Goal: Task Accomplishment & Management: Manage account settings

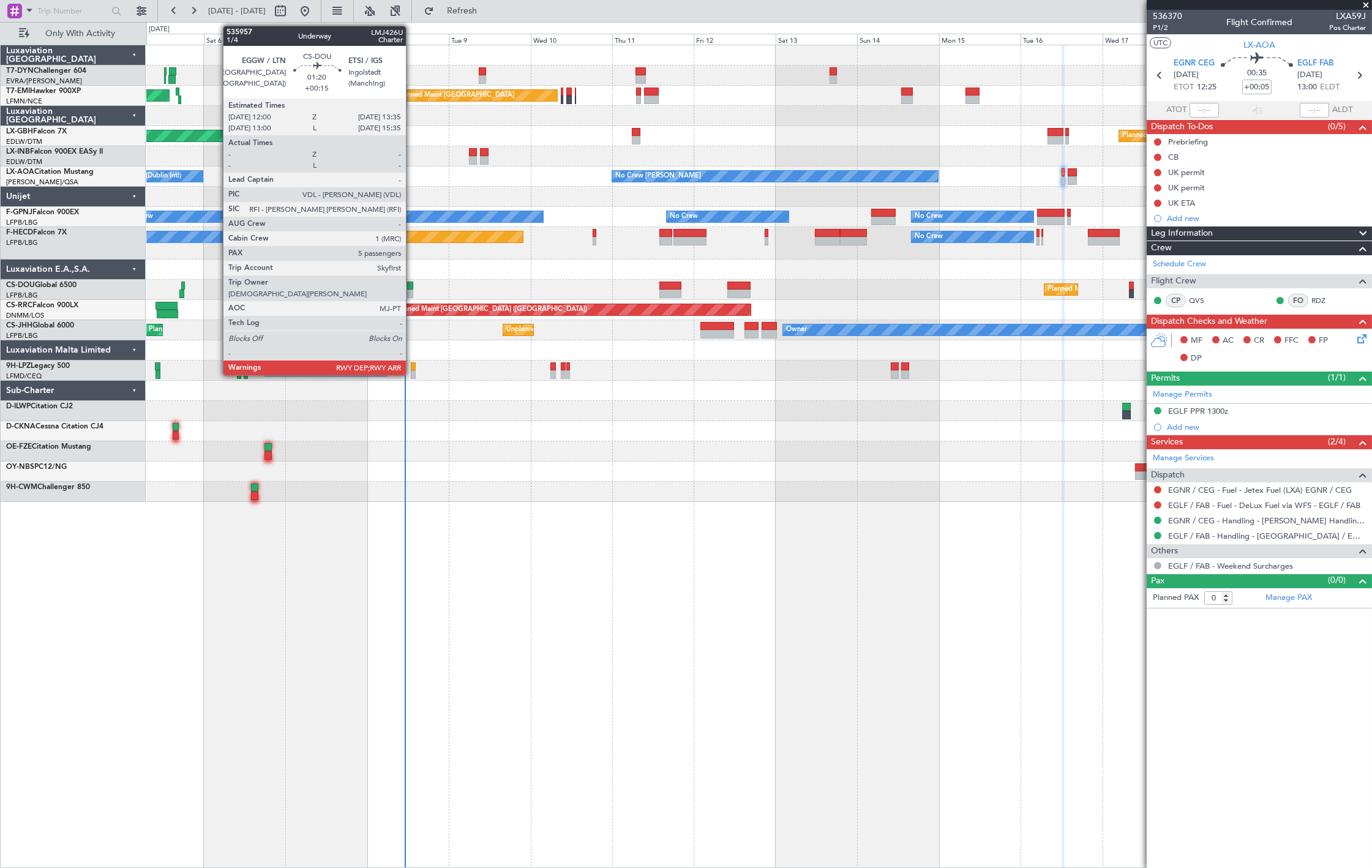
click at [412, 291] on div at bounding box center [409, 294] width 6 height 9
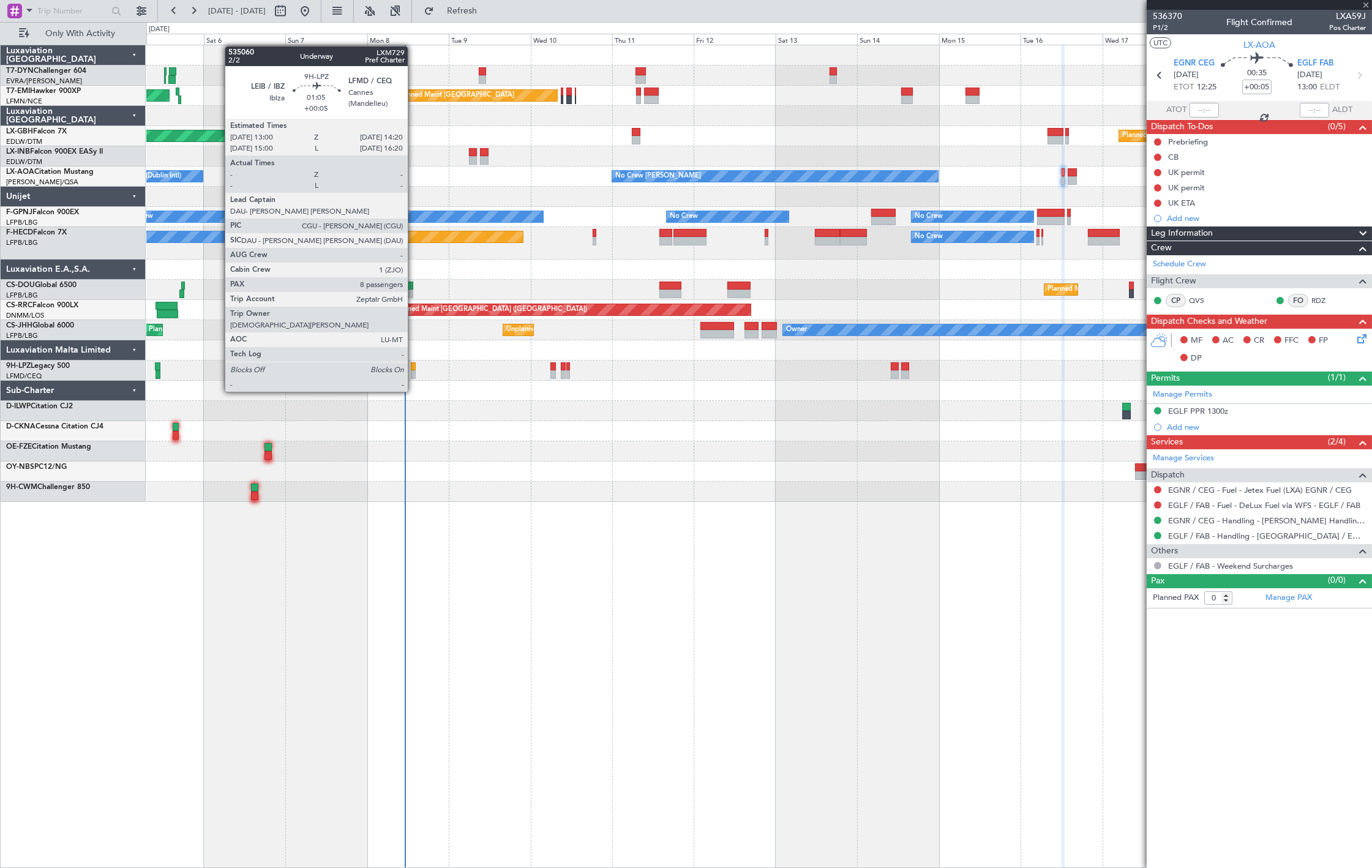
type input "+00:15"
type input "5"
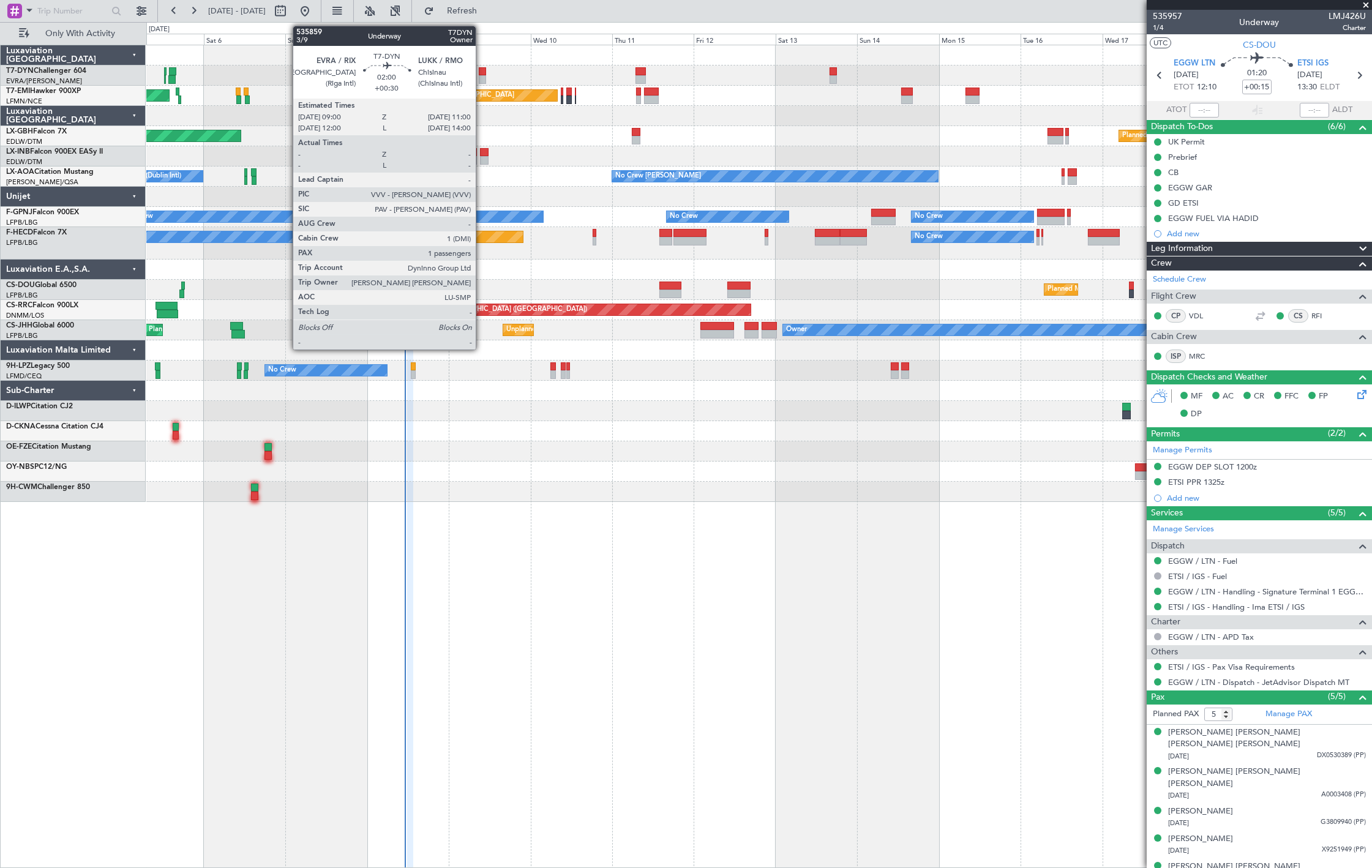
click at [482, 73] on div at bounding box center [483, 72] width 8 height 9
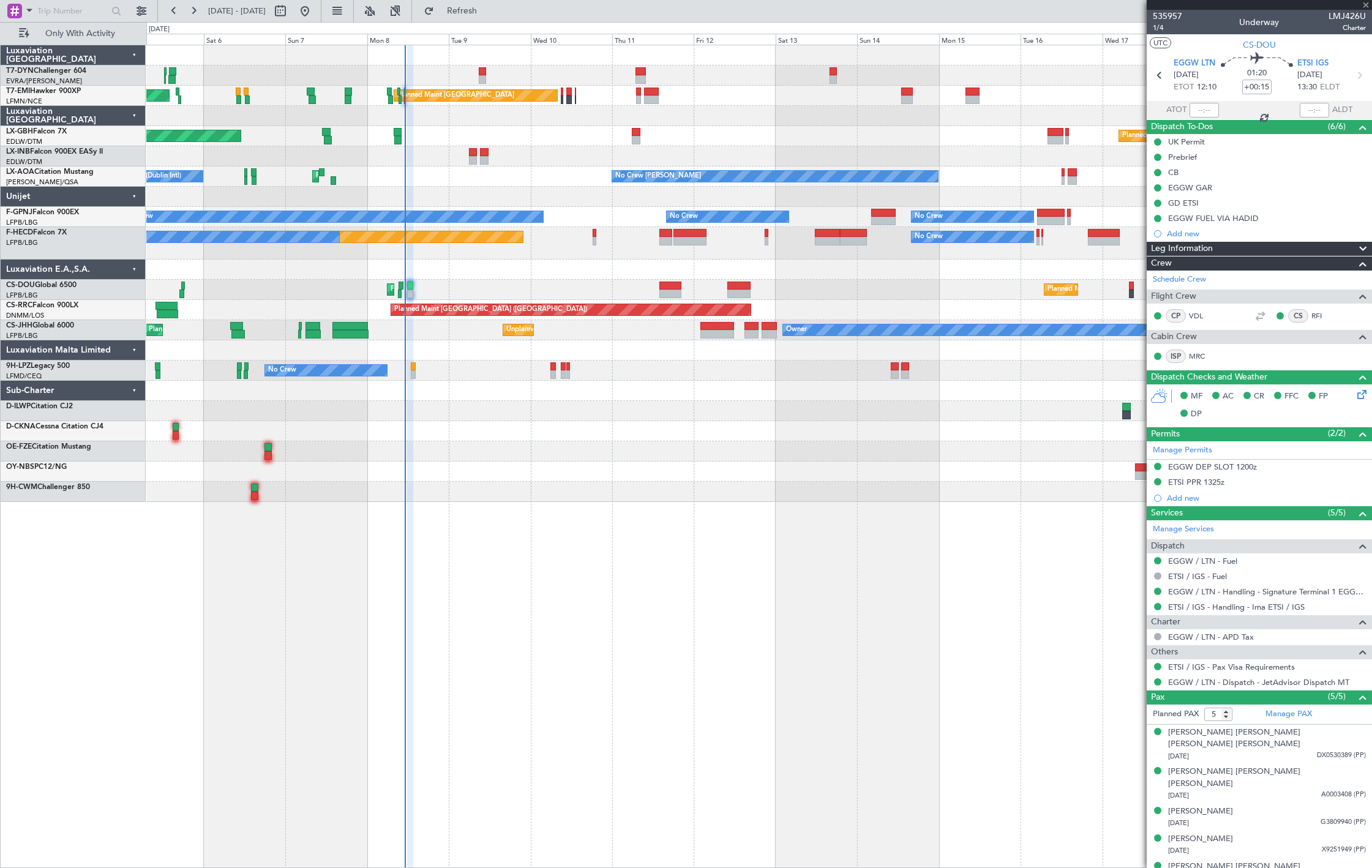
type input "+00:30"
type input "1"
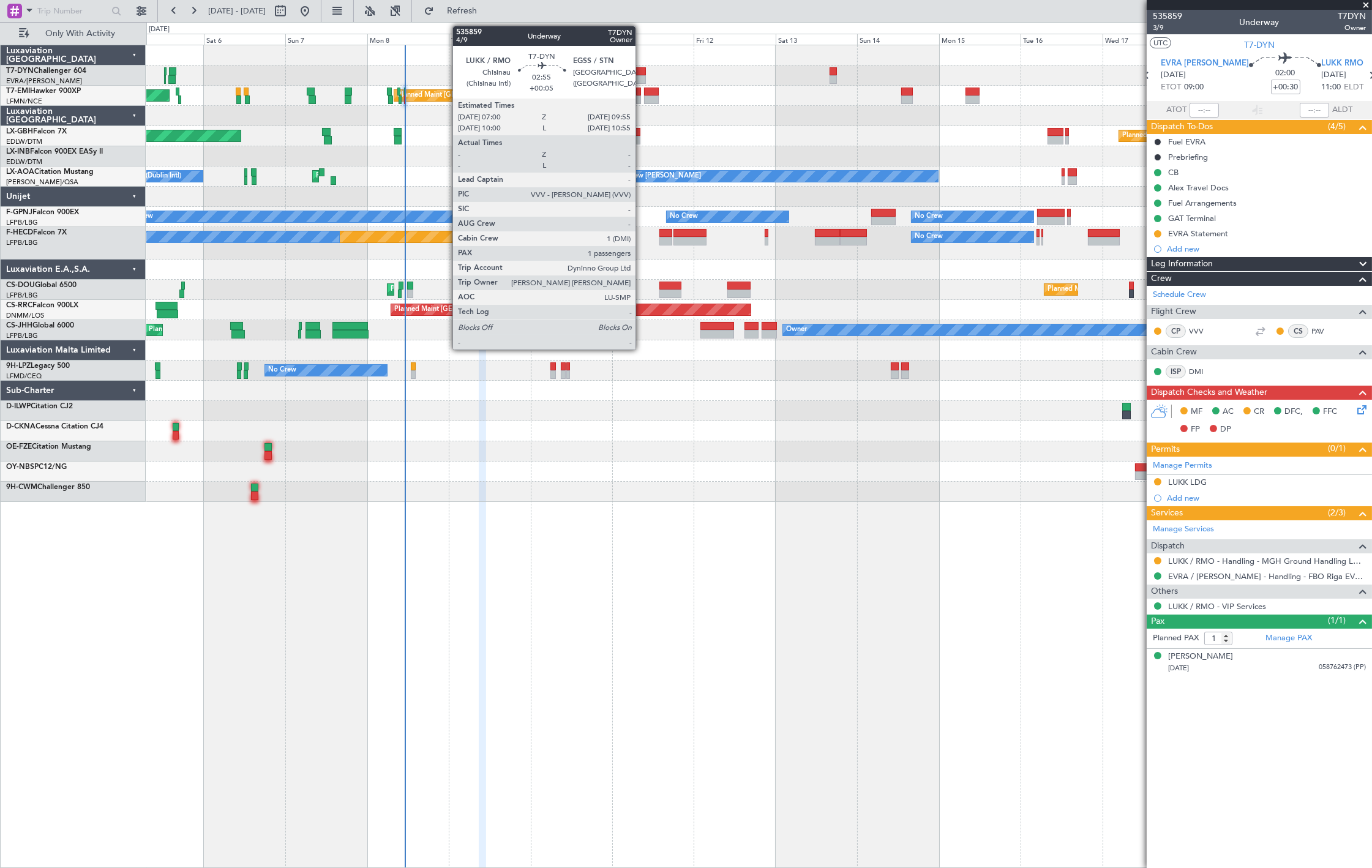
click at [642, 76] on div at bounding box center [641, 80] width 10 height 9
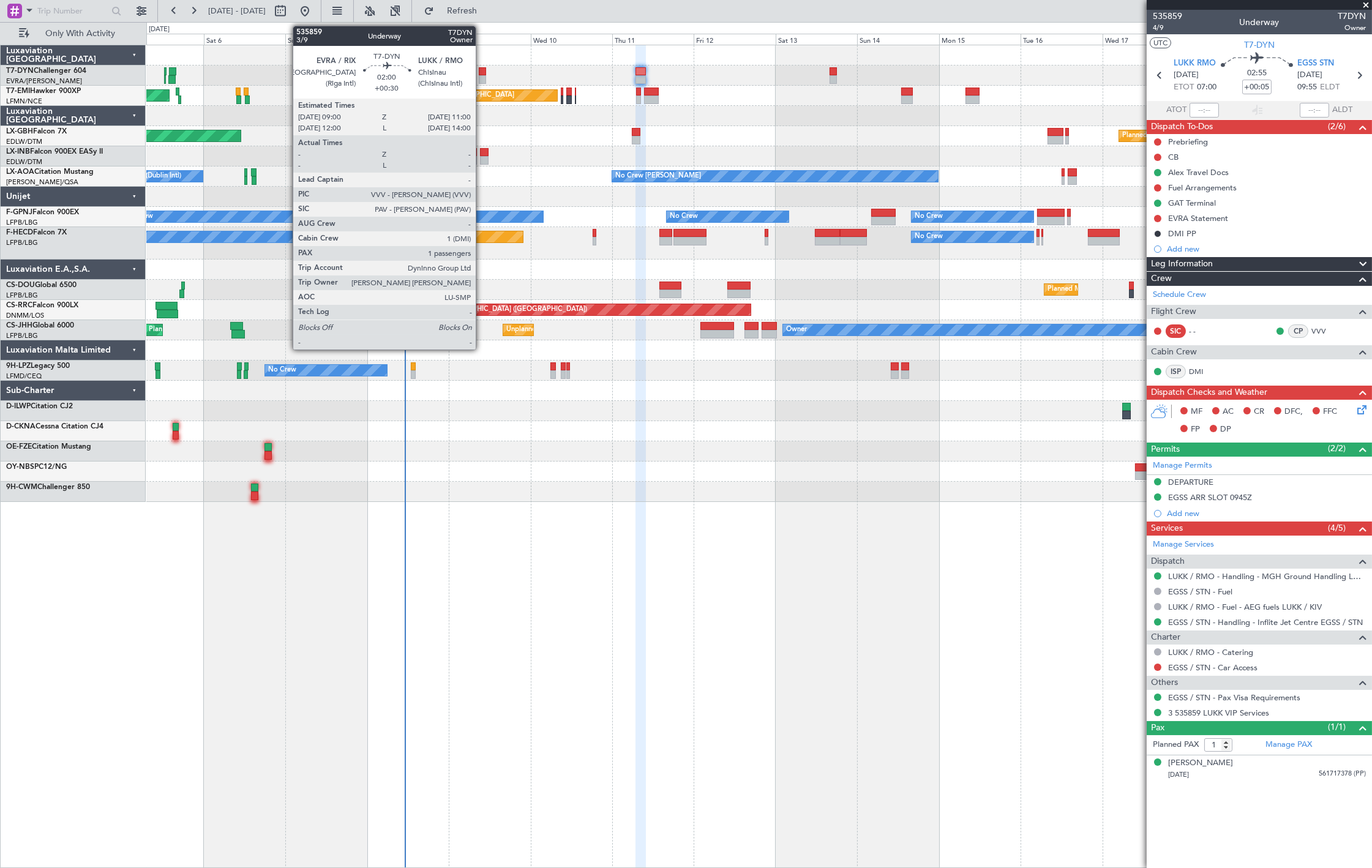
click at [482, 70] on div at bounding box center [483, 72] width 8 height 9
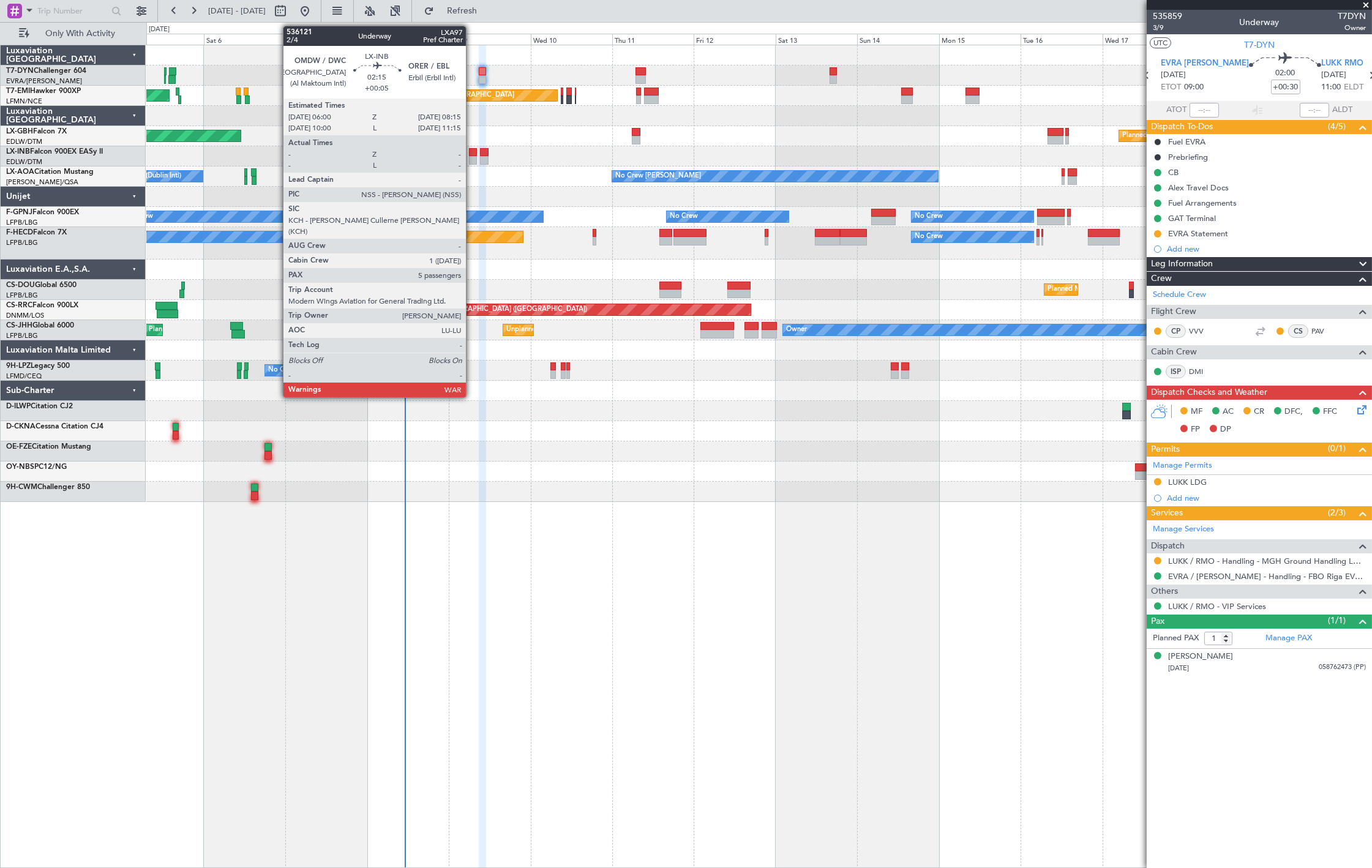
click at [472, 155] on div at bounding box center [472, 153] width 8 height 9
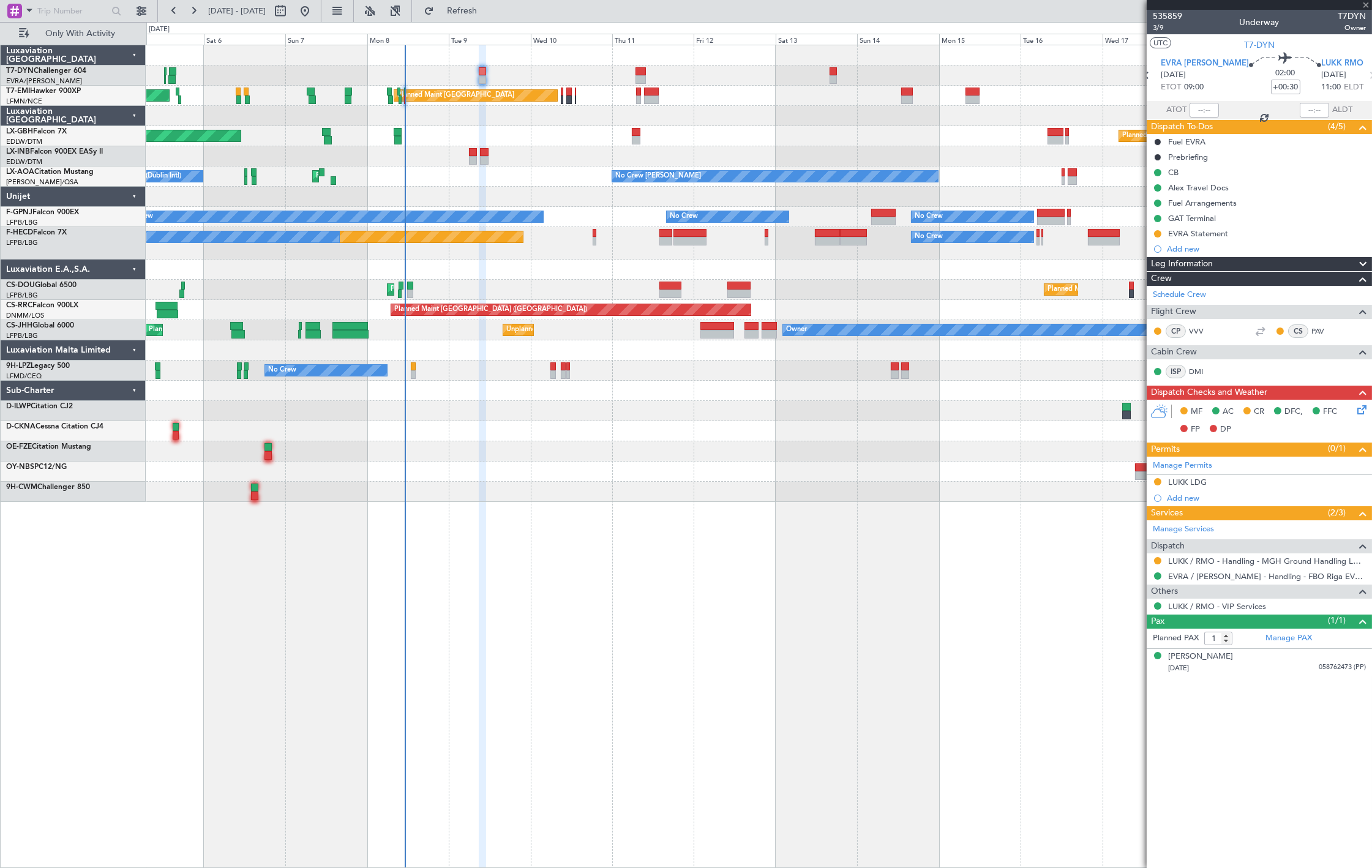
type input "+00:05"
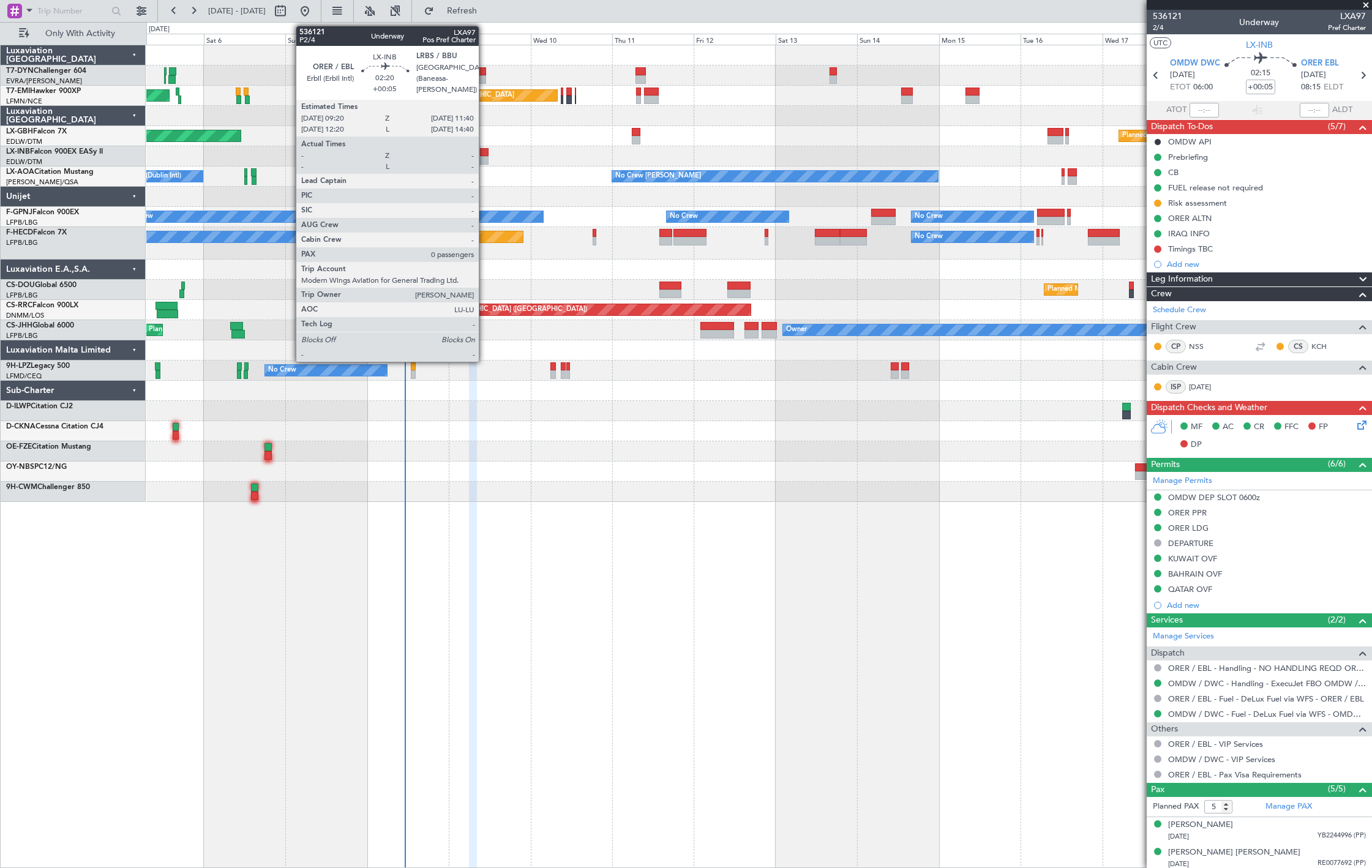
click at [485, 158] on div at bounding box center [484, 160] width 8 height 9
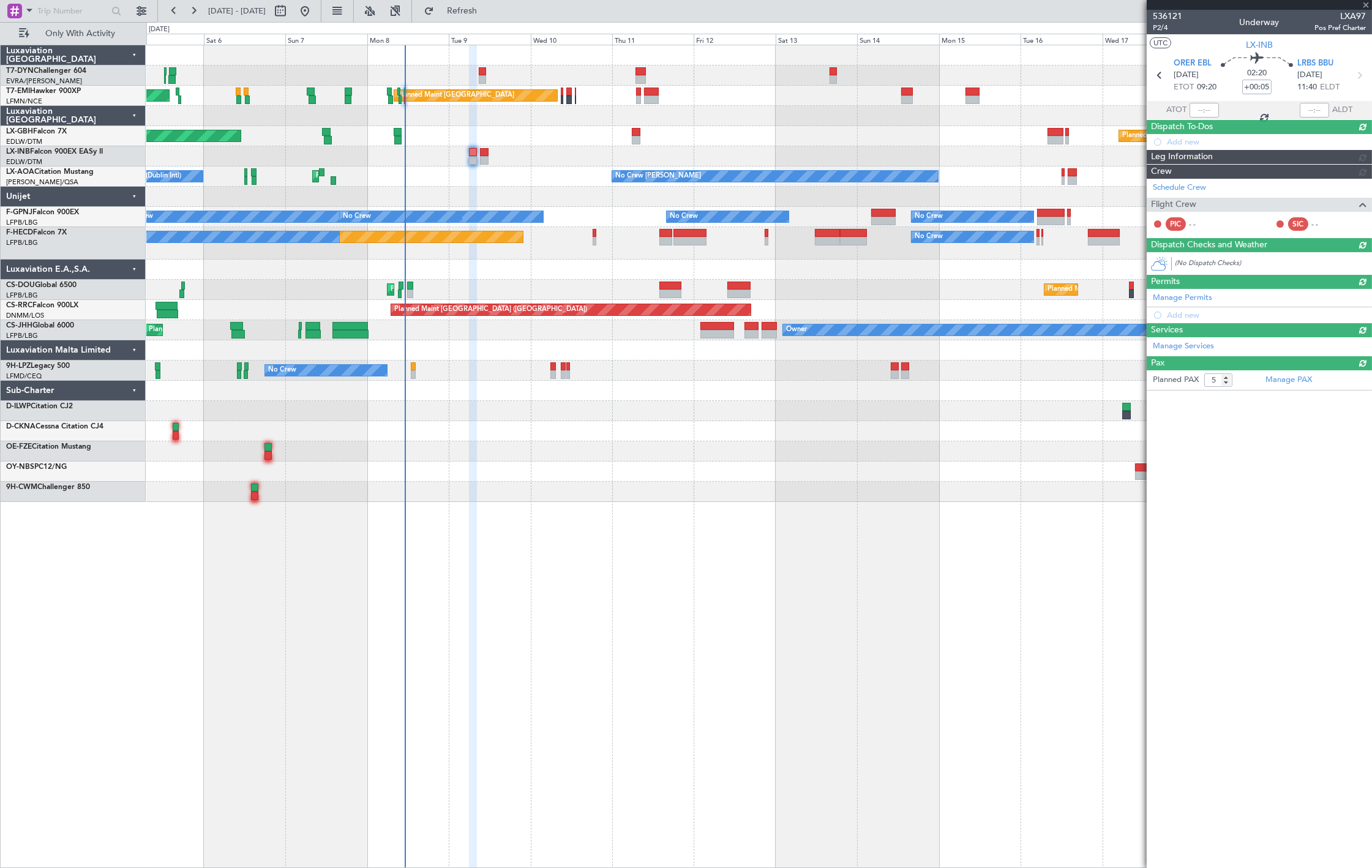
type input "0"
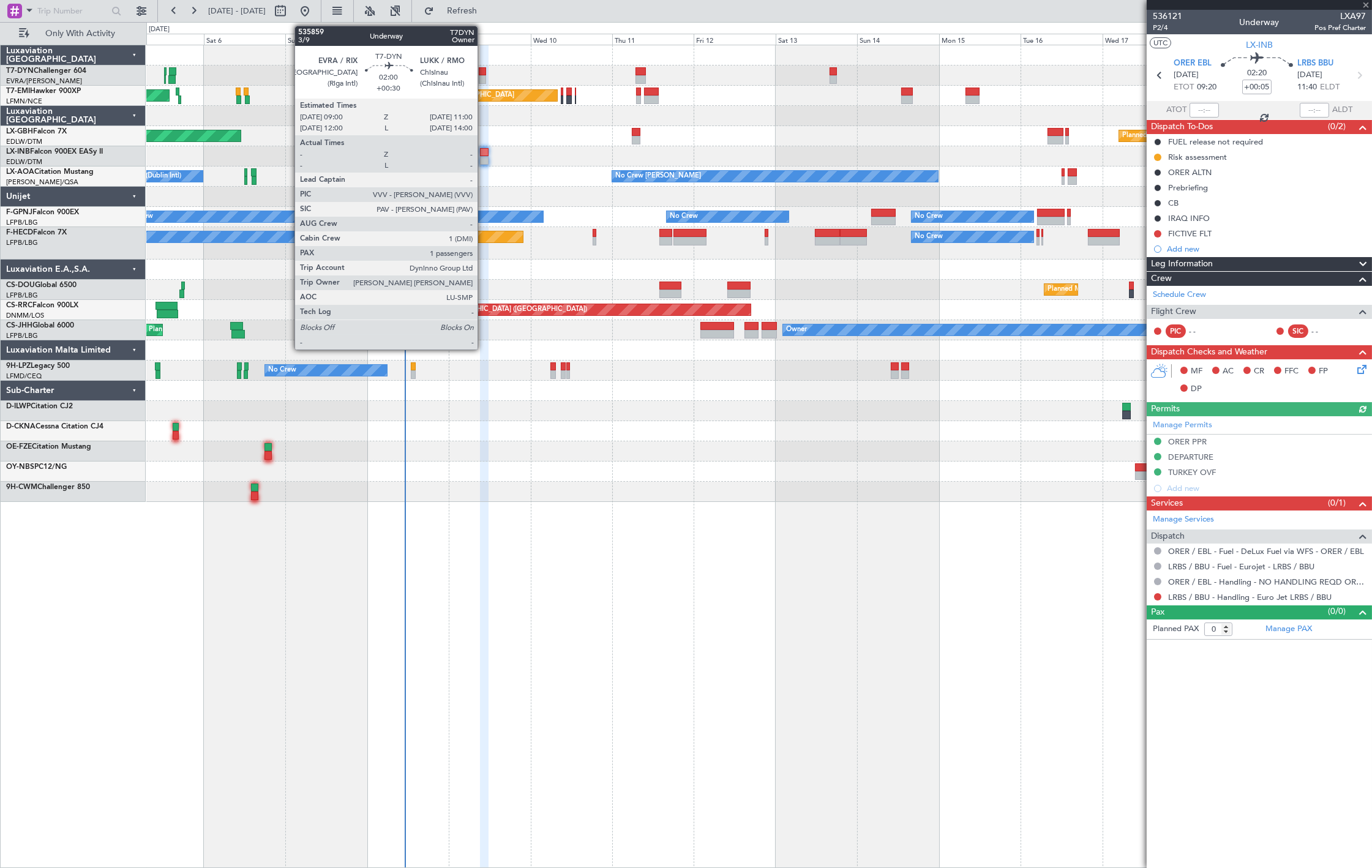
click at [484, 76] on div at bounding box center [483, 80] width 8 height 9
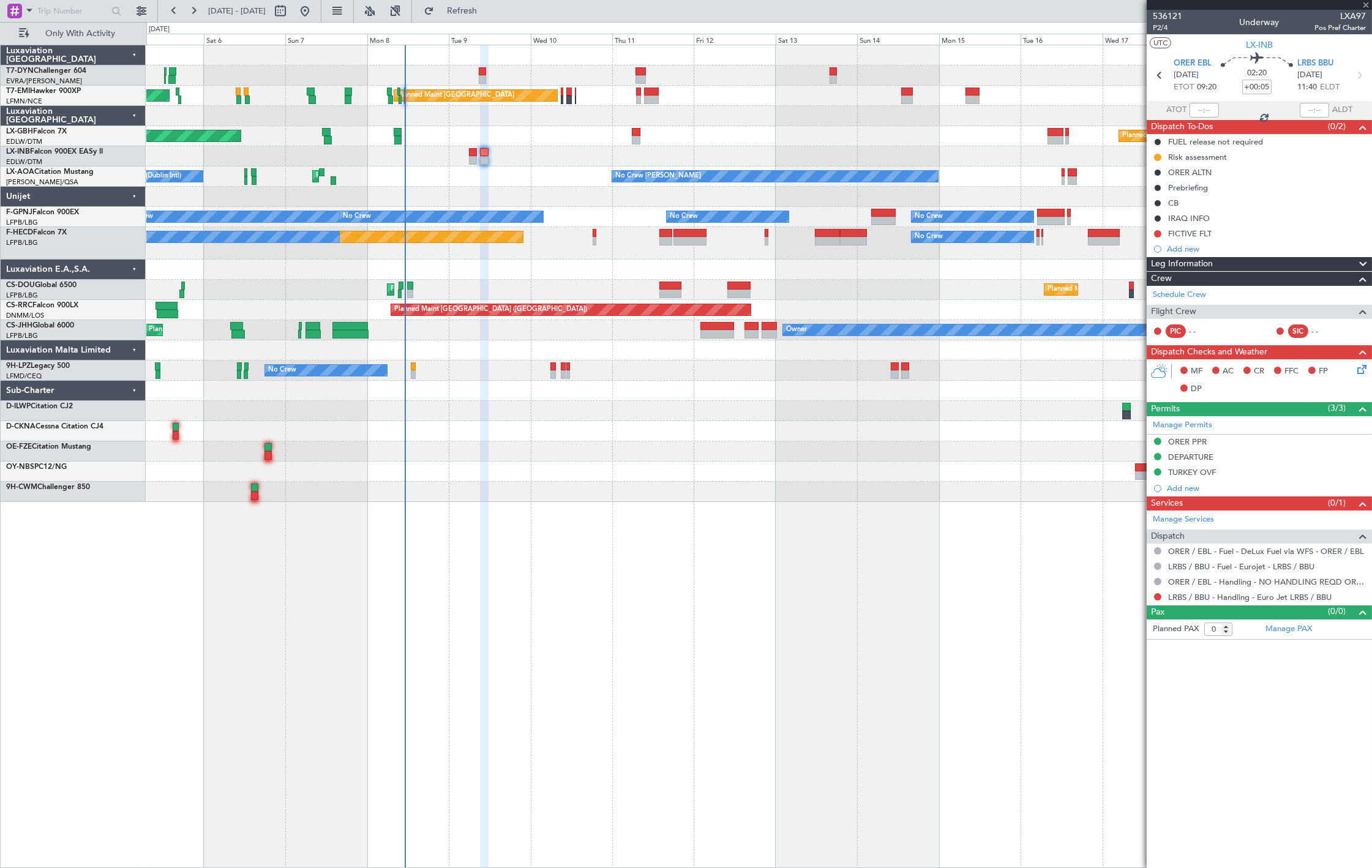
type input "+00:30"
type input "1"
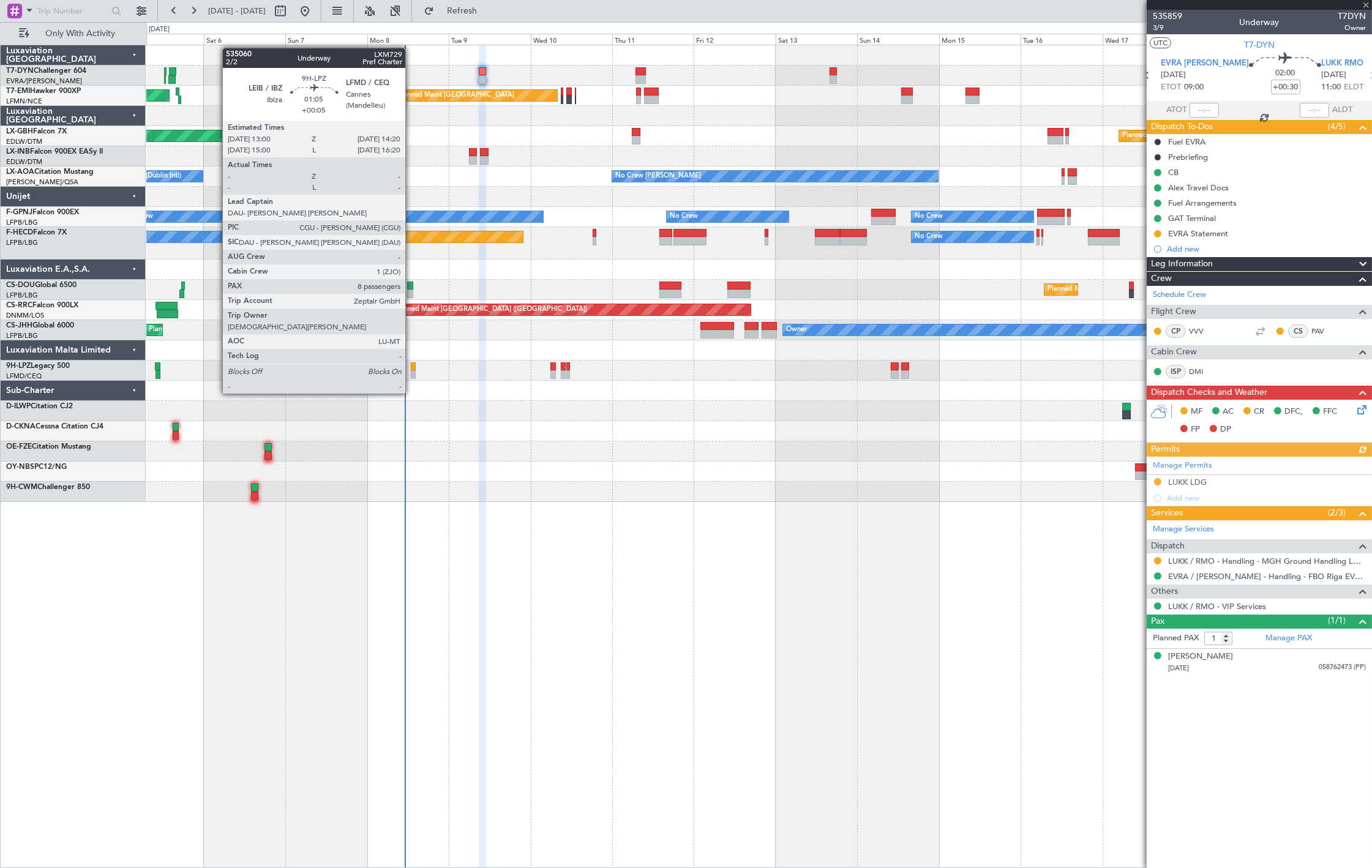
click at [411, 370] on div at bounding box center [413, 375] width 5 height 9
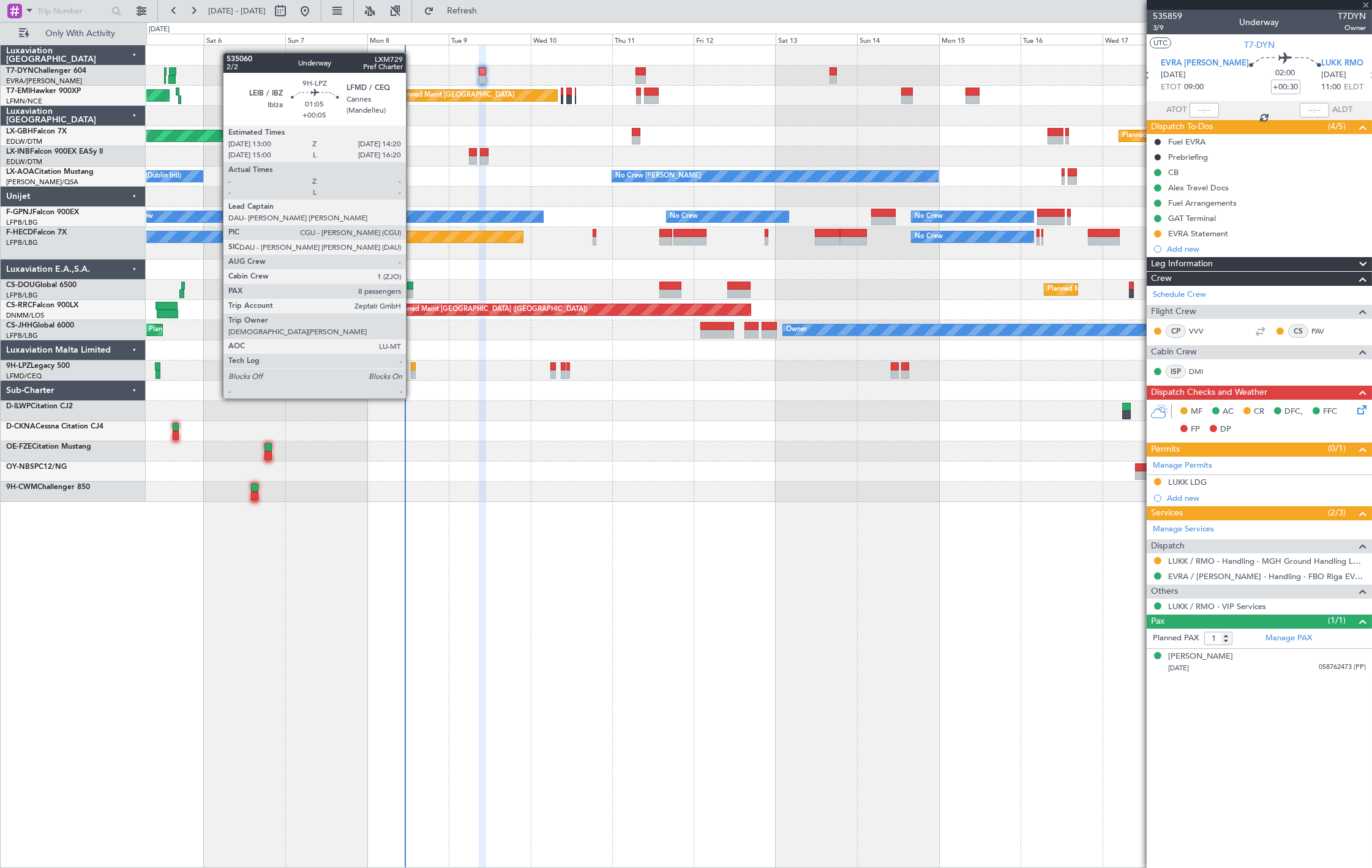
type input "+00:05"
type input "8"
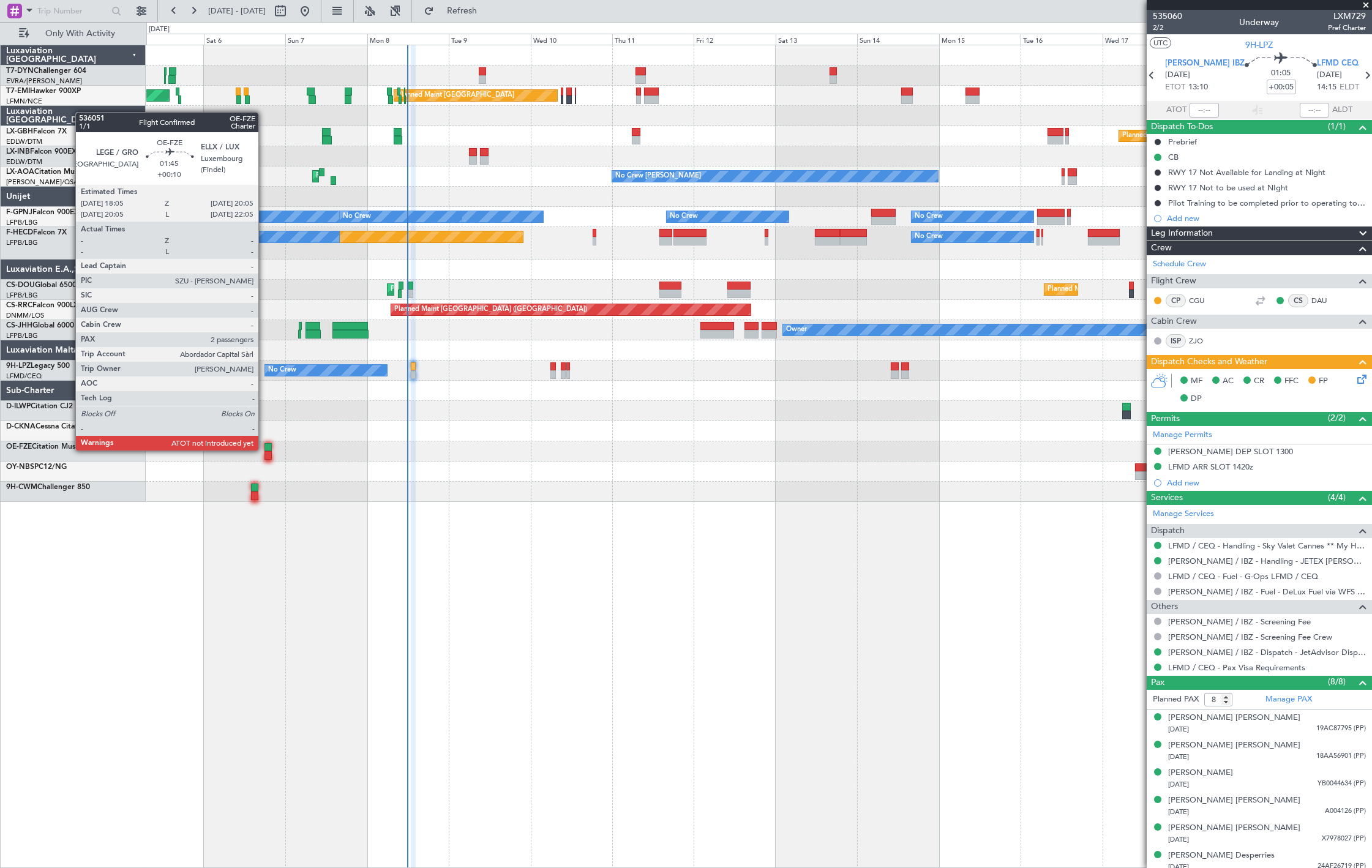
click at [265, 449] on div at bounding box center [268, 448] width 8 height 9
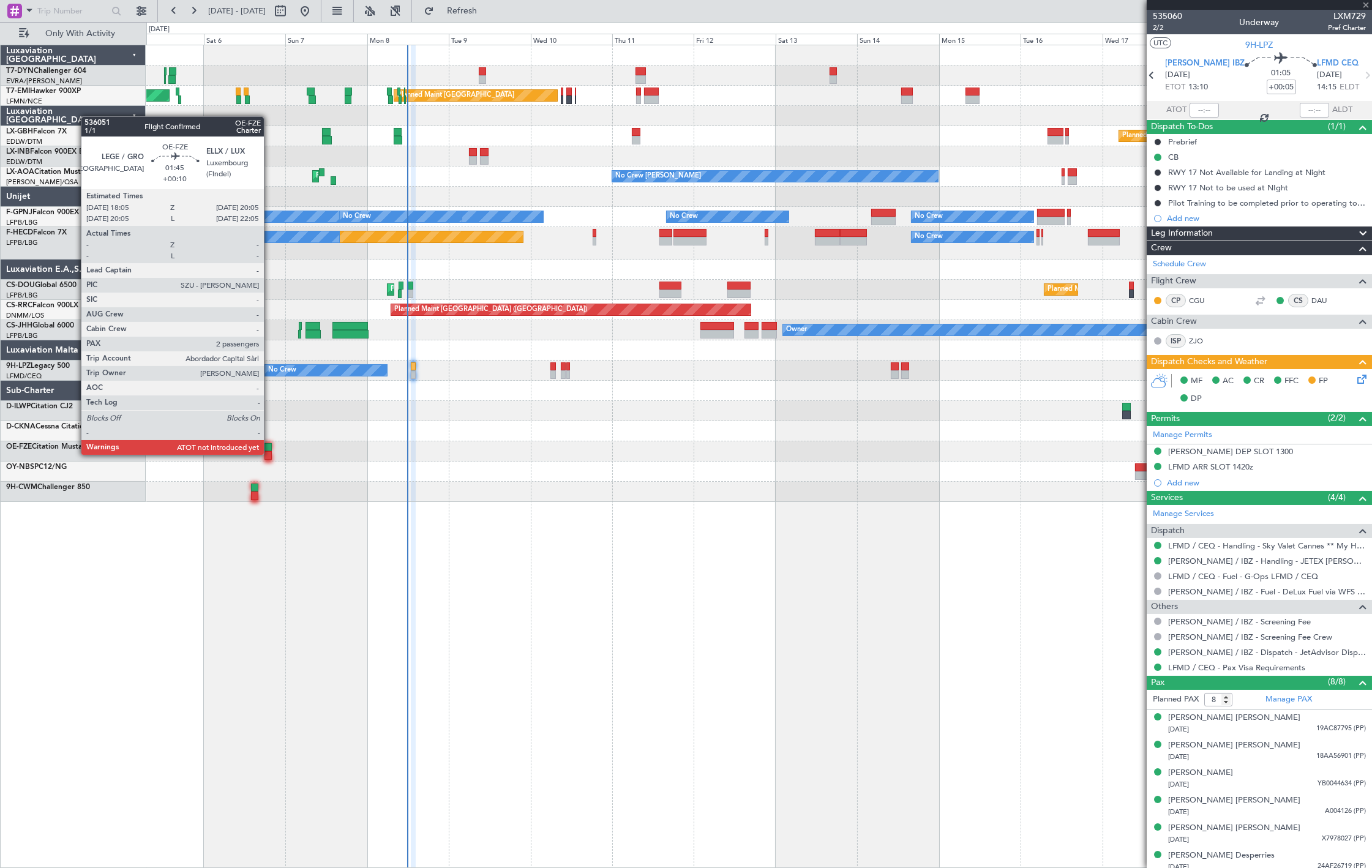
type input "+00:10"
type input "2"
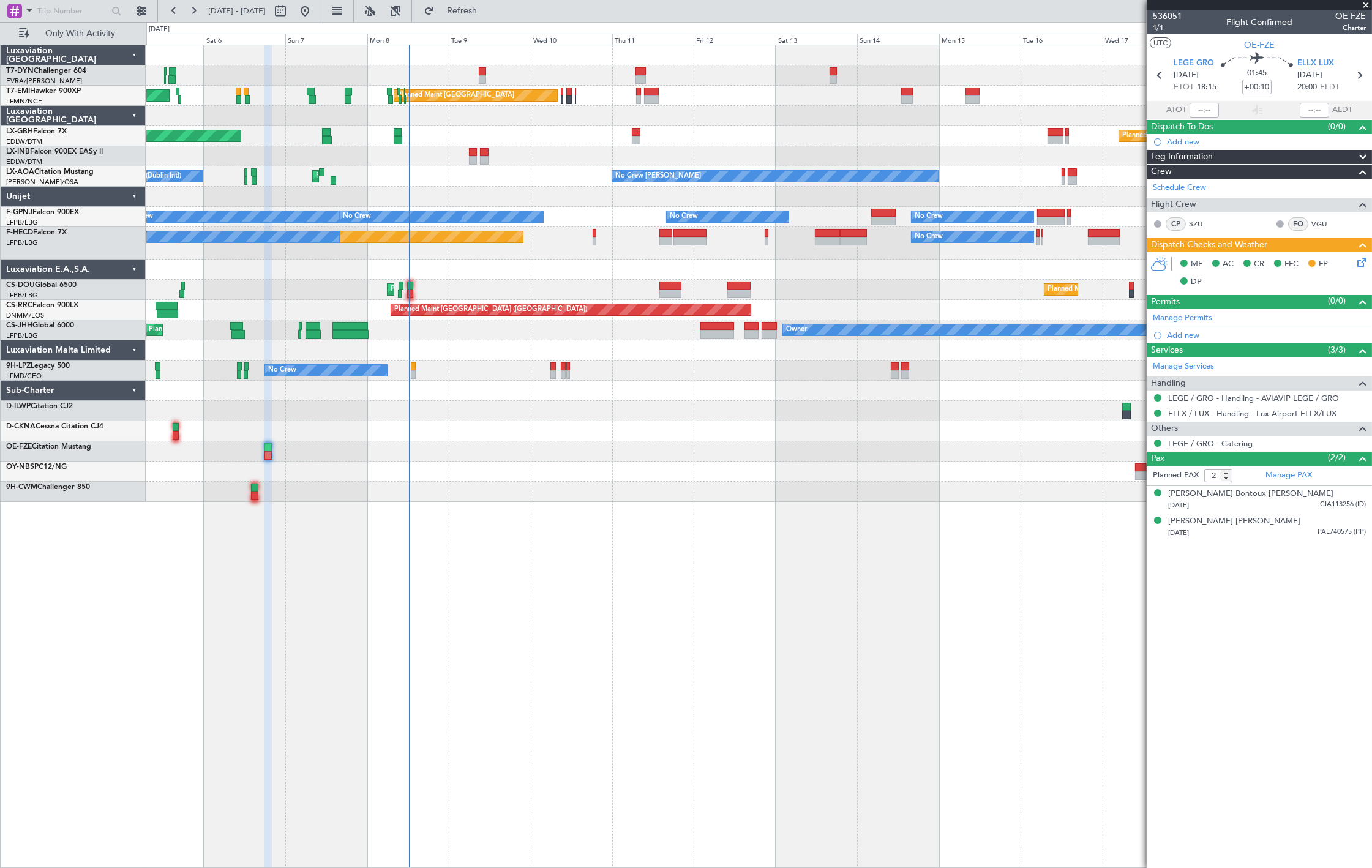
click at [423, 183] on div "AOG Maint Riga (Riga Intl) Planned Maint [GEOGRAPHIC_DATA] Planned Maint [GEOGR…" at bounding box center [759, 274] width 1225 height 457
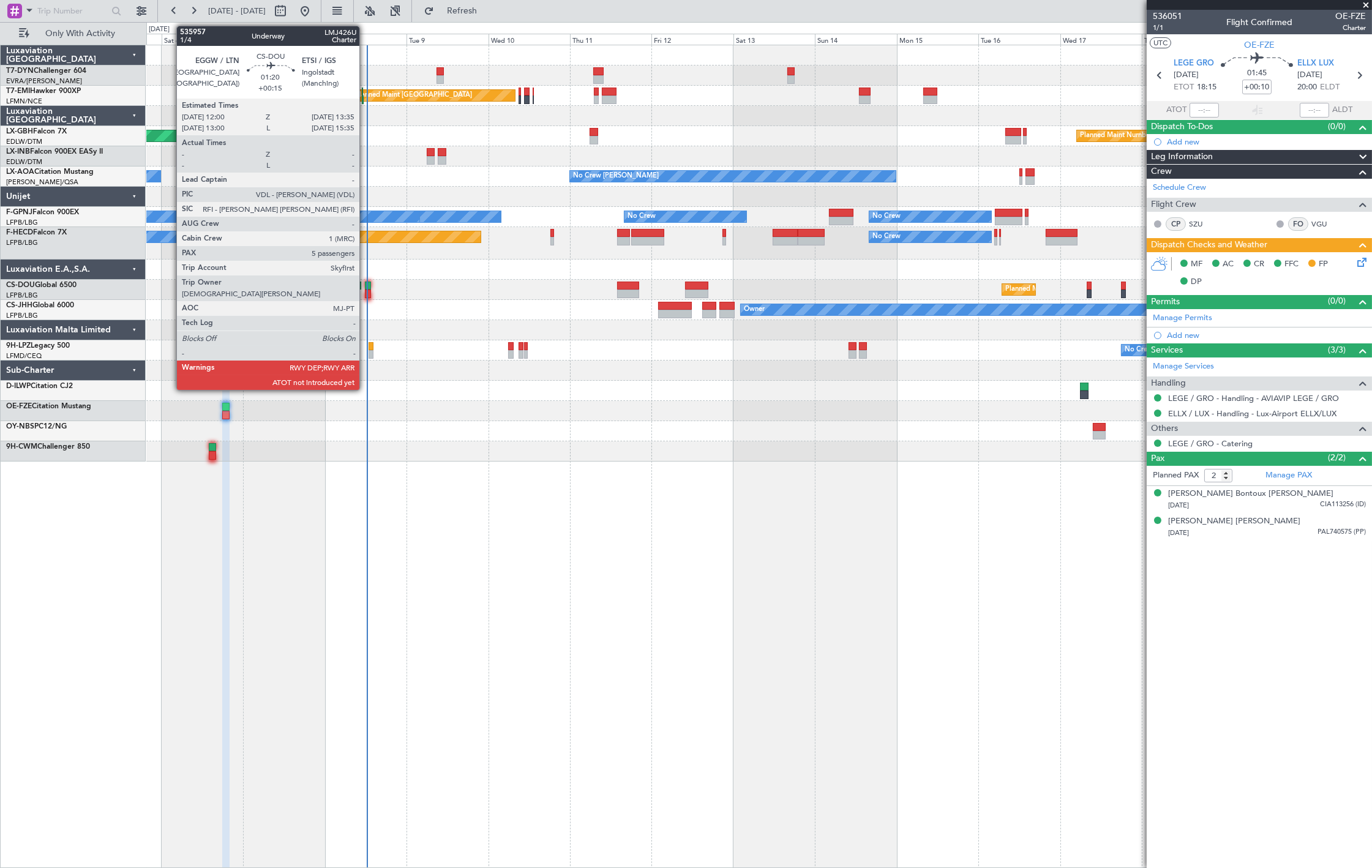
click at [366, 289] on div at bounding box center [368, 294] width 6 height 9
type input "+00:15"
type input "5"
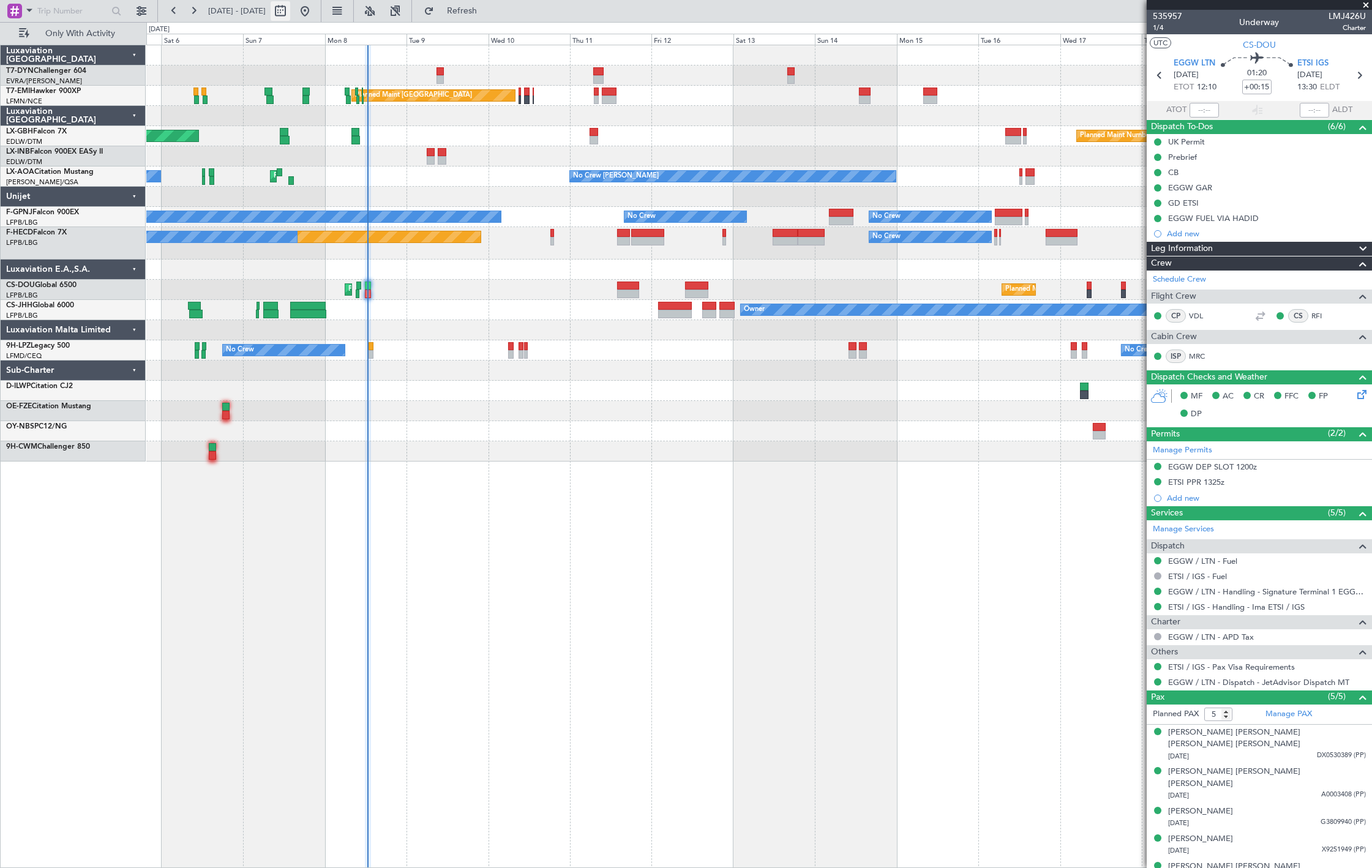
click at [290, 10] on button at bounding box center [280, 11] width 20 height 20
select select "9"
select select "2025"
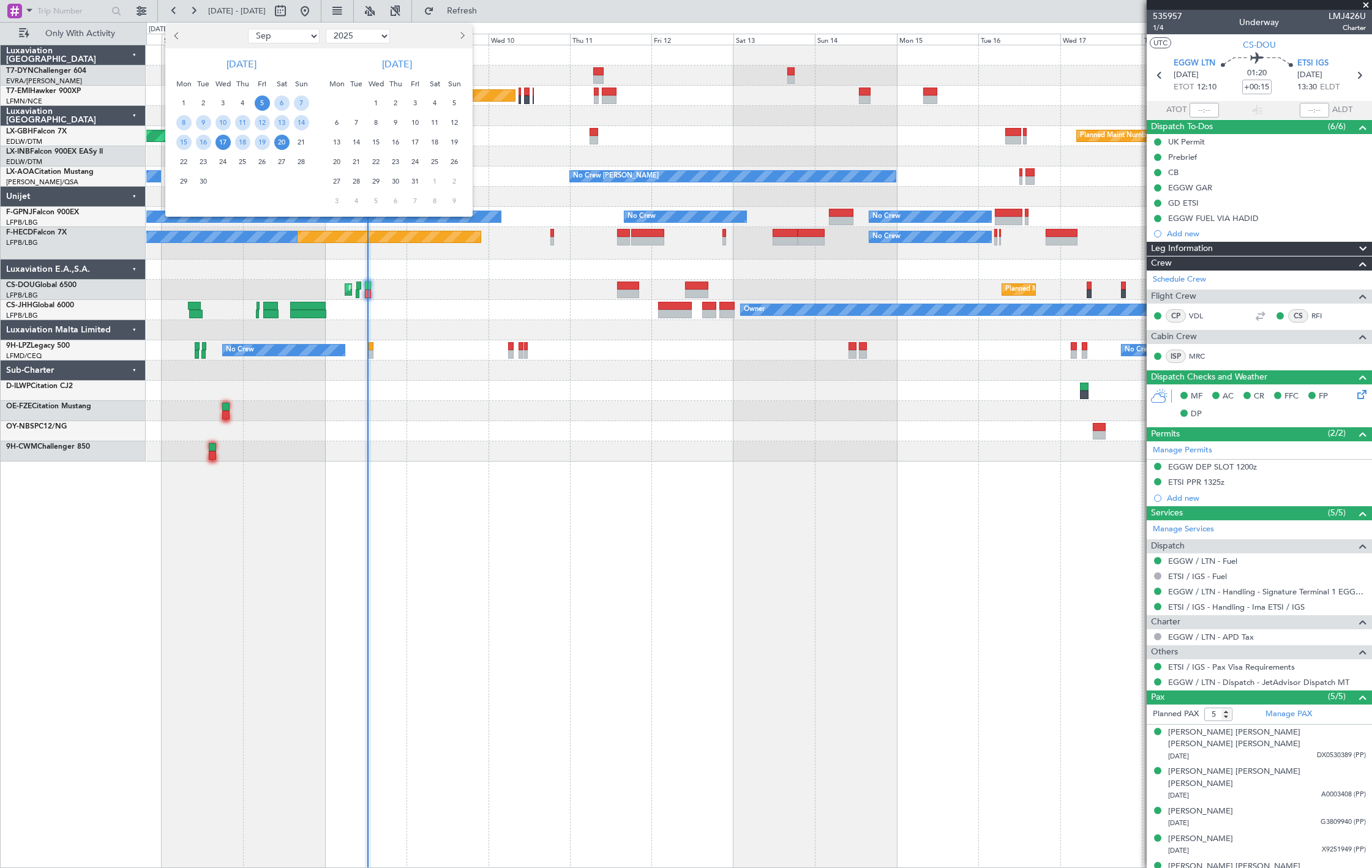
click at [228, 139] on span "17" at bounding box center [223, 142] width 15 height 15
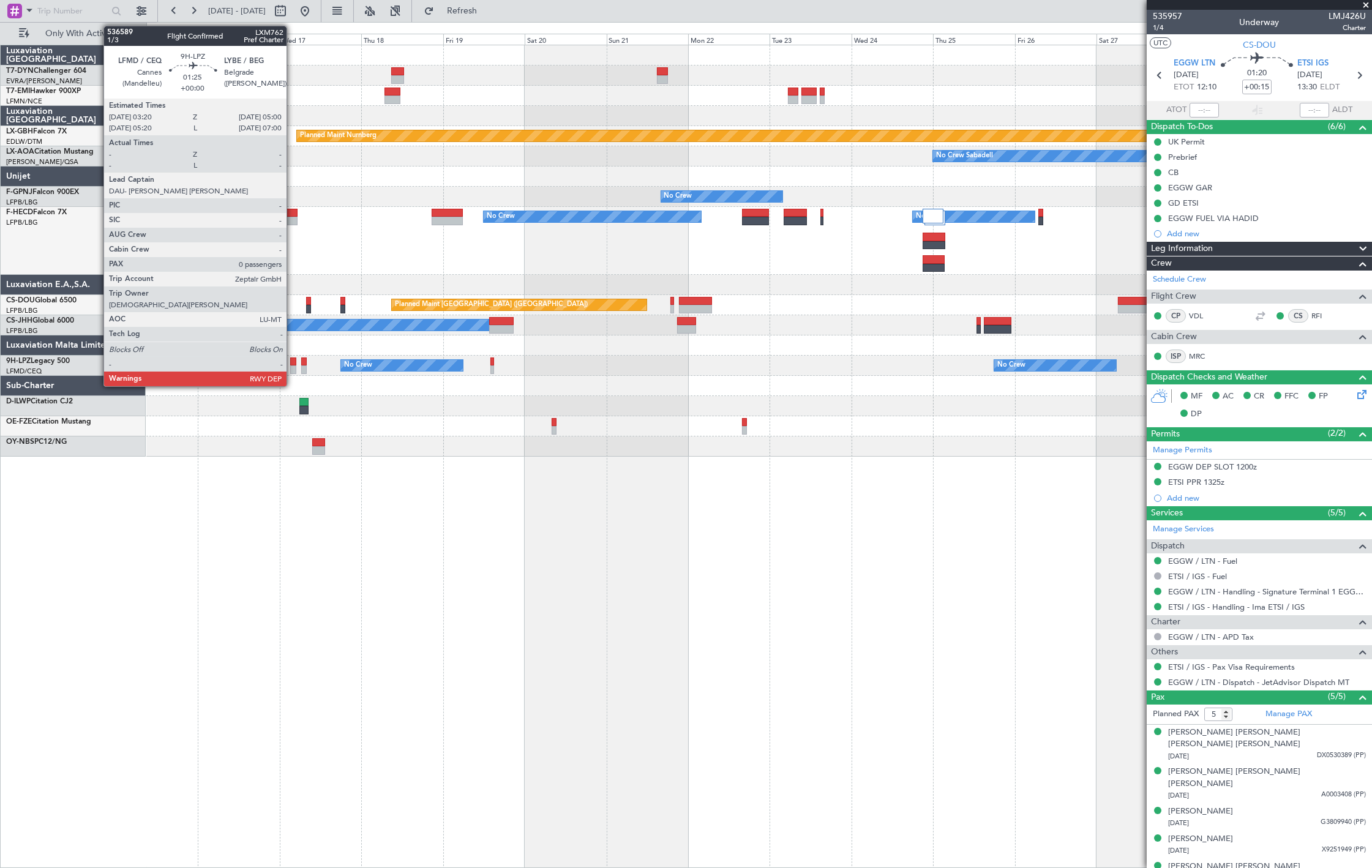
click at [292, 361] on div at bounding box center [293, 362] width 6 height 9
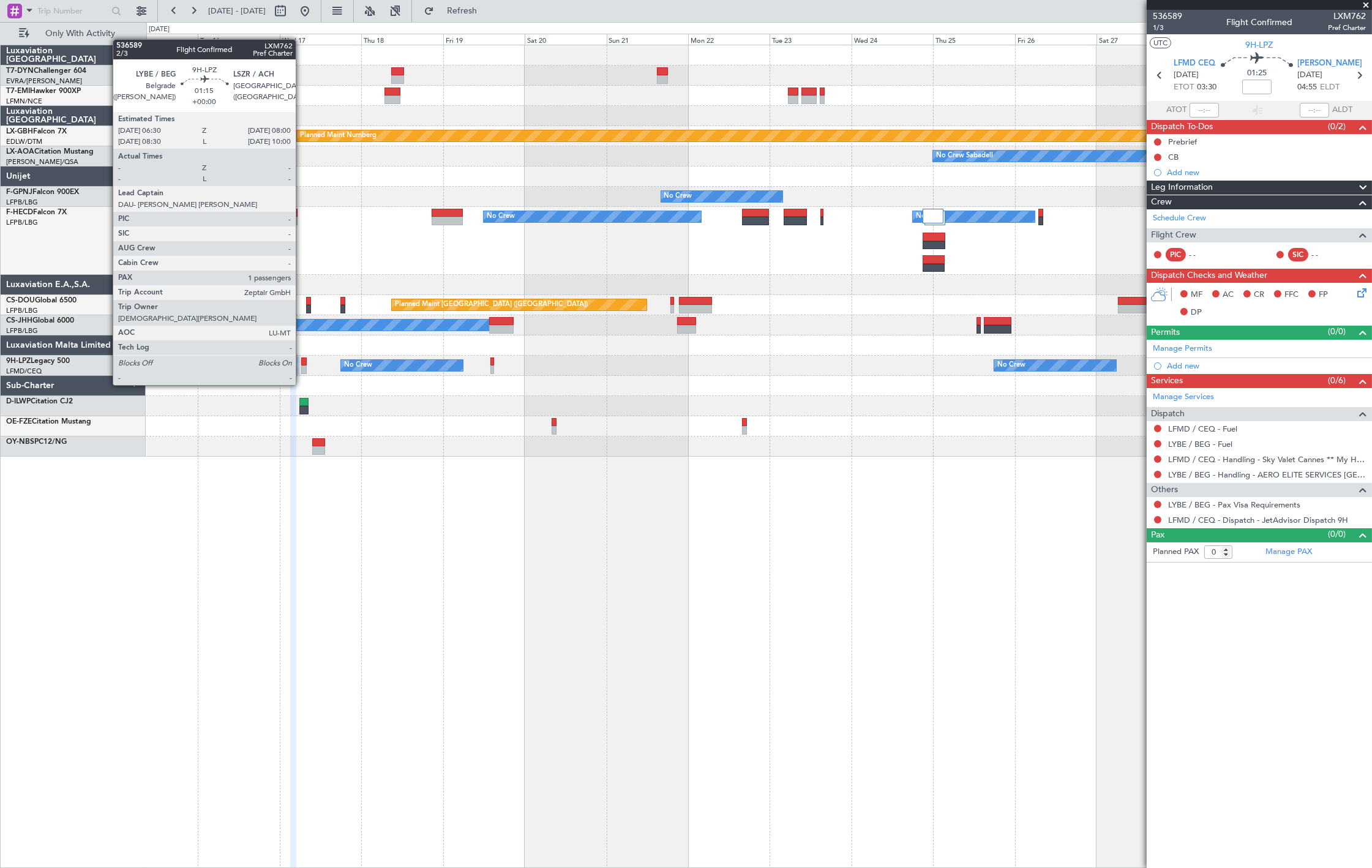
click at [302, 362] on div at bounding box center [304, 362] width 6 height 9
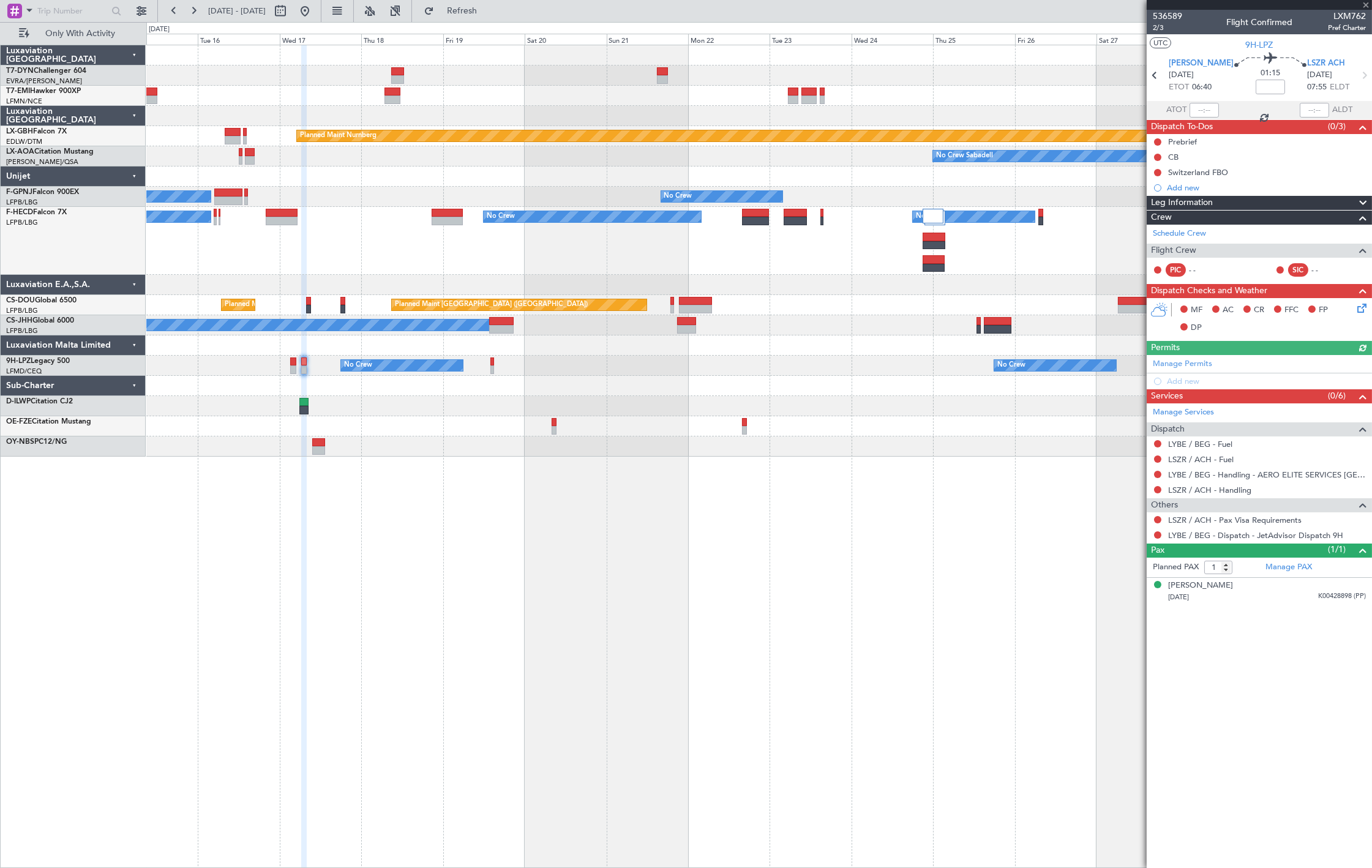
click at [1224, 490] on mat-tooltip-component "LYBE / BEG - Handling - AERO ELITE SERVICES BELGRADE" at bounding box center [1265, 501] width 213 height 42
click at [1190, 486] on link "LSZR / ACH - Handling" at bounding box center [1210, 490] width 83 height 10
click at [1206, 490] on link "LSZR / ACH - Handling" at bounding box center [1210, 490] width 83 height 10
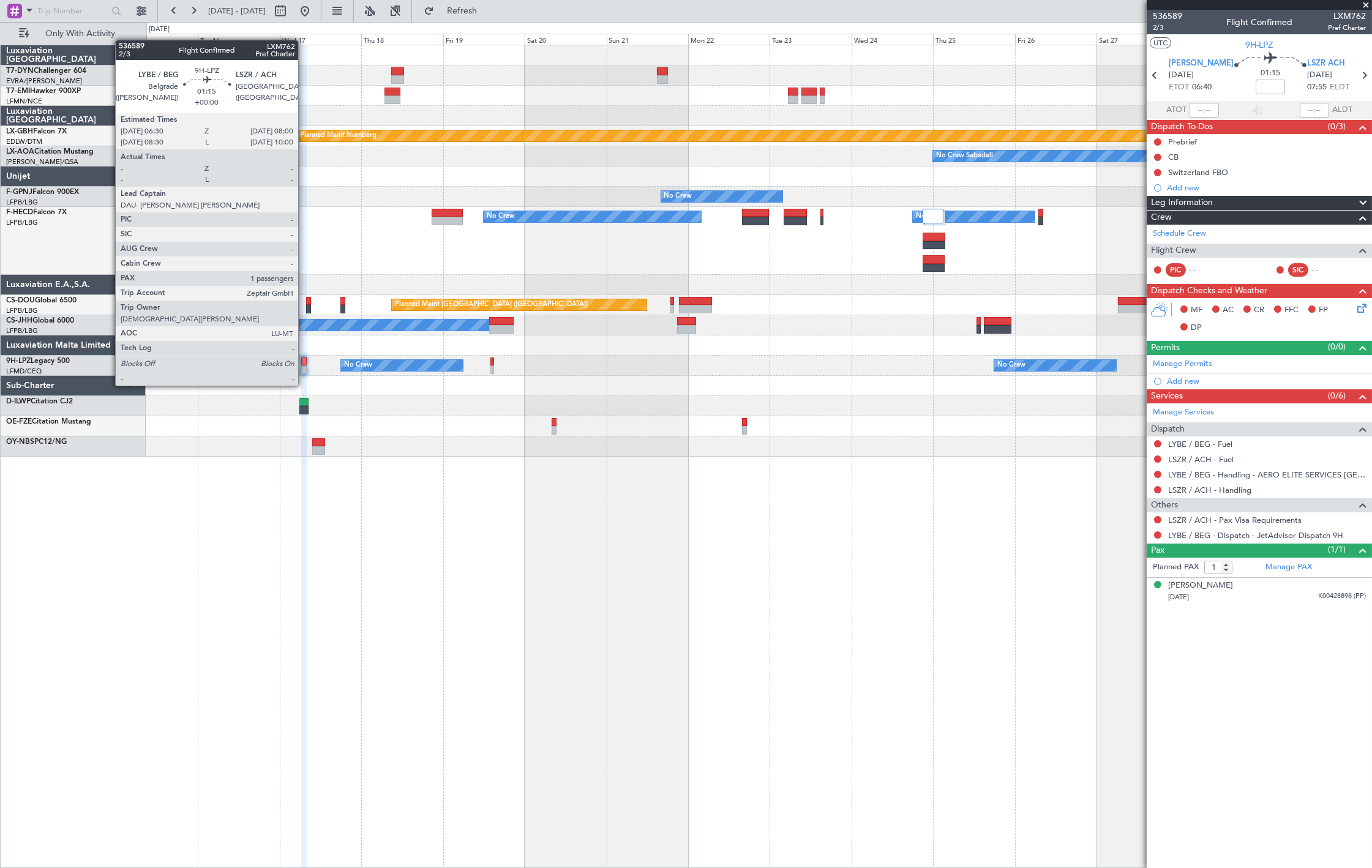
click at [304, 363] on div at bounding box center [304, 362] width 6 height 9
click at [303, 363] on div at bounding box center [304, 362] width 6 height 9
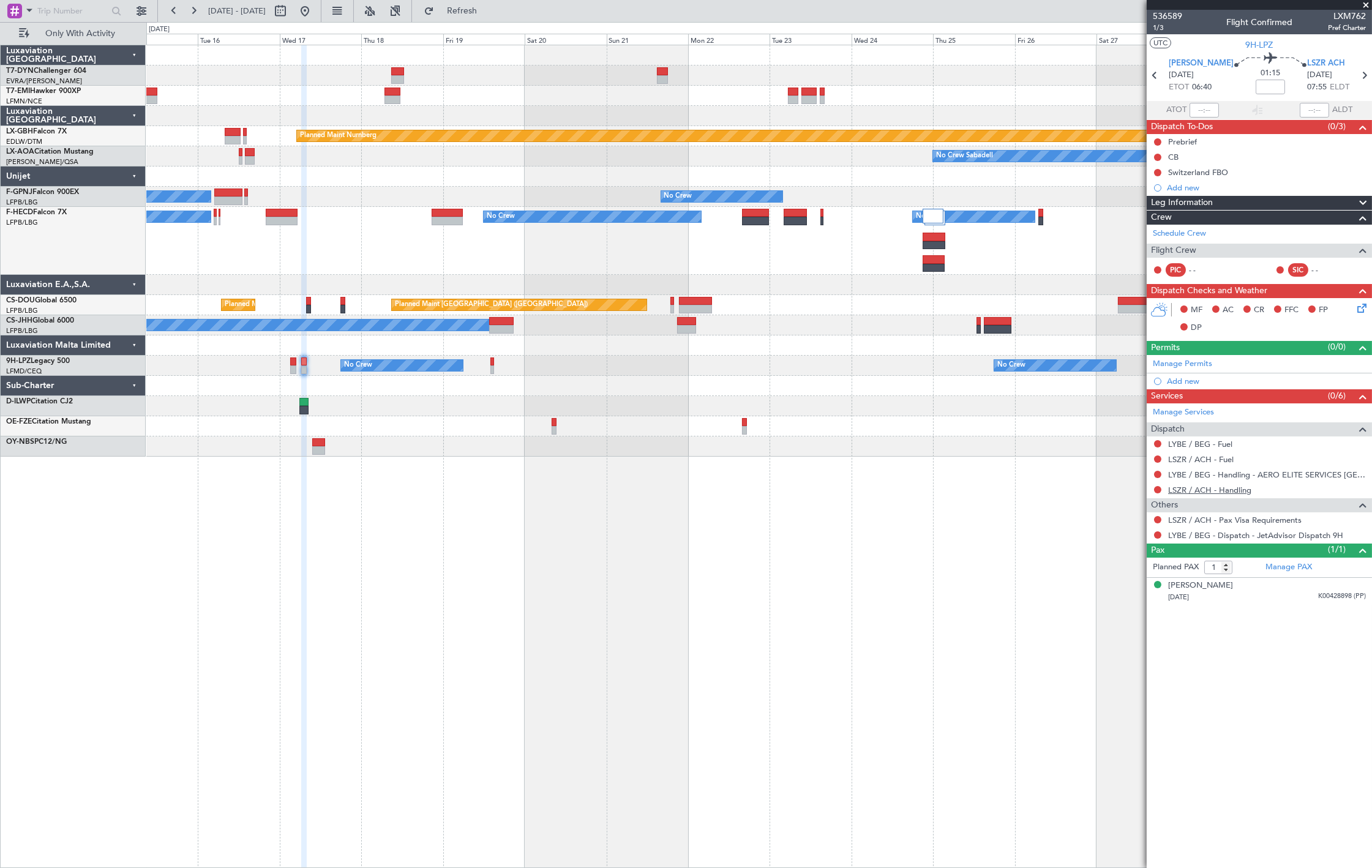
click at [1232, 491] on link "LSZR / ACH - Handling" at bounding box center [1210, 490] width 83 height 10
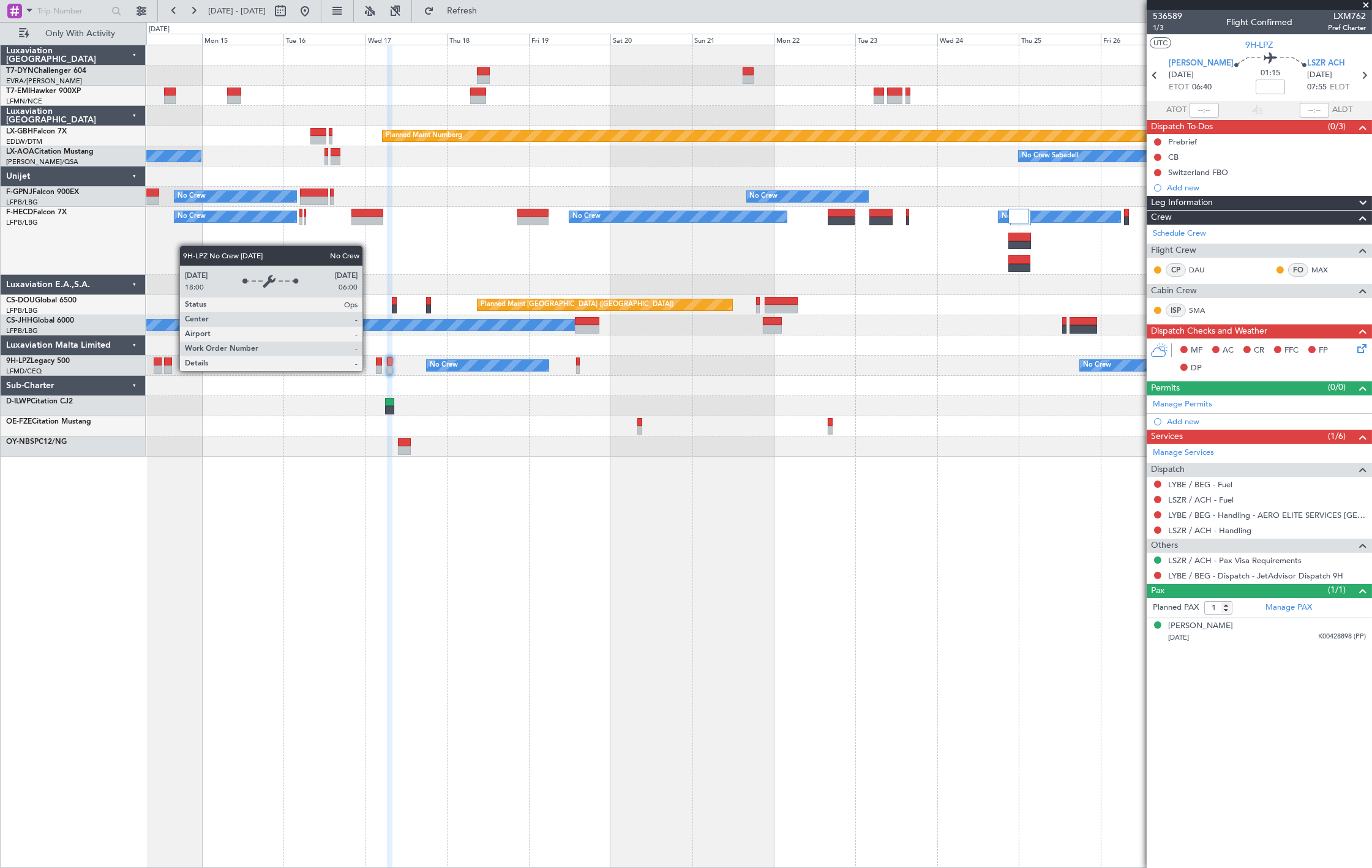
click at [454, 370] on div "No Crew" at bounding box center [488, 365] width 123 height 12
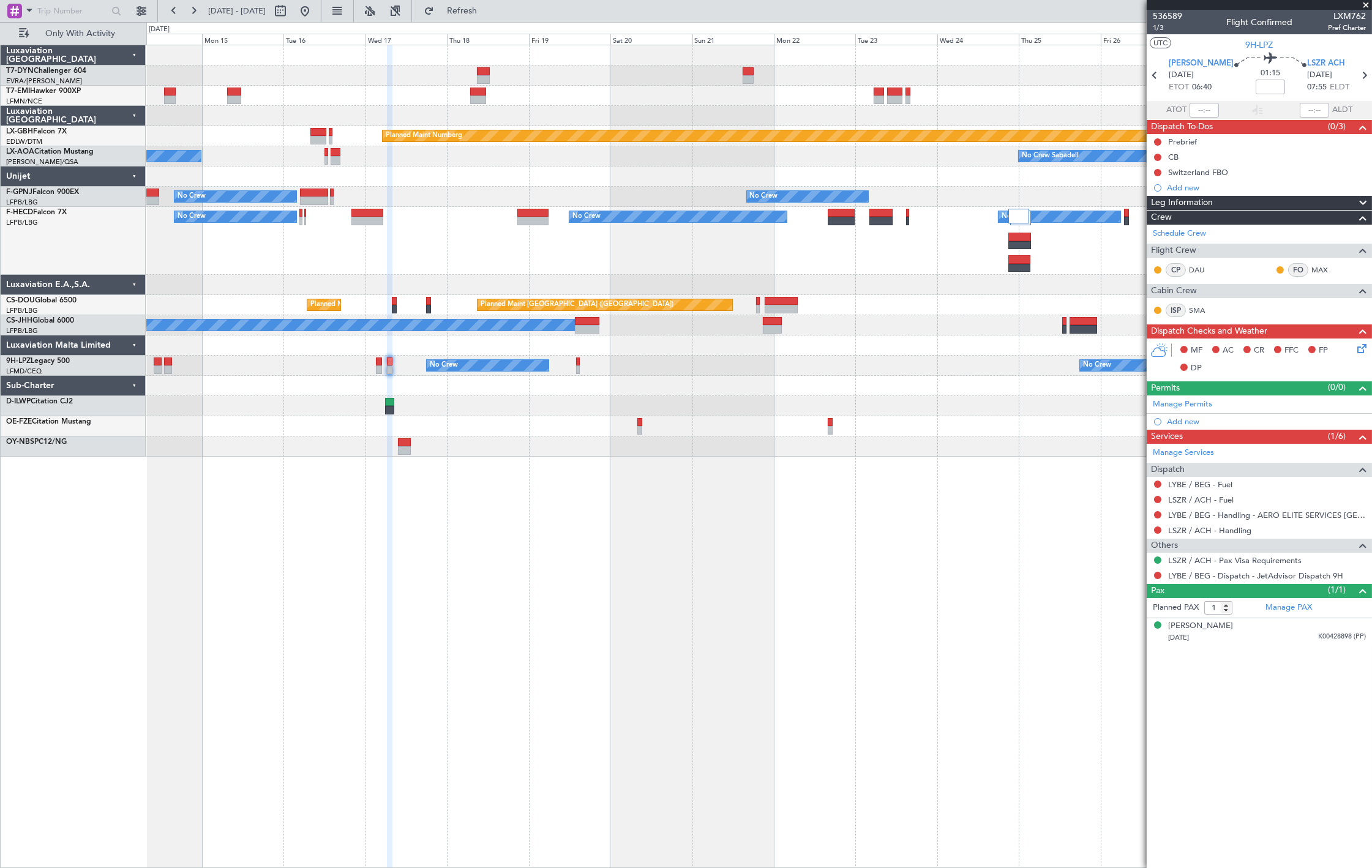
click at [439, 377] on div at bounding box center [759, 386] width 1225 height 20
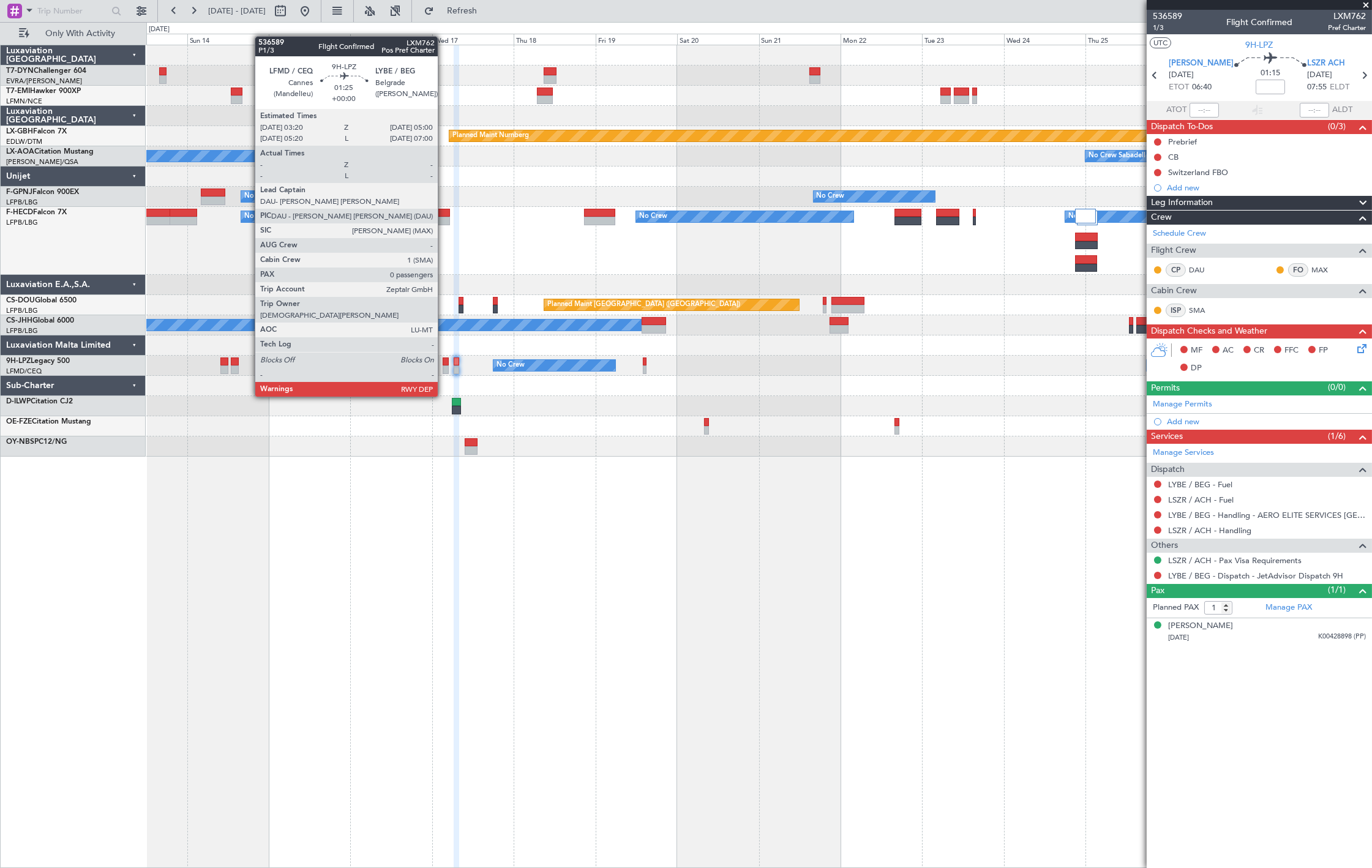
click at [444, 373] on div at bounding box center [446, 370] width 6 height 9
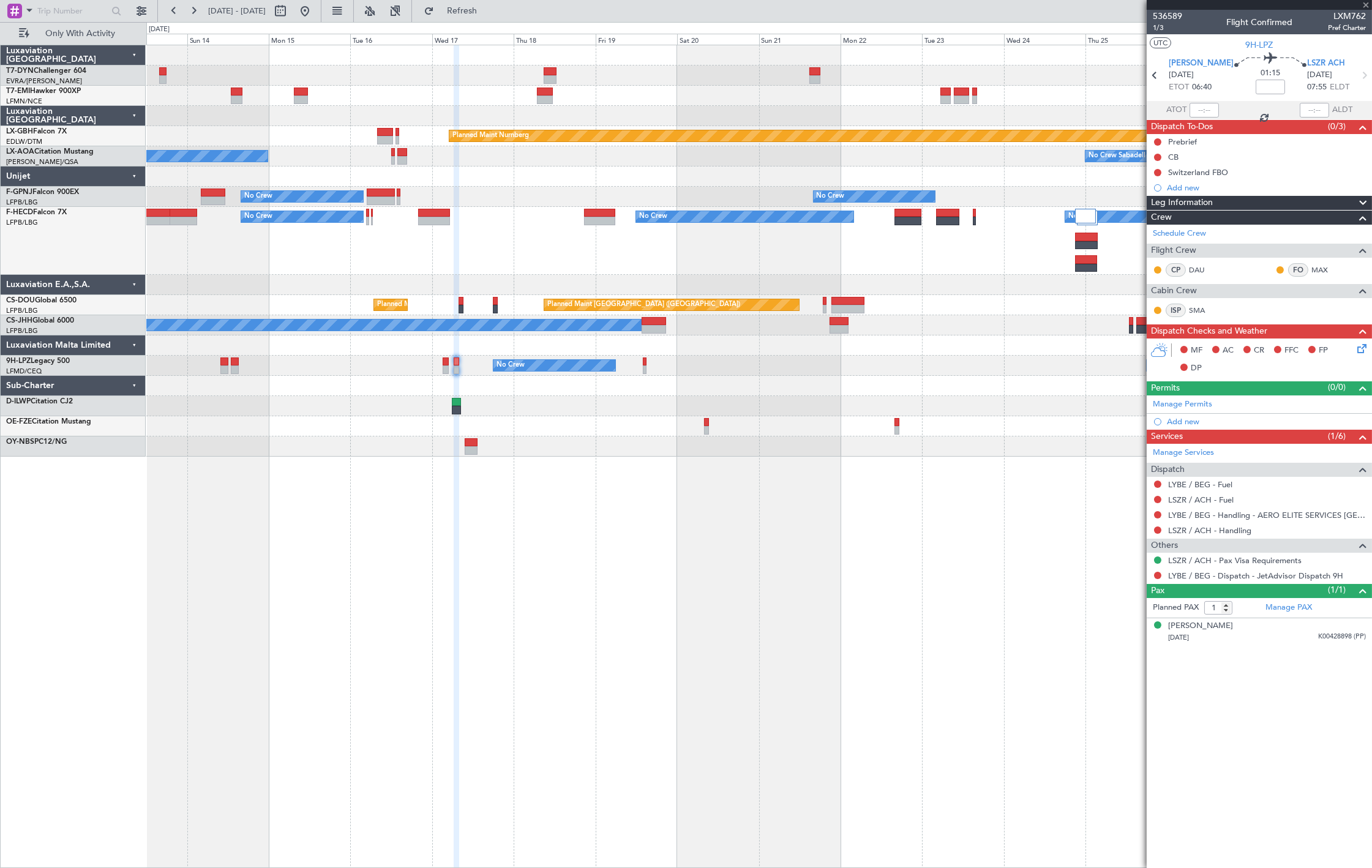
type input "0"
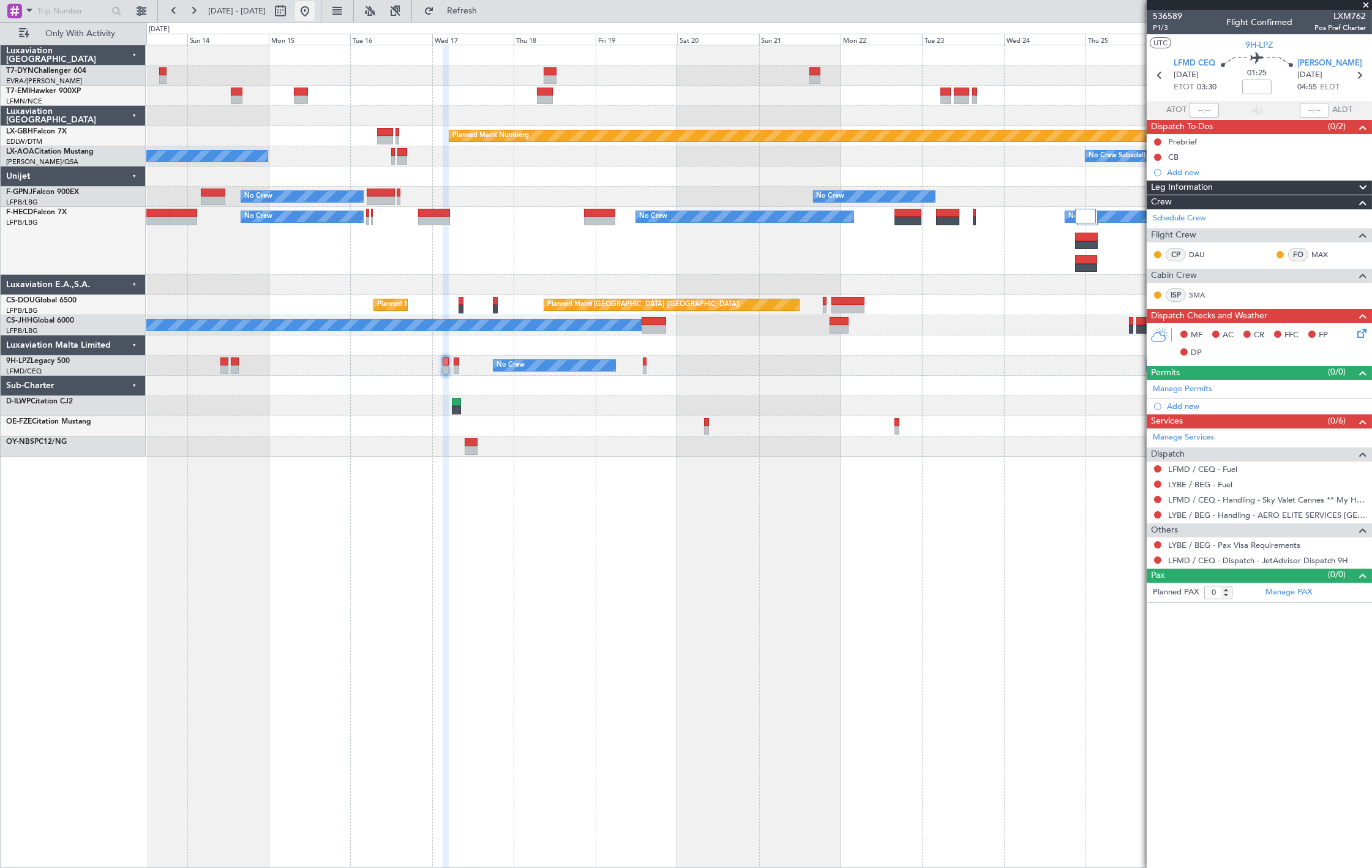
click at [315, 5] on button at bounding box center [304, 11] width 20 height 20
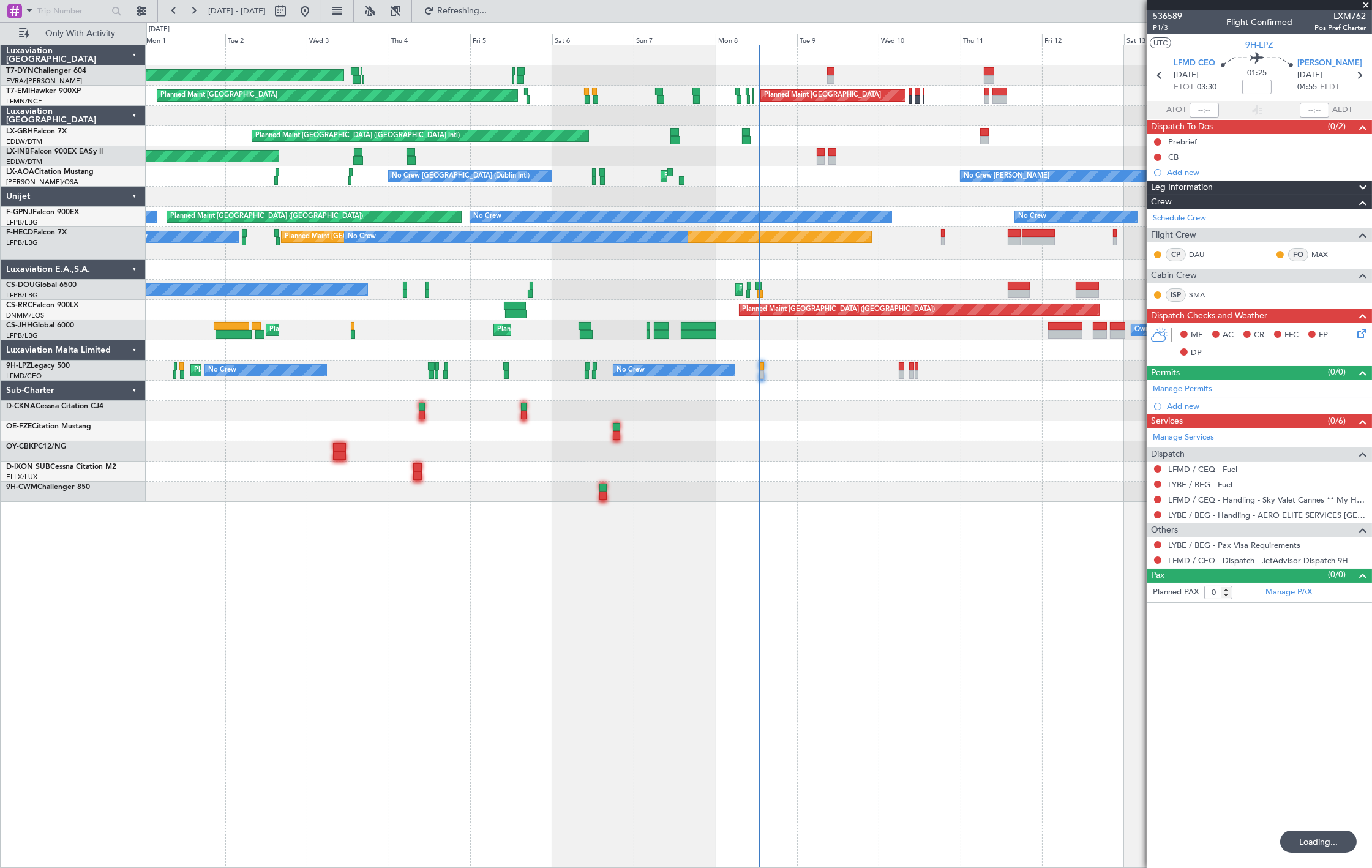
click at [785, 254] on div "Planned Maint Paris (Le Bourget) No Crew No Crew No Crew No Crew" at bounding box center [759, 243] width 1225 height 32
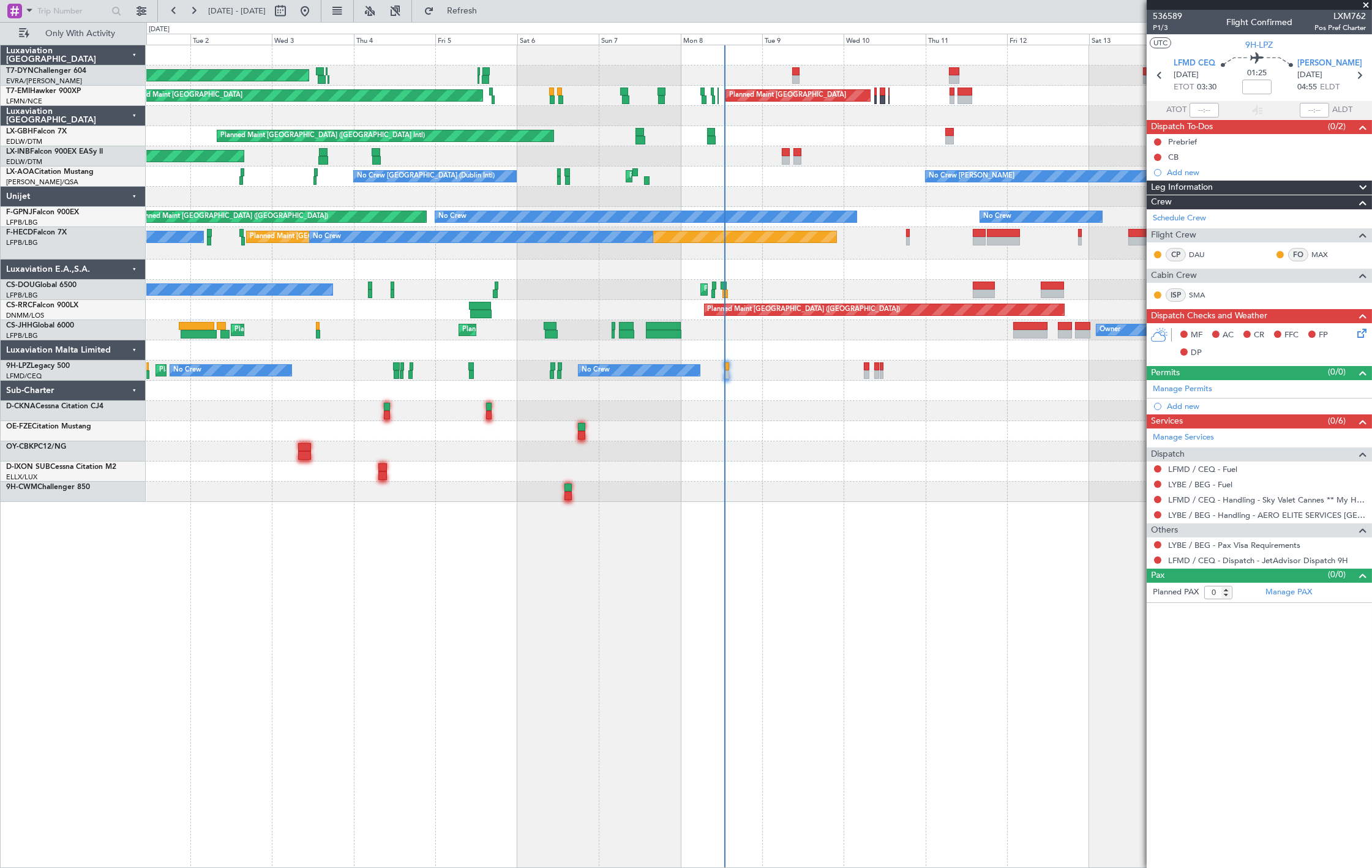
click at [545, 139] on div "Planned Maint Dubai (Dubai Intl) Planned Maint Nurnberg" at bounding box center [759, 136] width 1225 height 20
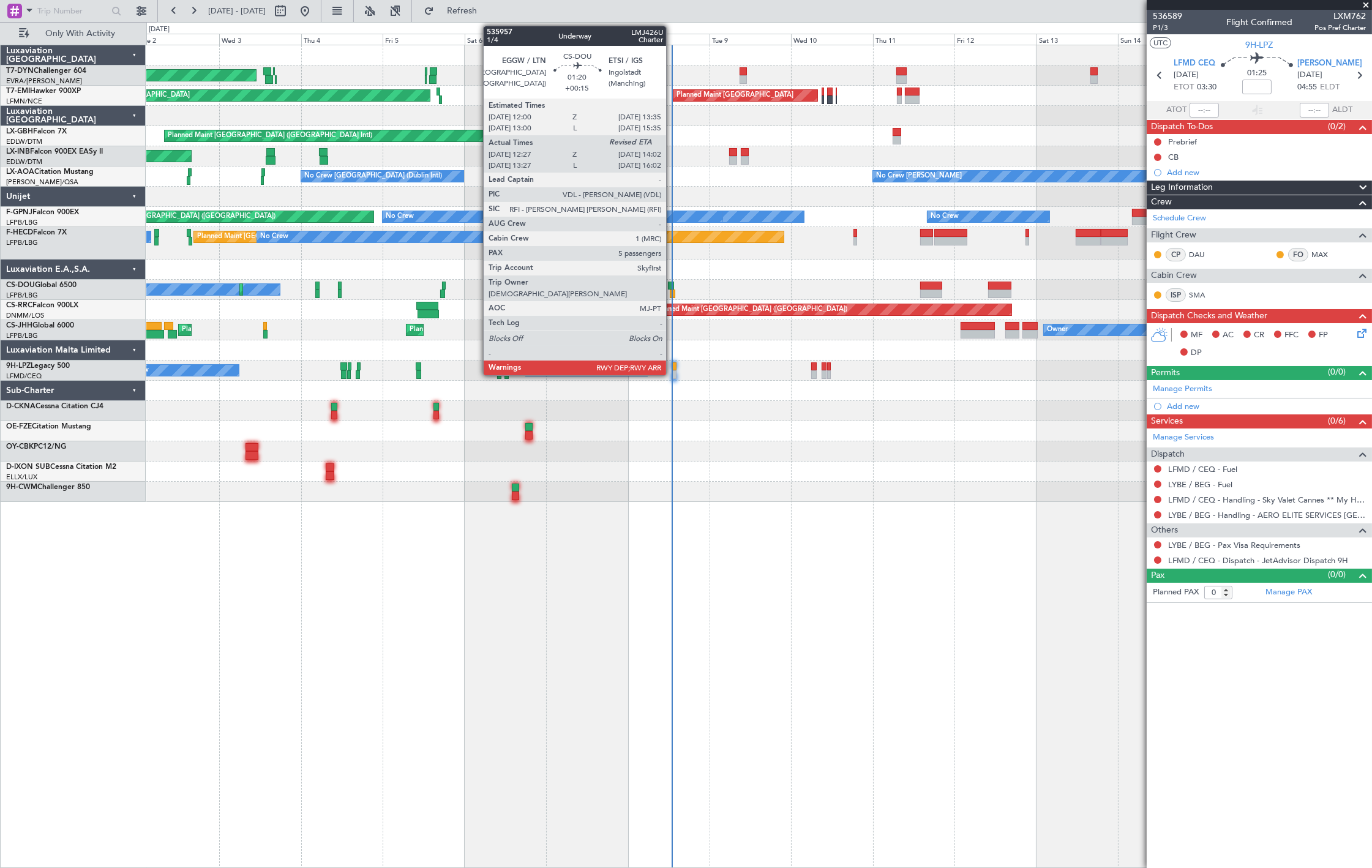
click at [672, 294] on div at bounding box center [672, 294] width 6 height 9
type input "+00:15"
type input "12:37"
type input "5"
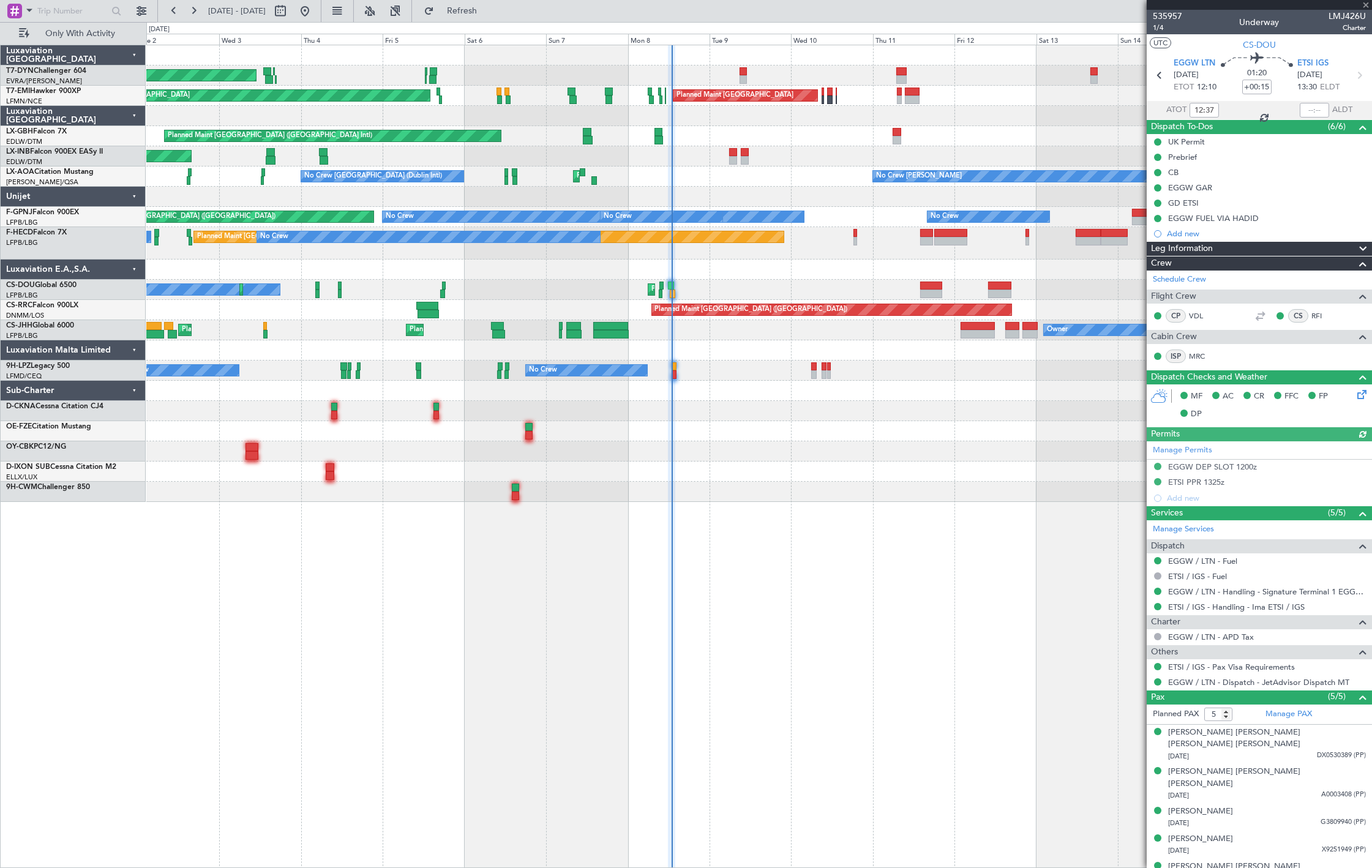
drag, startPoint x: 503, startPoint y: 16, endPoint x: 528, endPoint y: 156, distance: 142.2
click at [491, 16] on button "Refresh" at bounding box center [455, 11] width 73 height 20
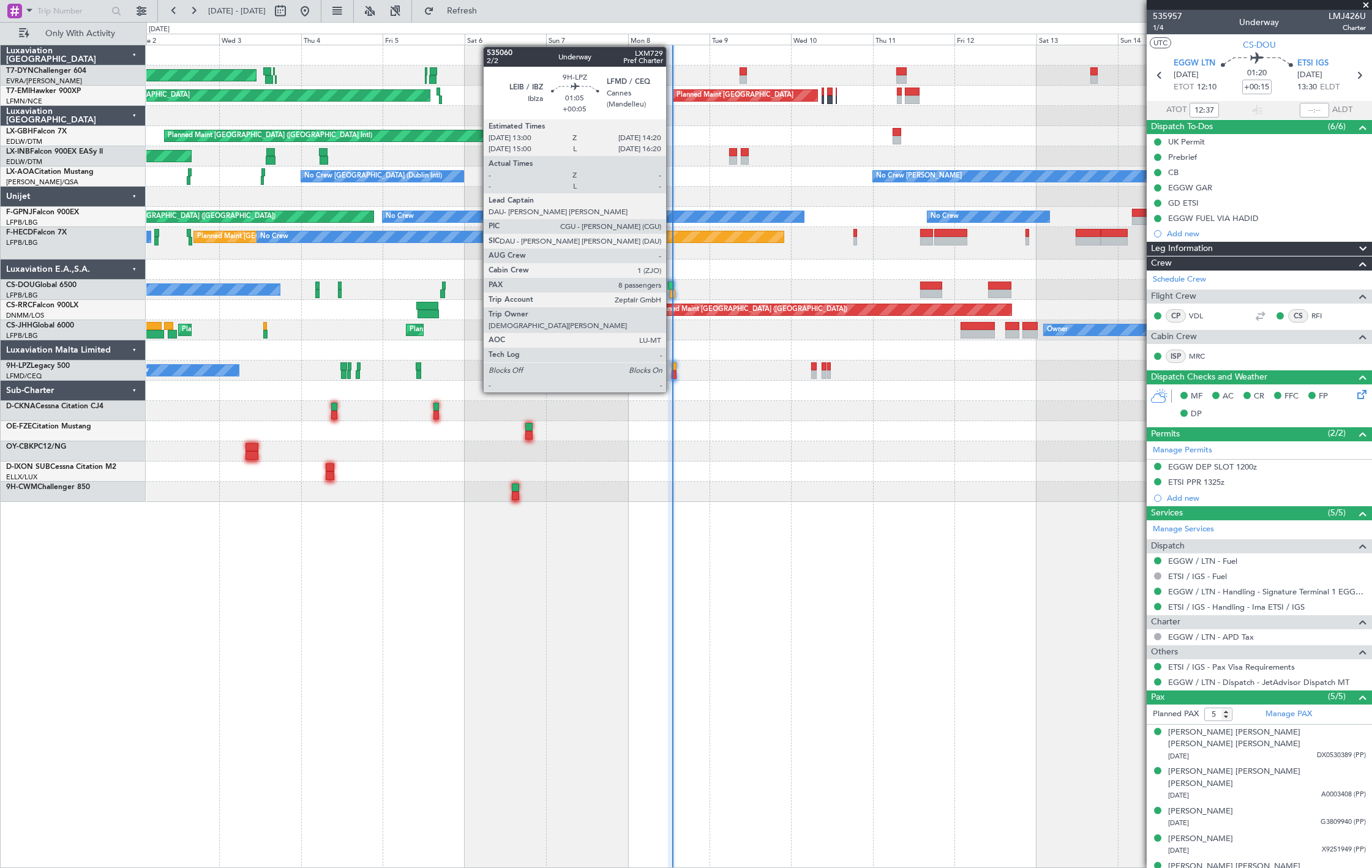
click at [672, 369] on div at bounding box center [674, 367] width 5 height 9
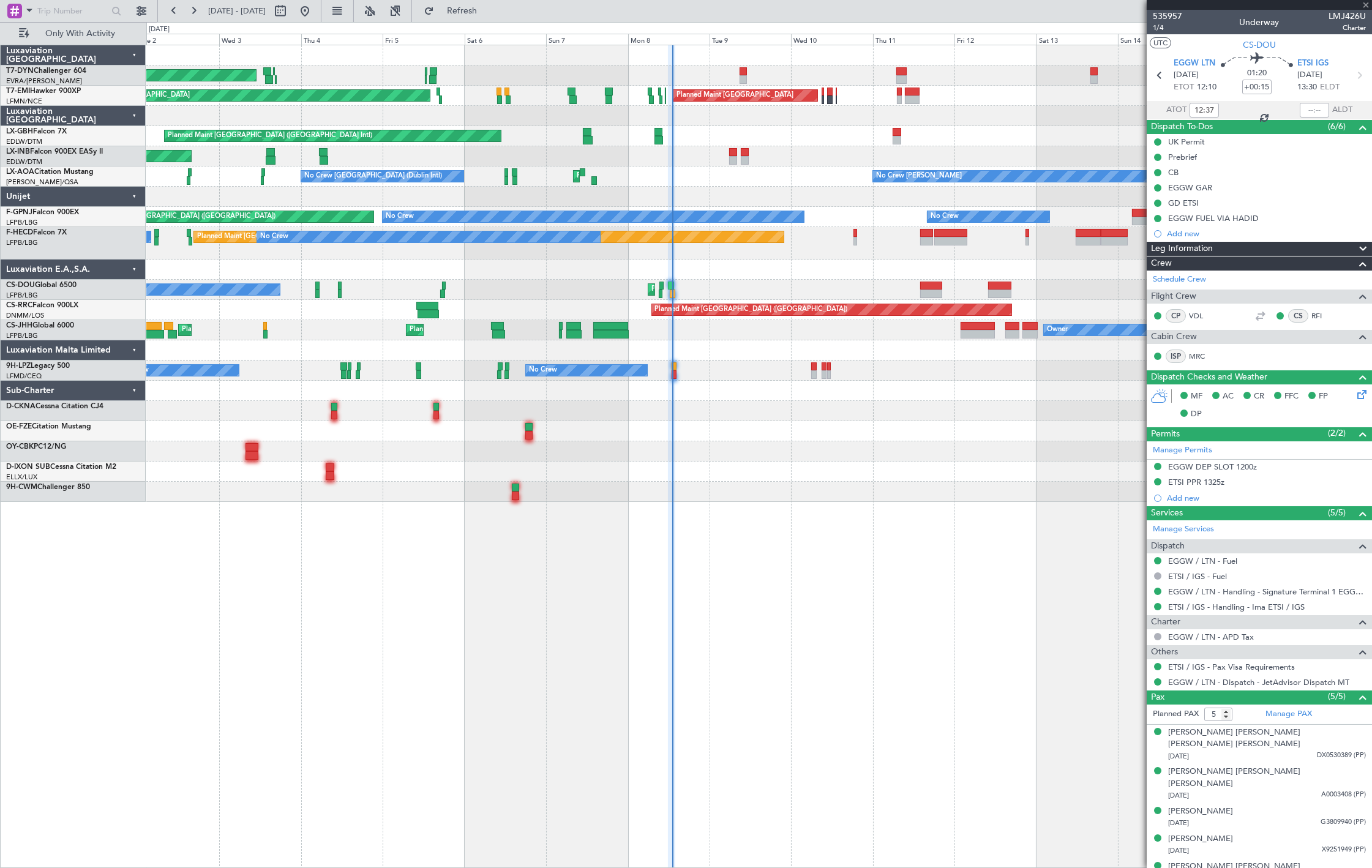
type input "+00:05"
type input "8"
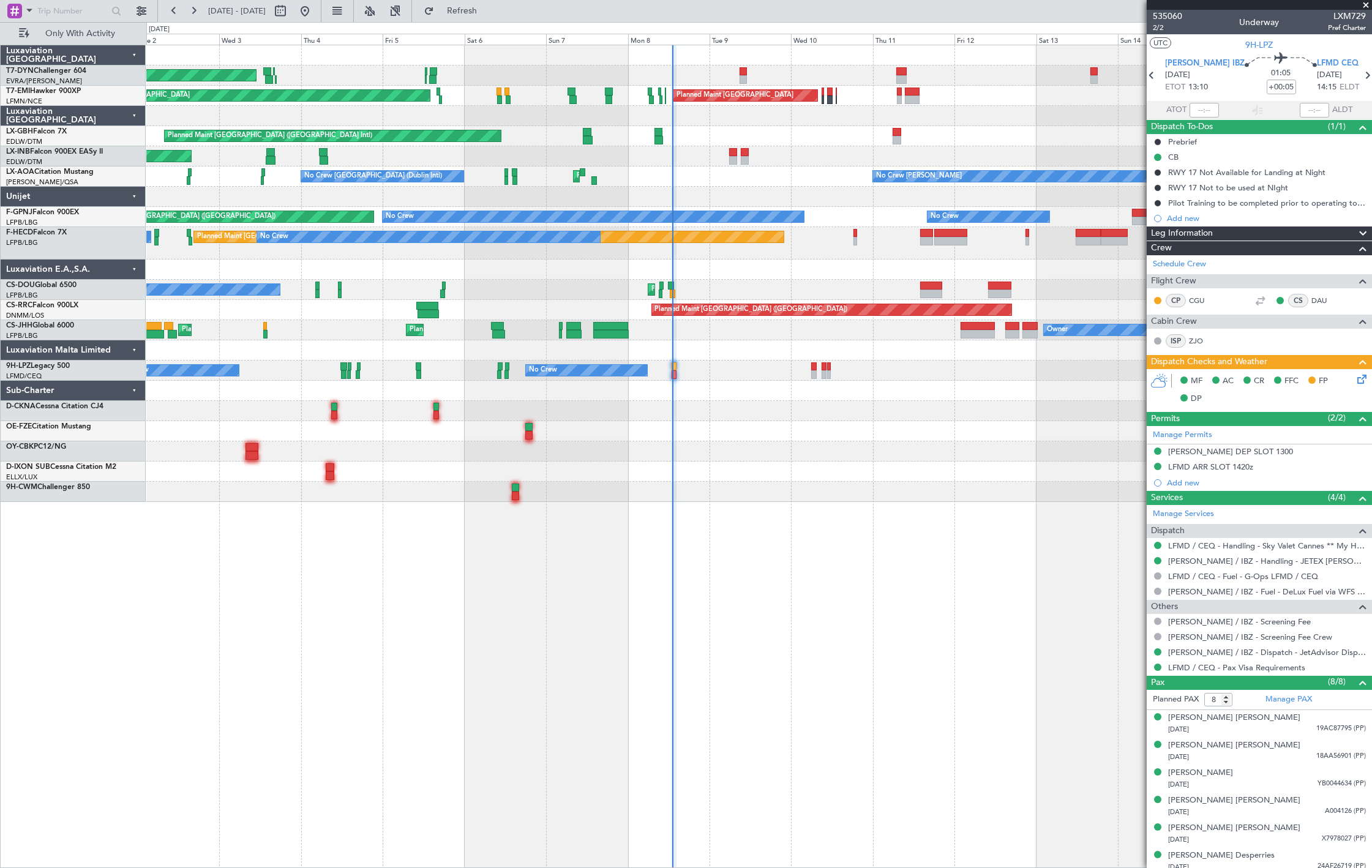
click at [678, 214] on div "No Crew No Crew No Crew Planned Maint Paris (Le Bourget) No Crew No Crew" at bounding box center [759, 217] width 1225 height 20
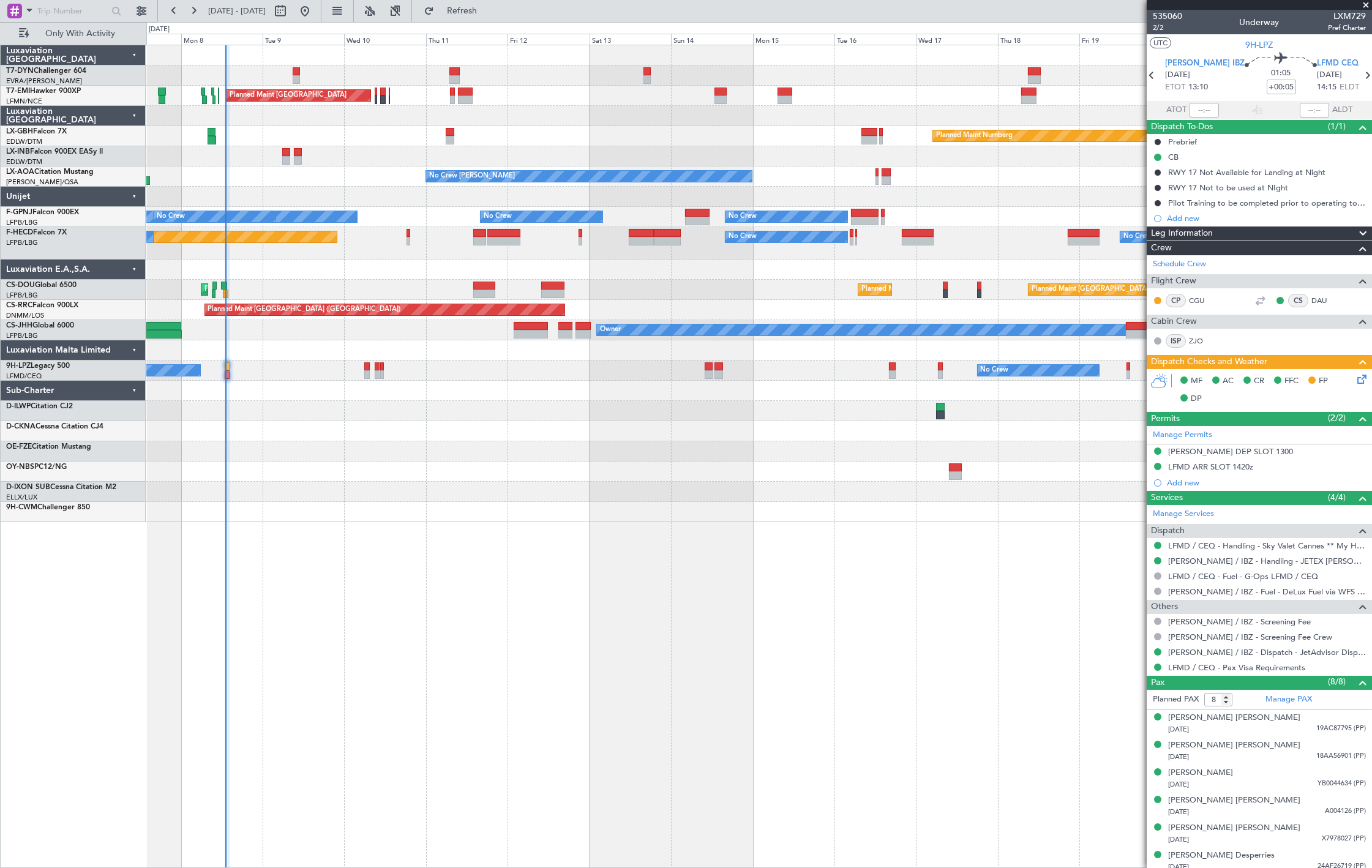
click at [270, 167] on div "Planned Maint Zurich Planned Maint Zurich Planned Maint Nurnberg Planned Maint …" at bounding box center [759, 284] width 1225 height 477
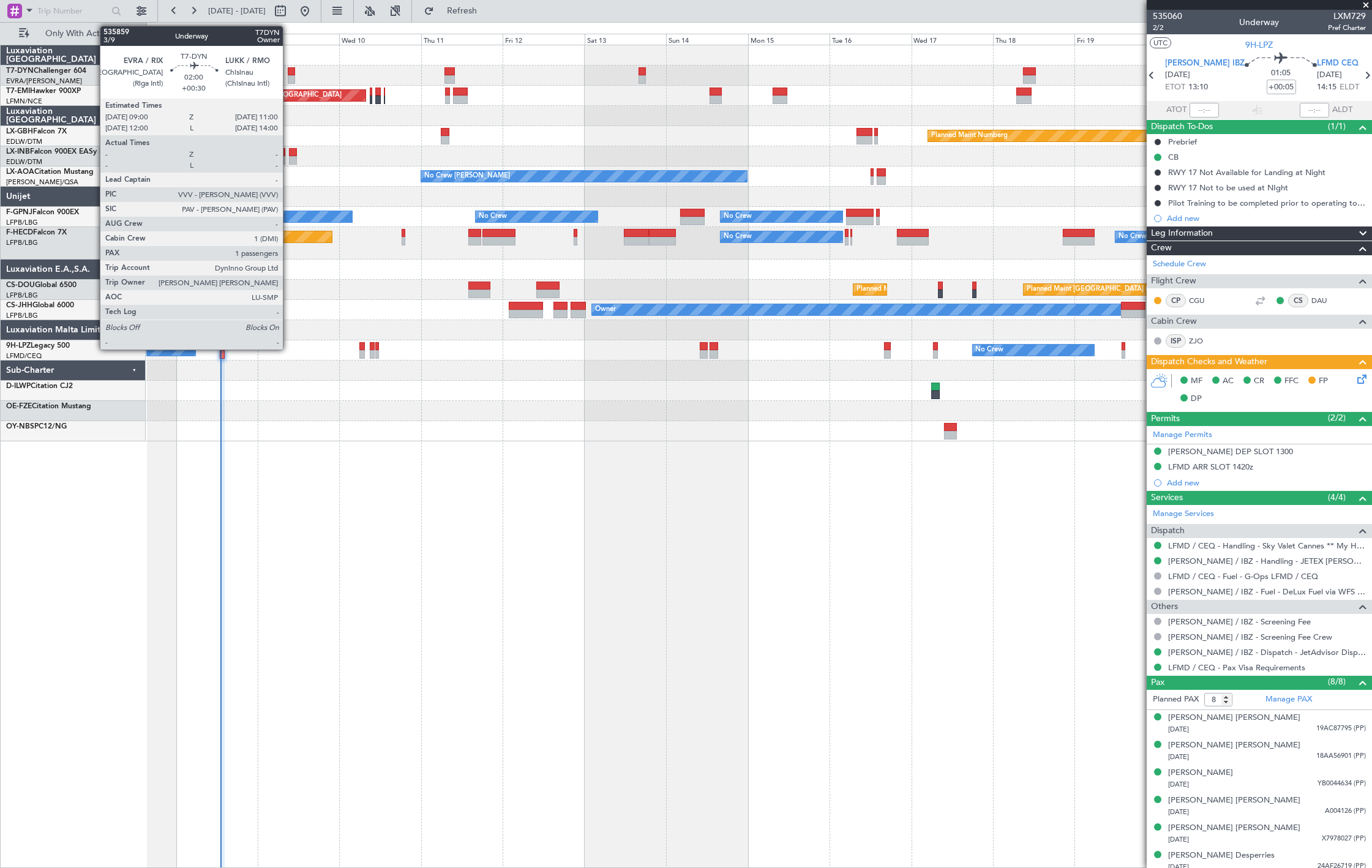
click at [289, 72] on div at bounding box center [292, 72] width 8 height 9
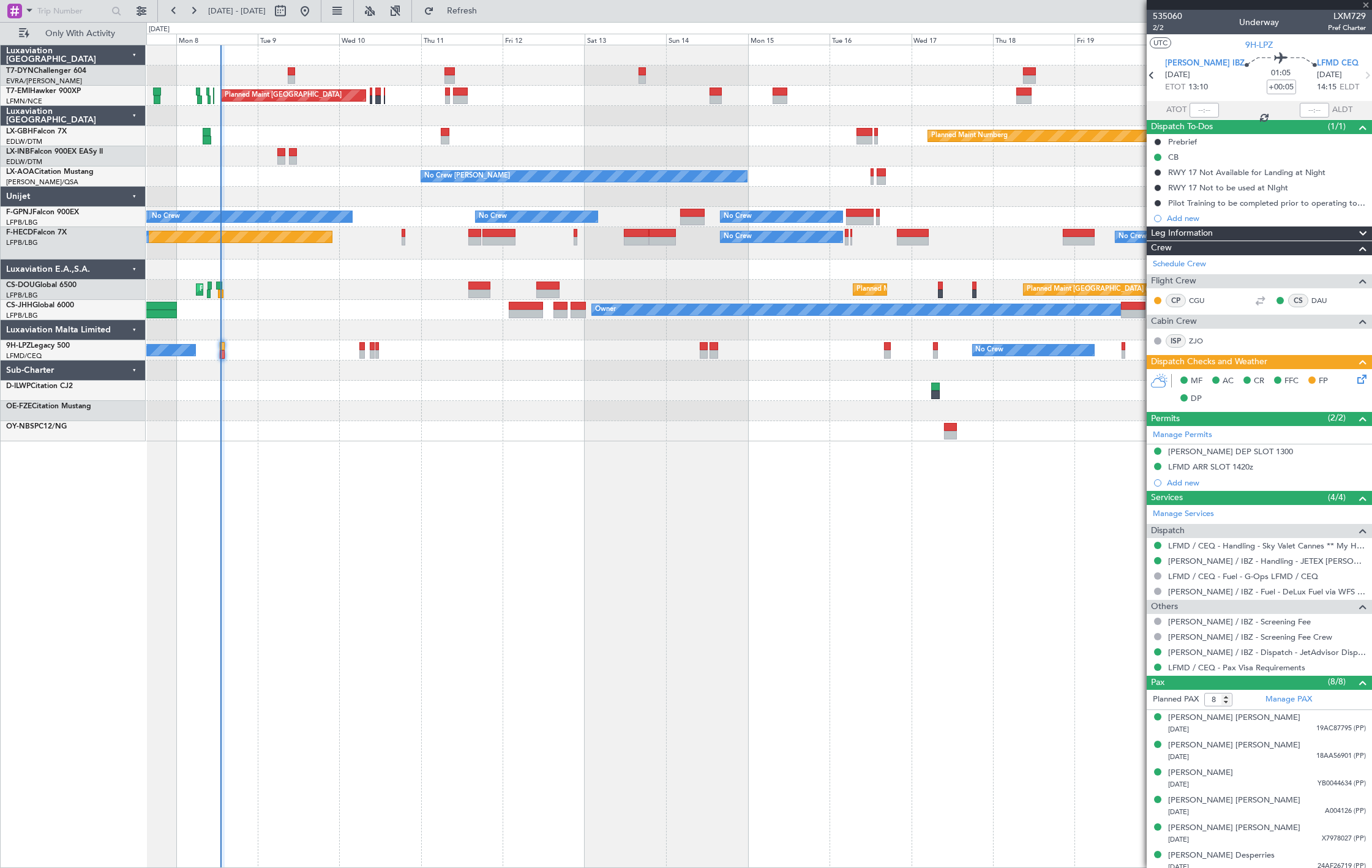
type input "+00:30"
type input "1"
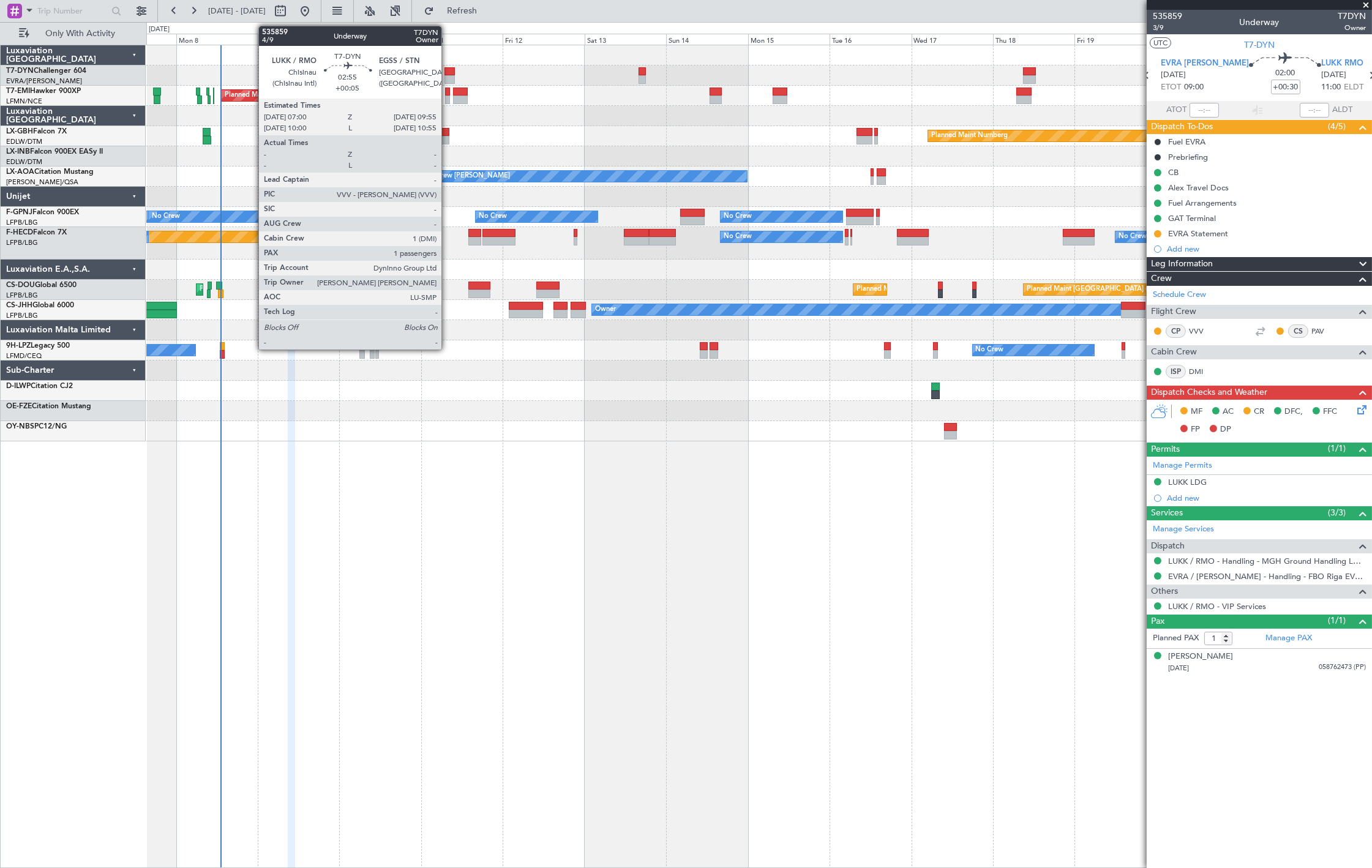
click at [447, 71] on div at bounding box center [450, 72] width 10 height 9
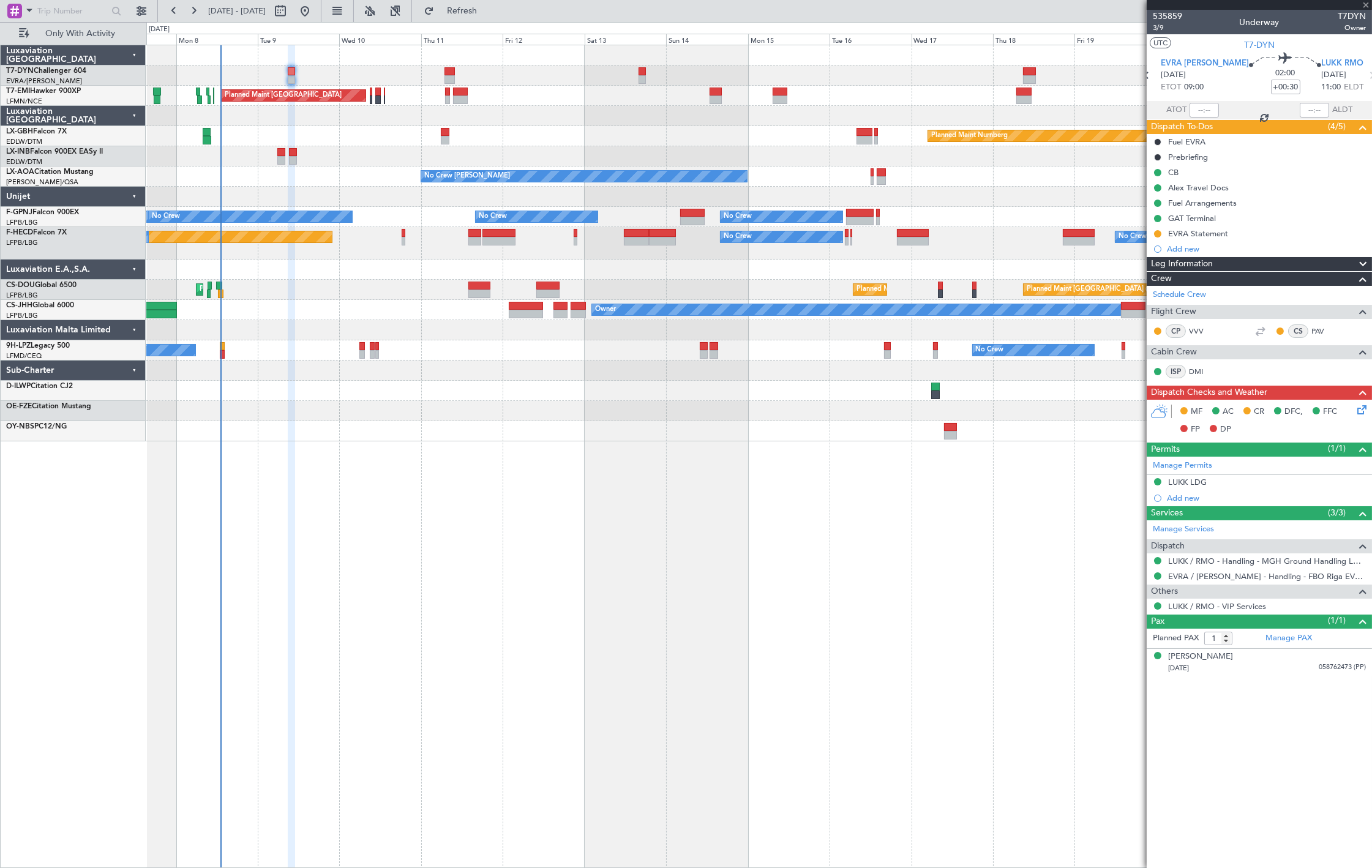
type input "+00:05"
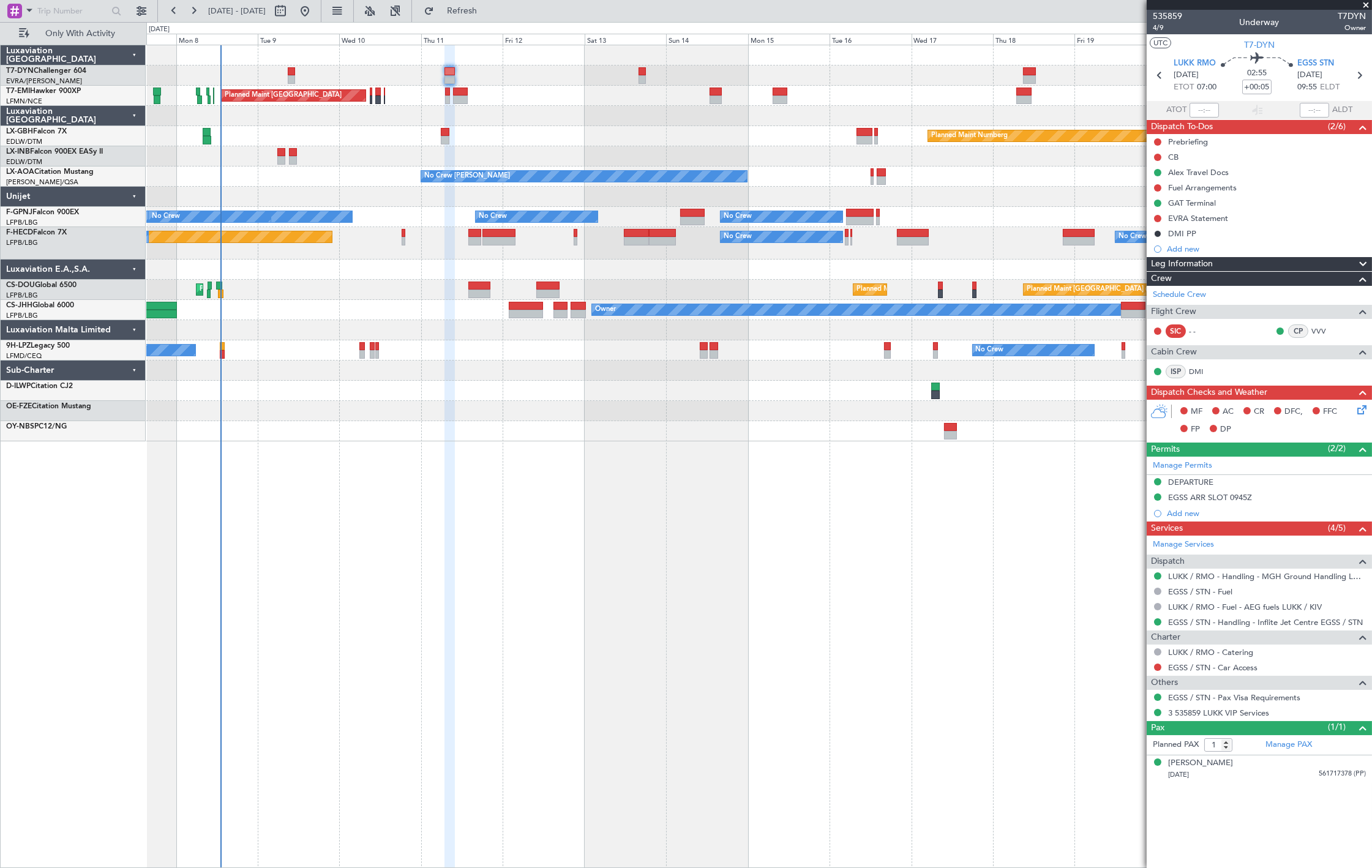
click at [286, 159] on div at bounding box center [759, 157] width 1225 height 20
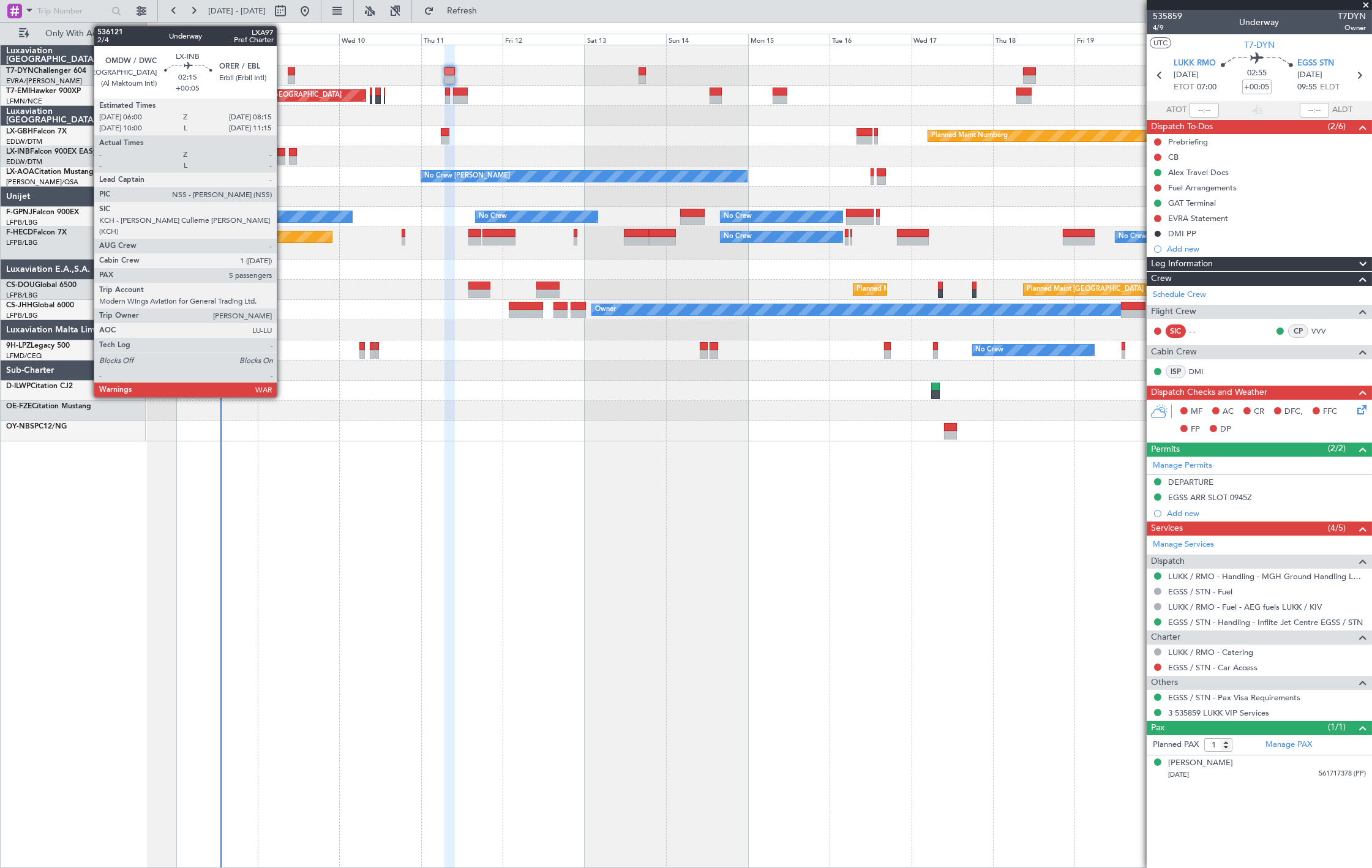
click at [283, 160] on div at bounding box center [281, 160] width 8 height 9
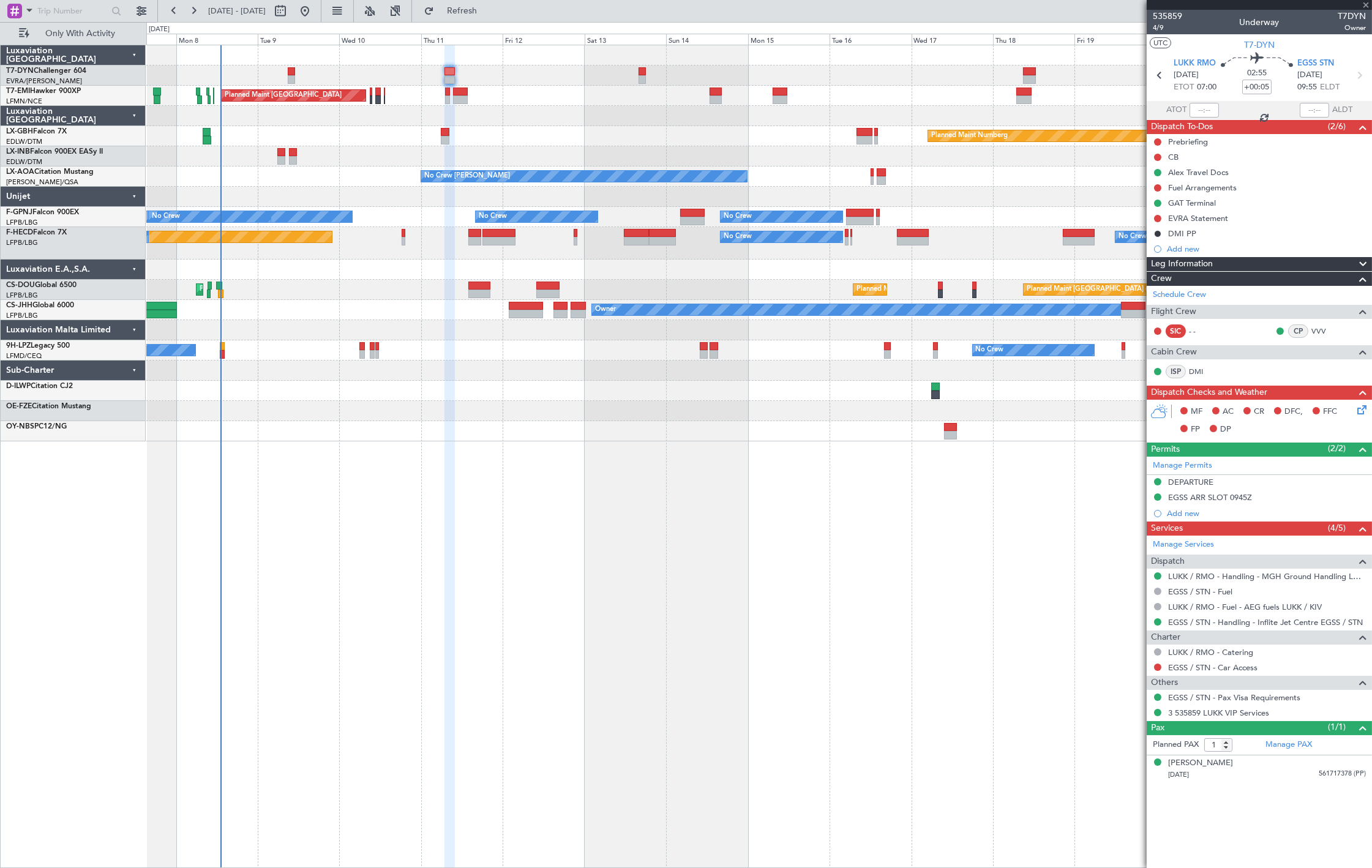
type input "5"
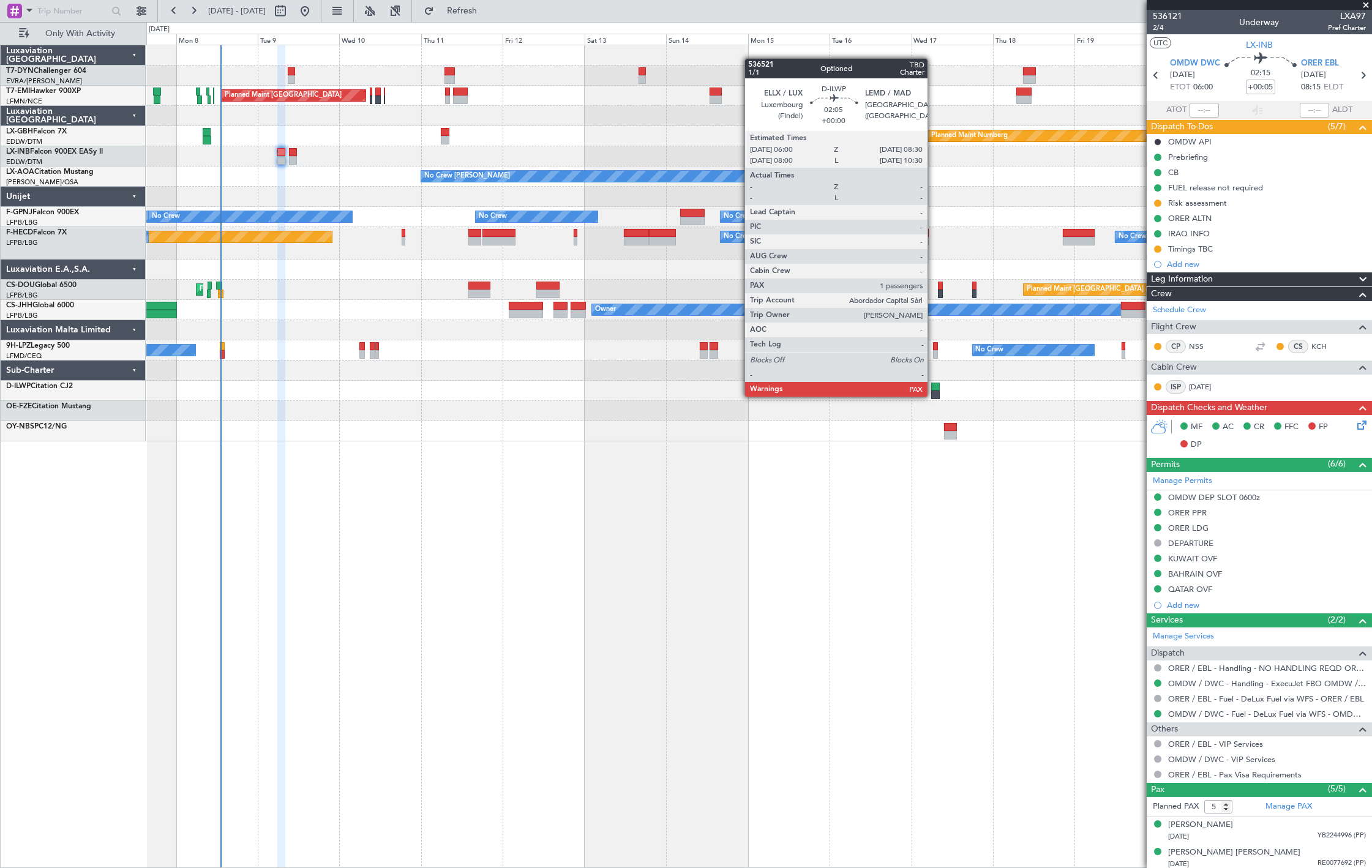
click at [934, 395] on div at bounding box center [936, 395] width 9 height 9
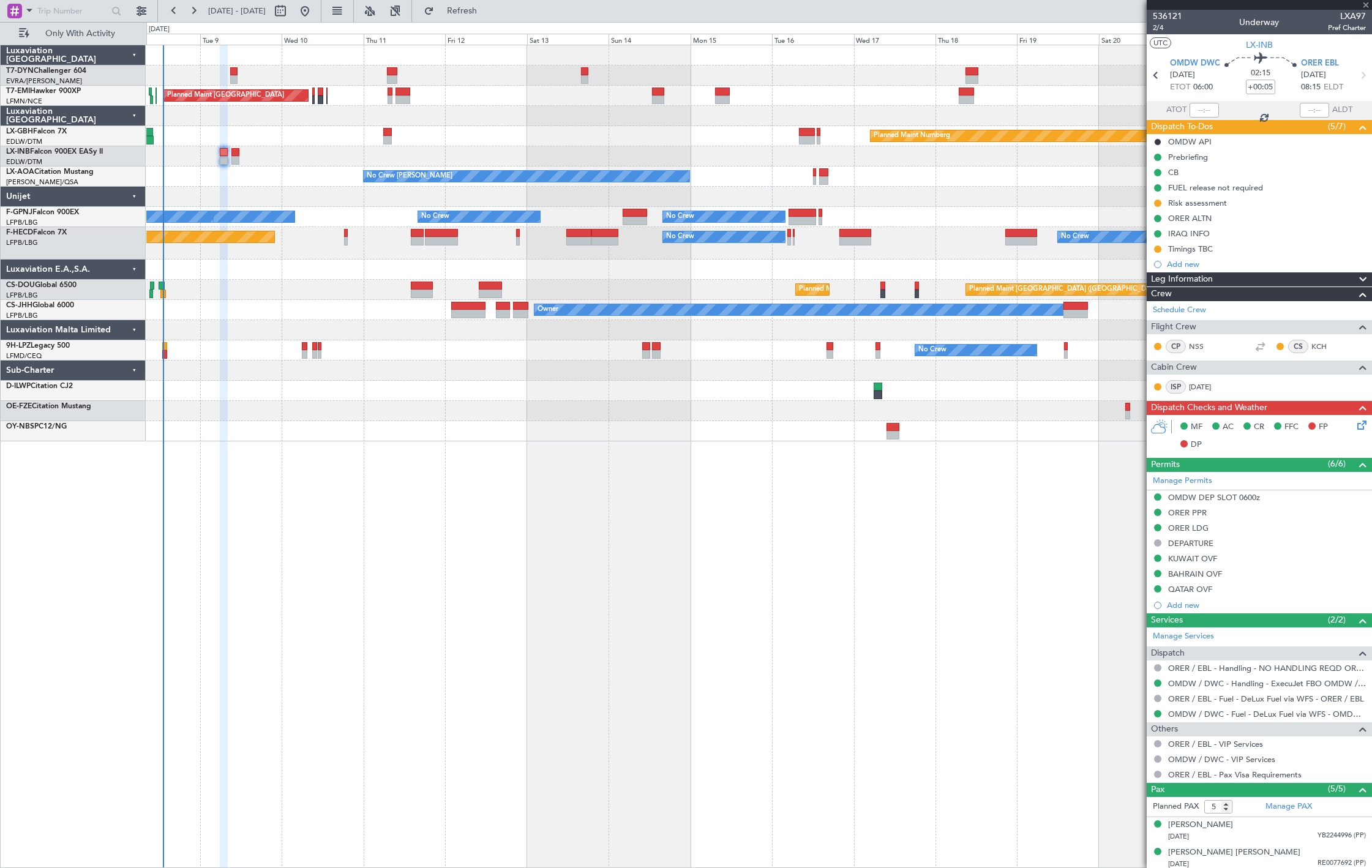
click at [790, 435] on div at bounding box center [759, 431] width 1225 height 20
type input "1"
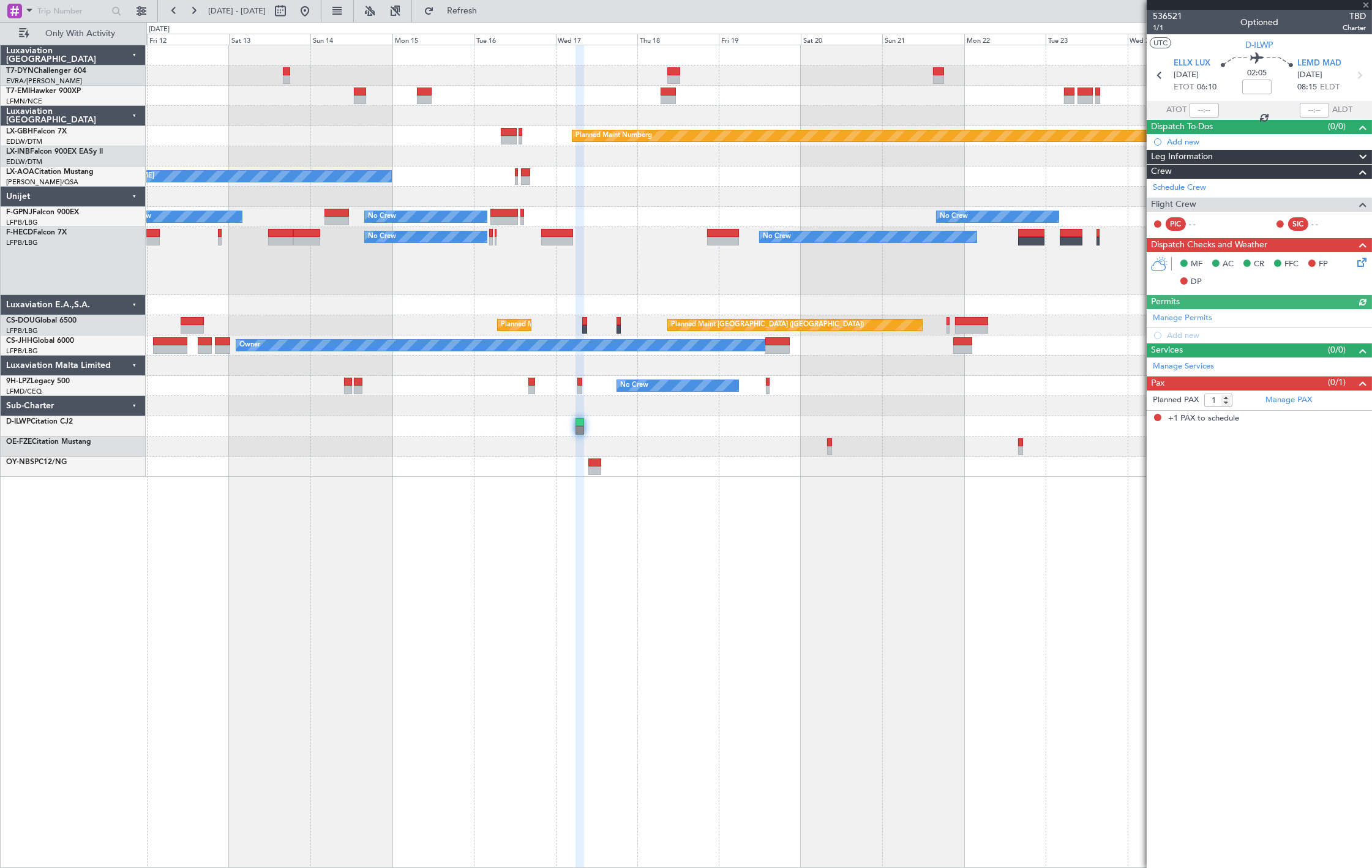
click at [510, 478] on div "Planned Maint Zurich Planned Maint Nurnberg No Crew Chester No Crew Sabadell No…" at bounding box center [759, 457] width 1225 height 824
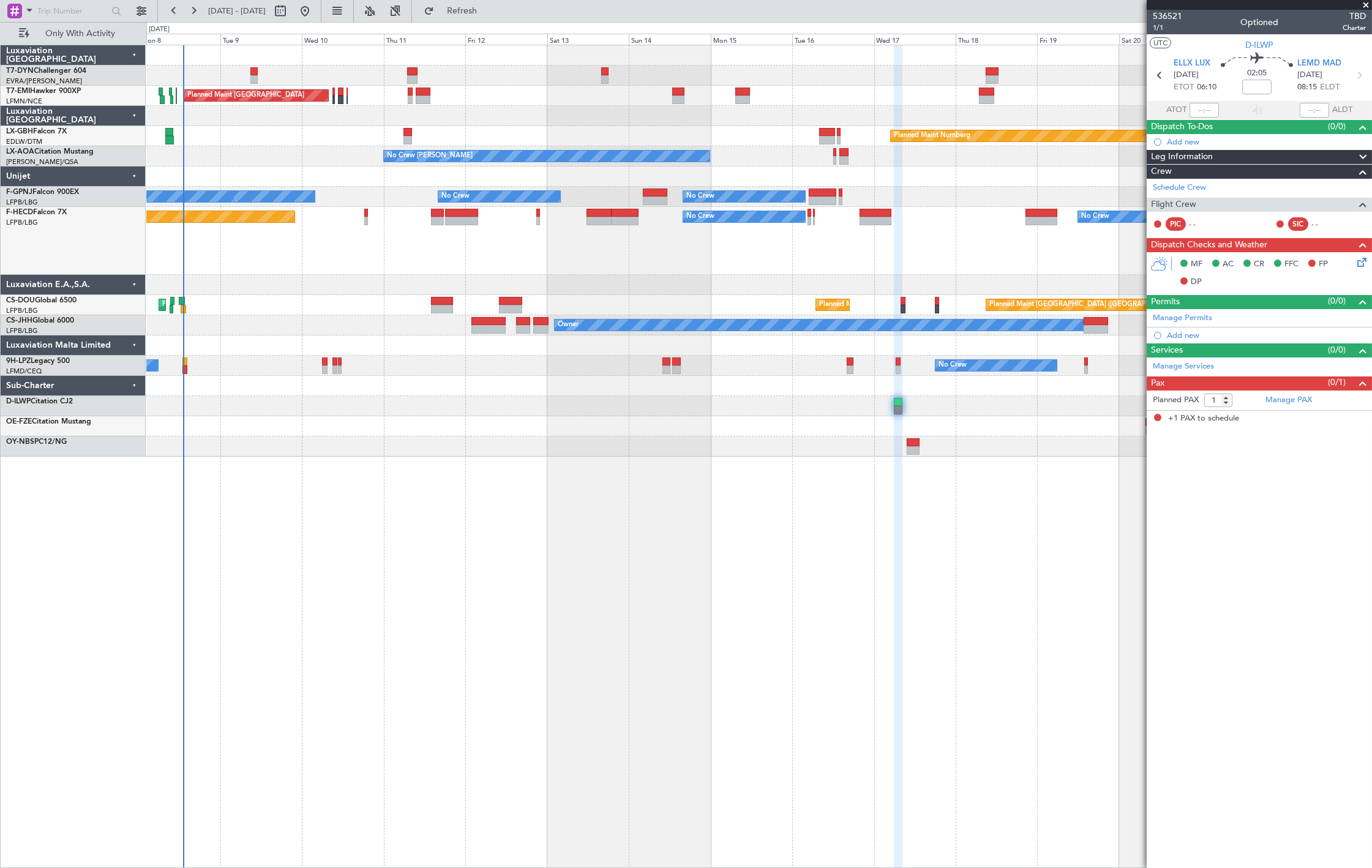
click at [1075, 631] on div "Planned Maint Zurich Planned Maint Zurich Planned Maint Nurnberg Planned Maint …" at bounding box center [759, 457] width 1225 height 824
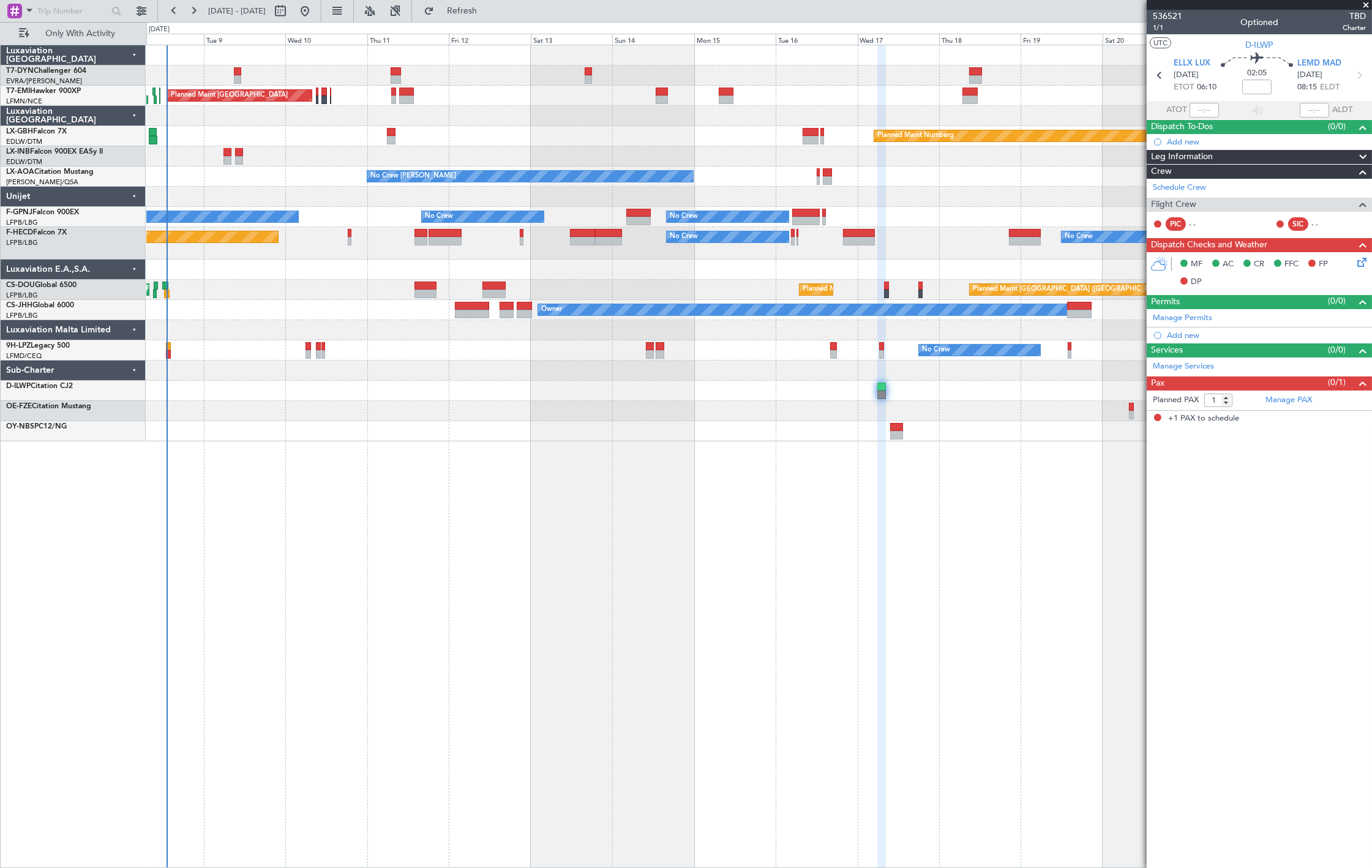
click at [1036, 625] on div "Planned Maint Zurich Planned Maint Zurich Planned Maint Nurnberg Planned Maint …" at bounding box center [759, 457] width 1225 height 824
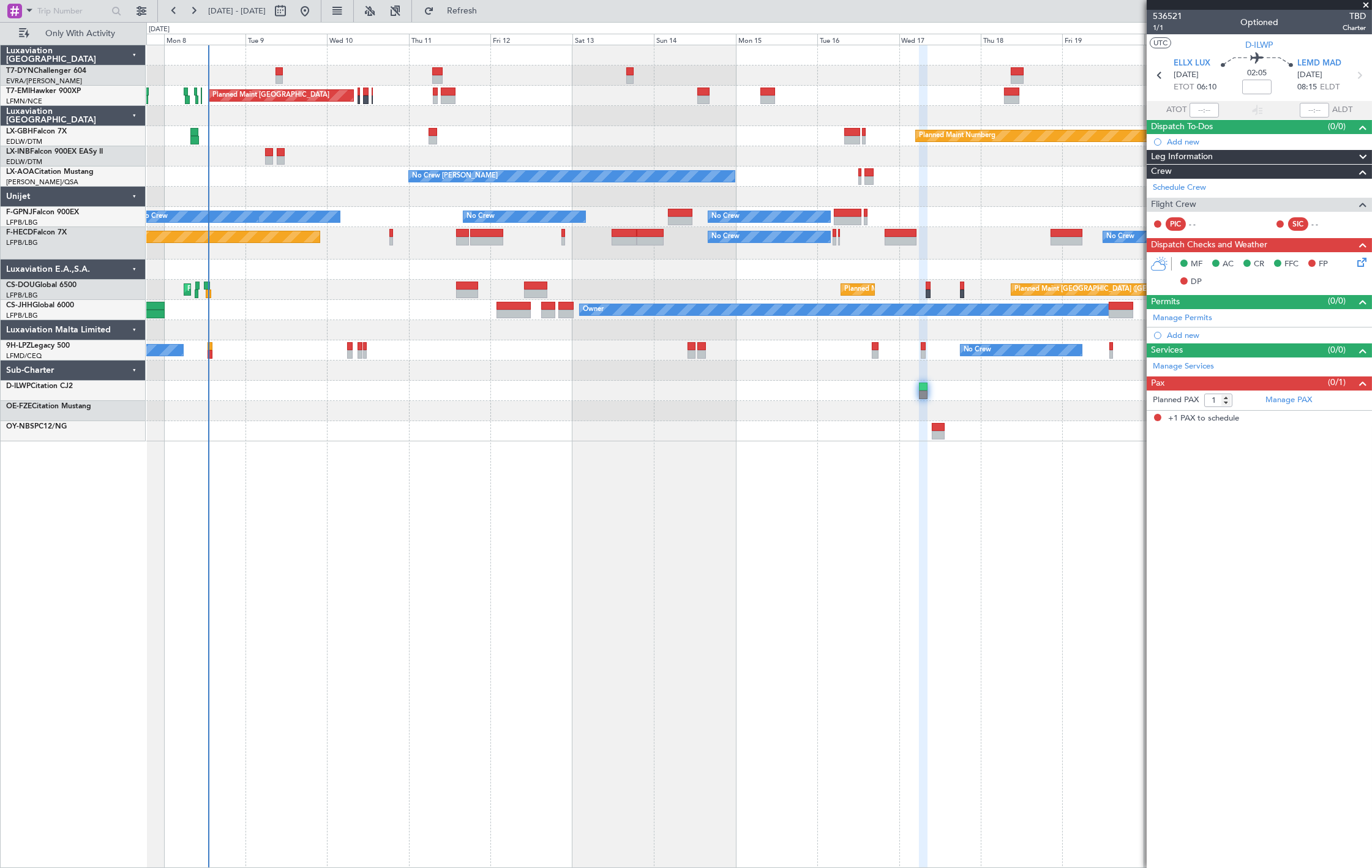
click at [919, 407] on div "Planned Maint Zurich Planned Maint Zurich Planned Maint Nurnberg Planned Maint …" at bounding box center [759, 243] width 1225 height 396
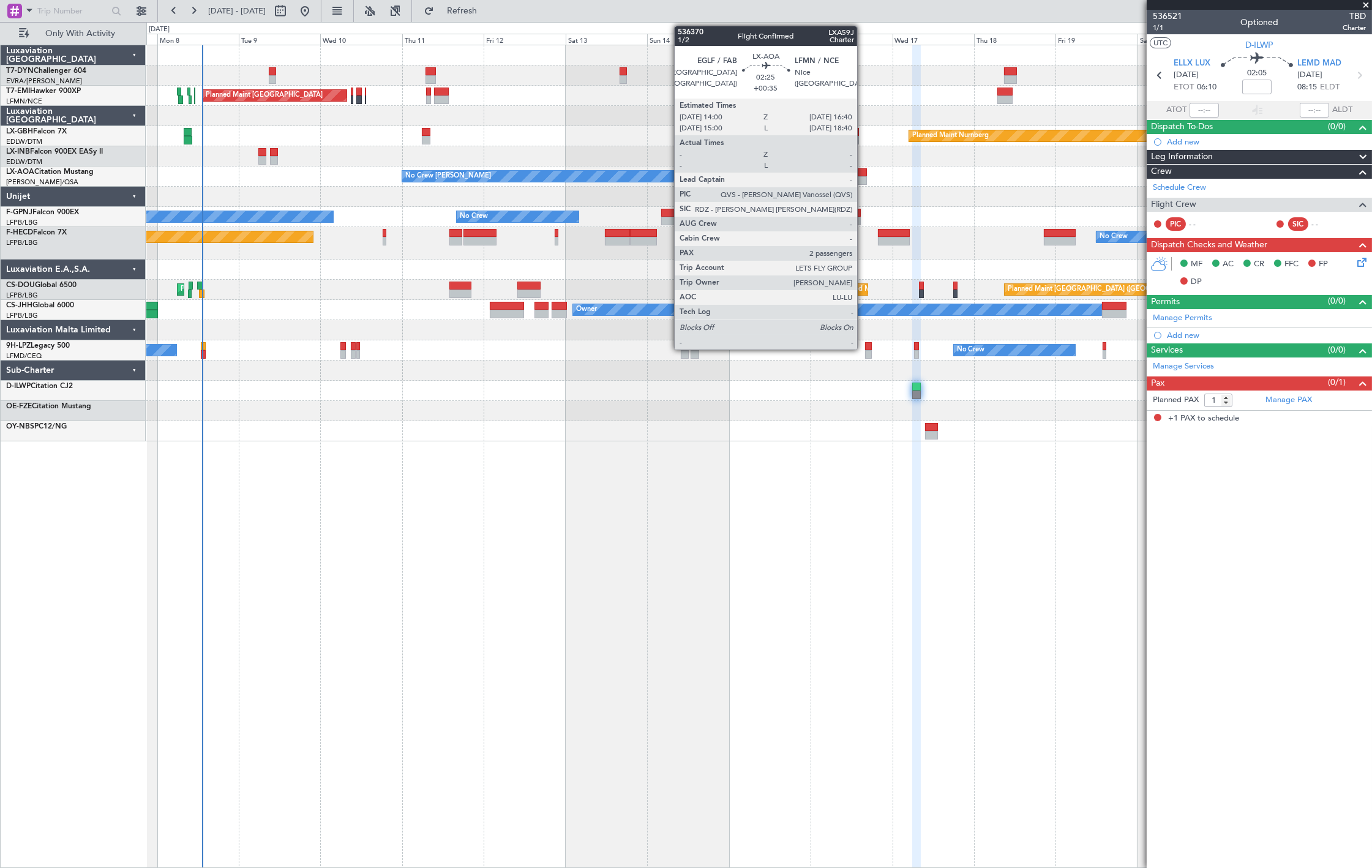
click at [864, 175] on div at bounding box center [862, 173] width 9 height 9
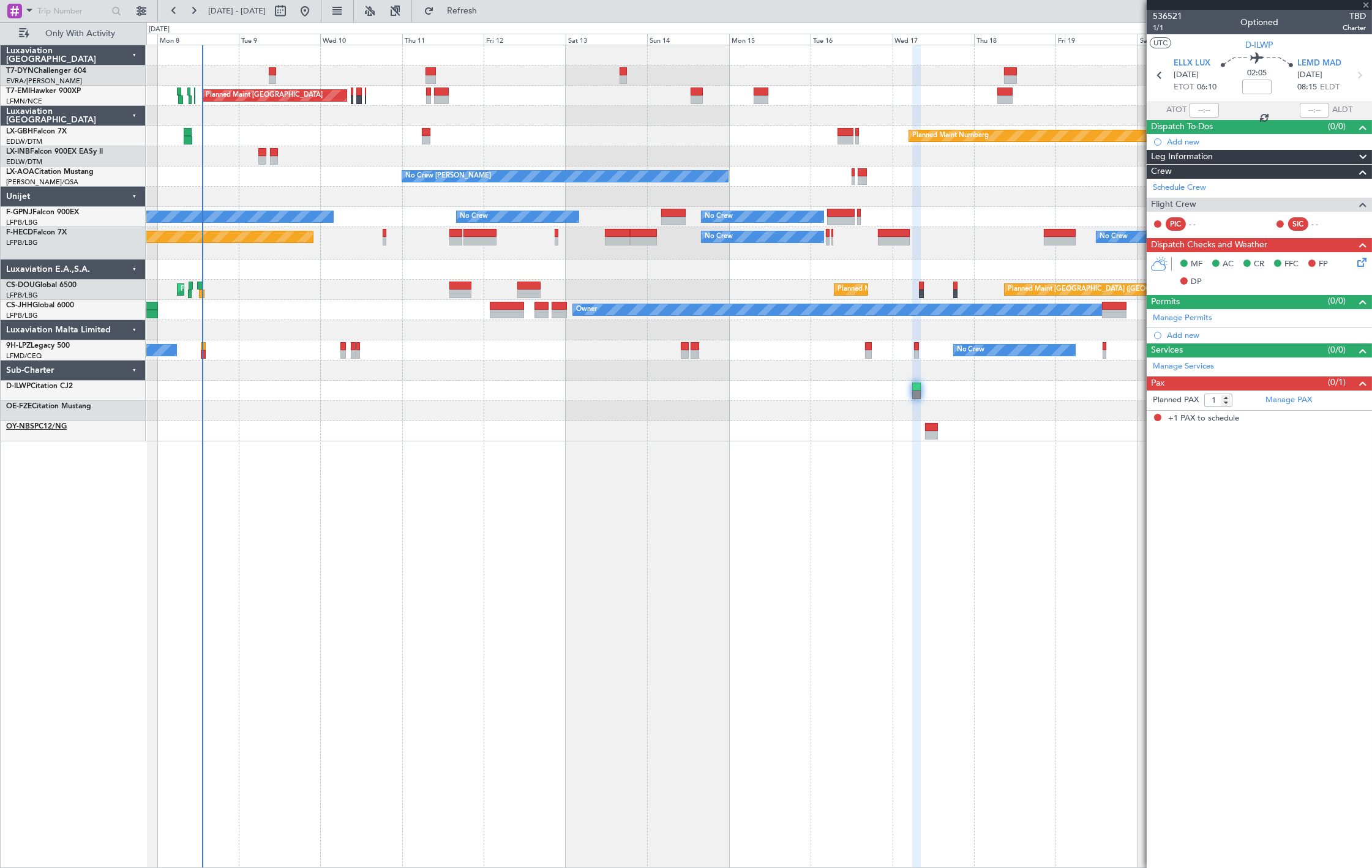
type input "+00:35"
type input "2"
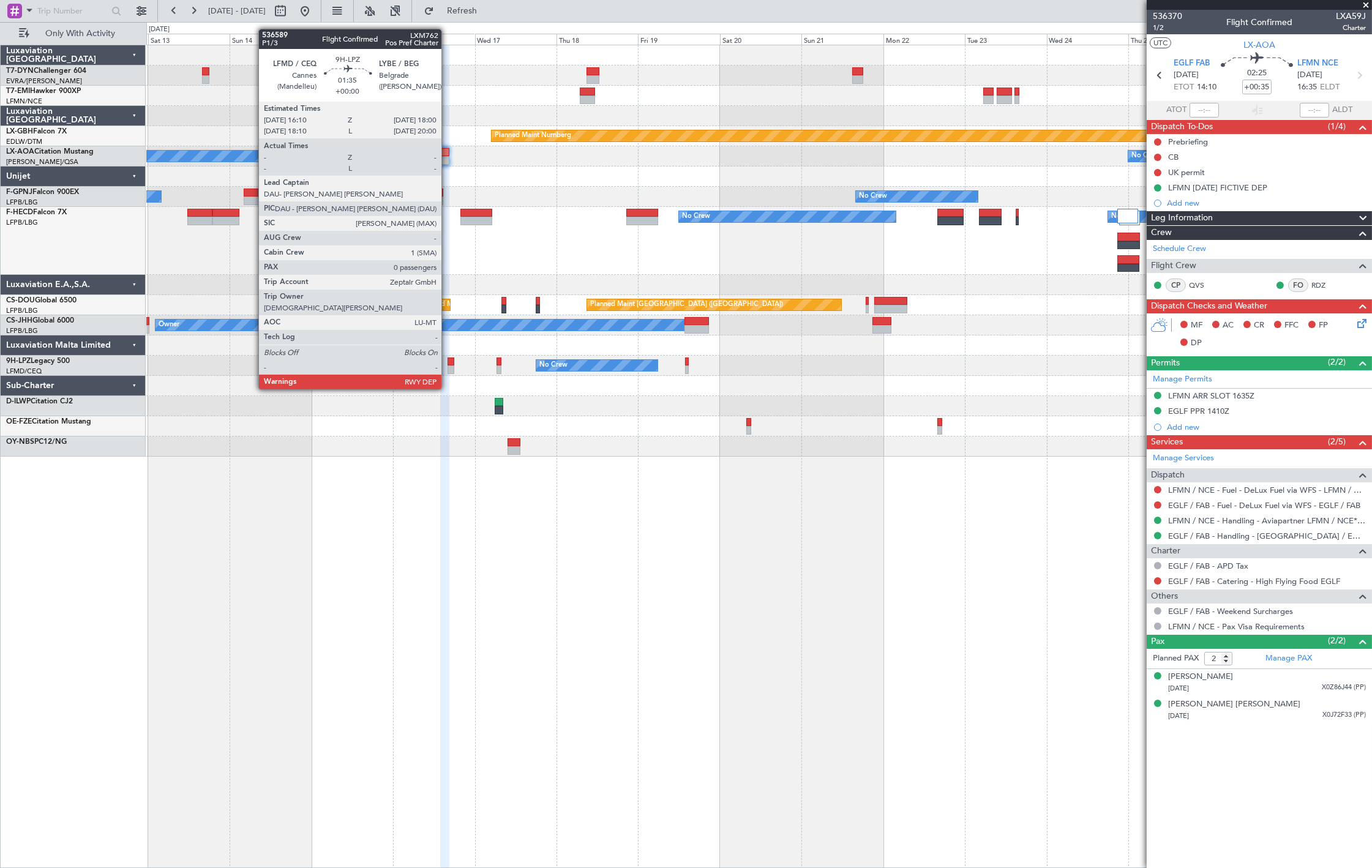
click at [447, 366] on div at bounding box center [450, 370] width 7 height 9
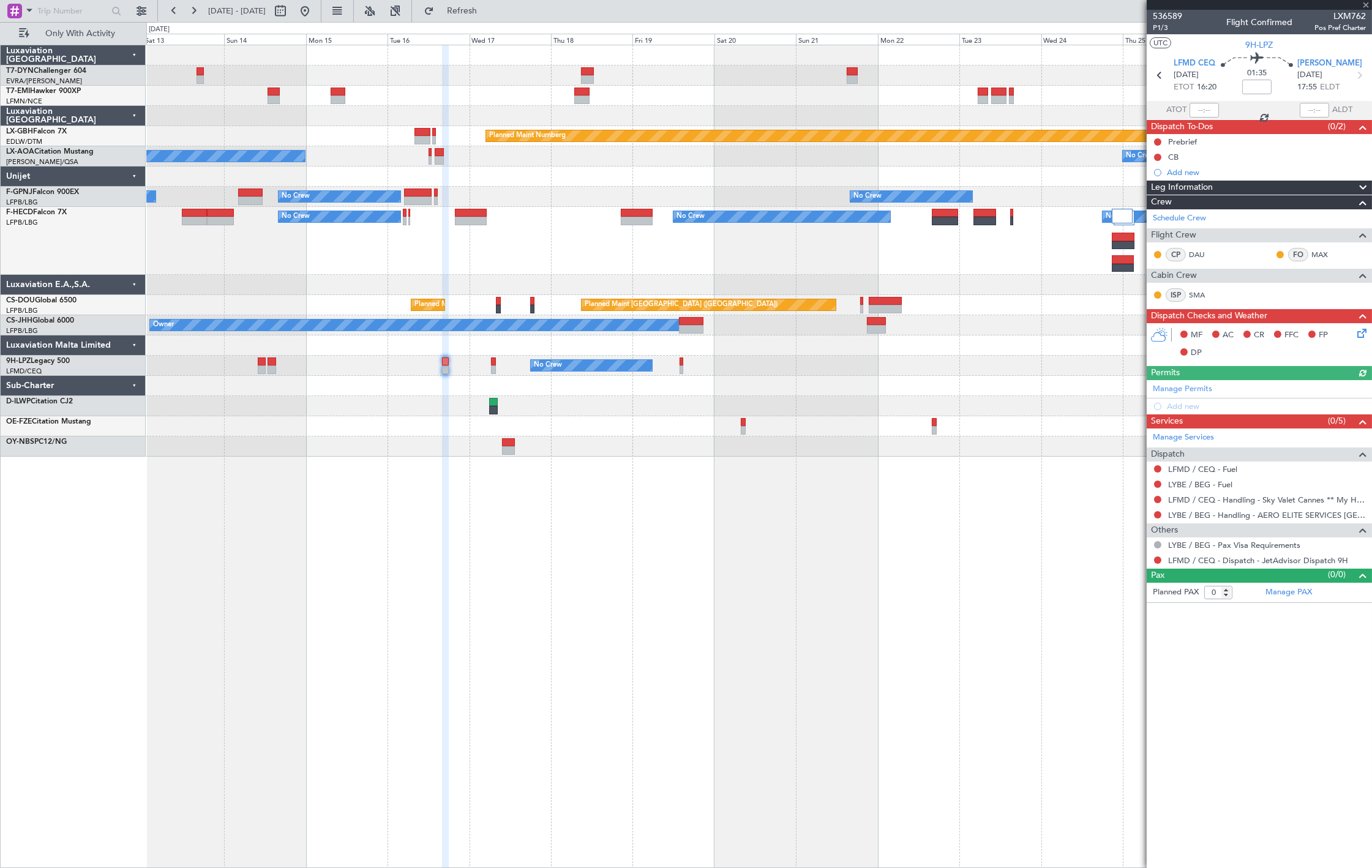
click at [403, 350] on div at bounding box center [759, 346] width 1225 height 20
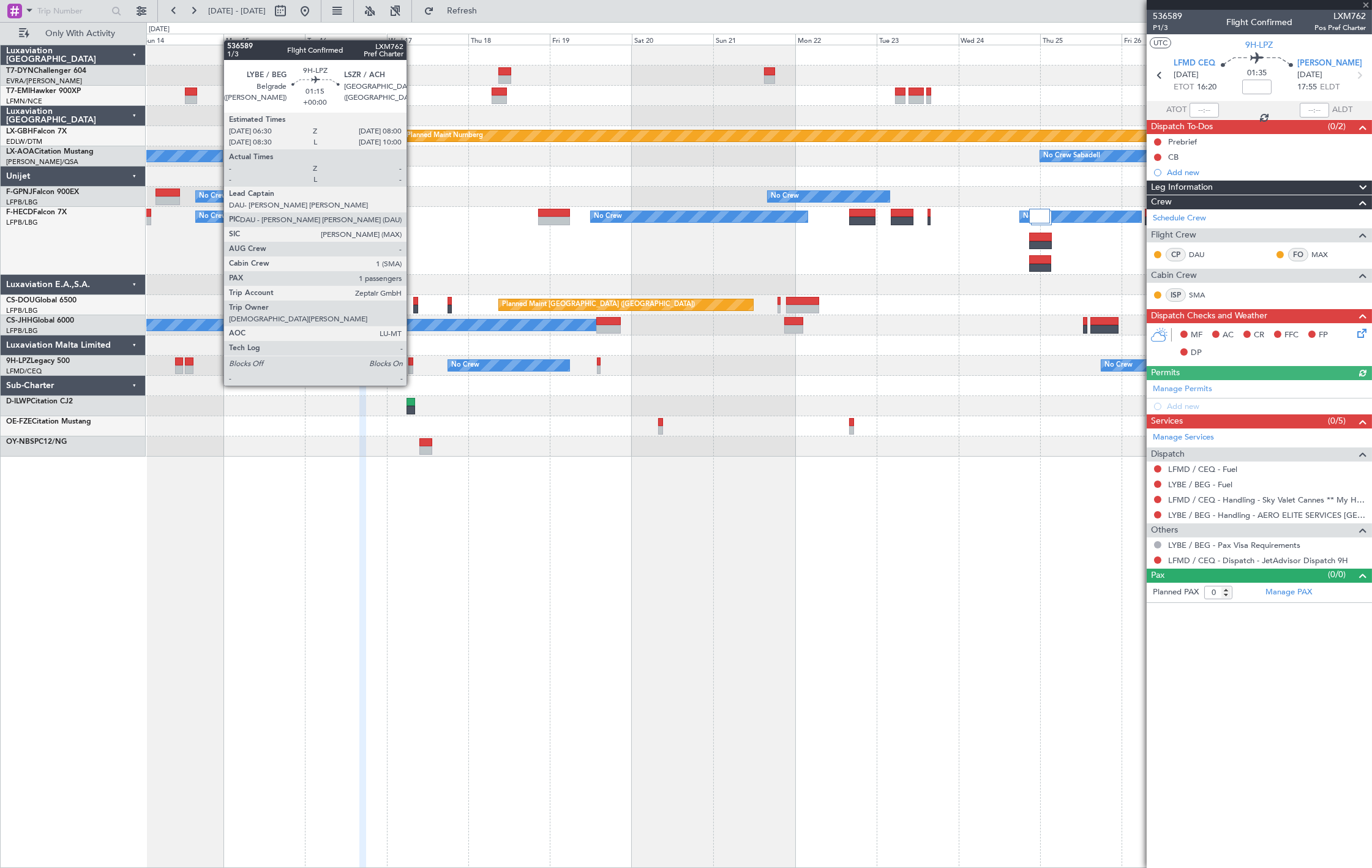
click at [412, 363] on div at bounding box center [411, 362] width 6 height 9
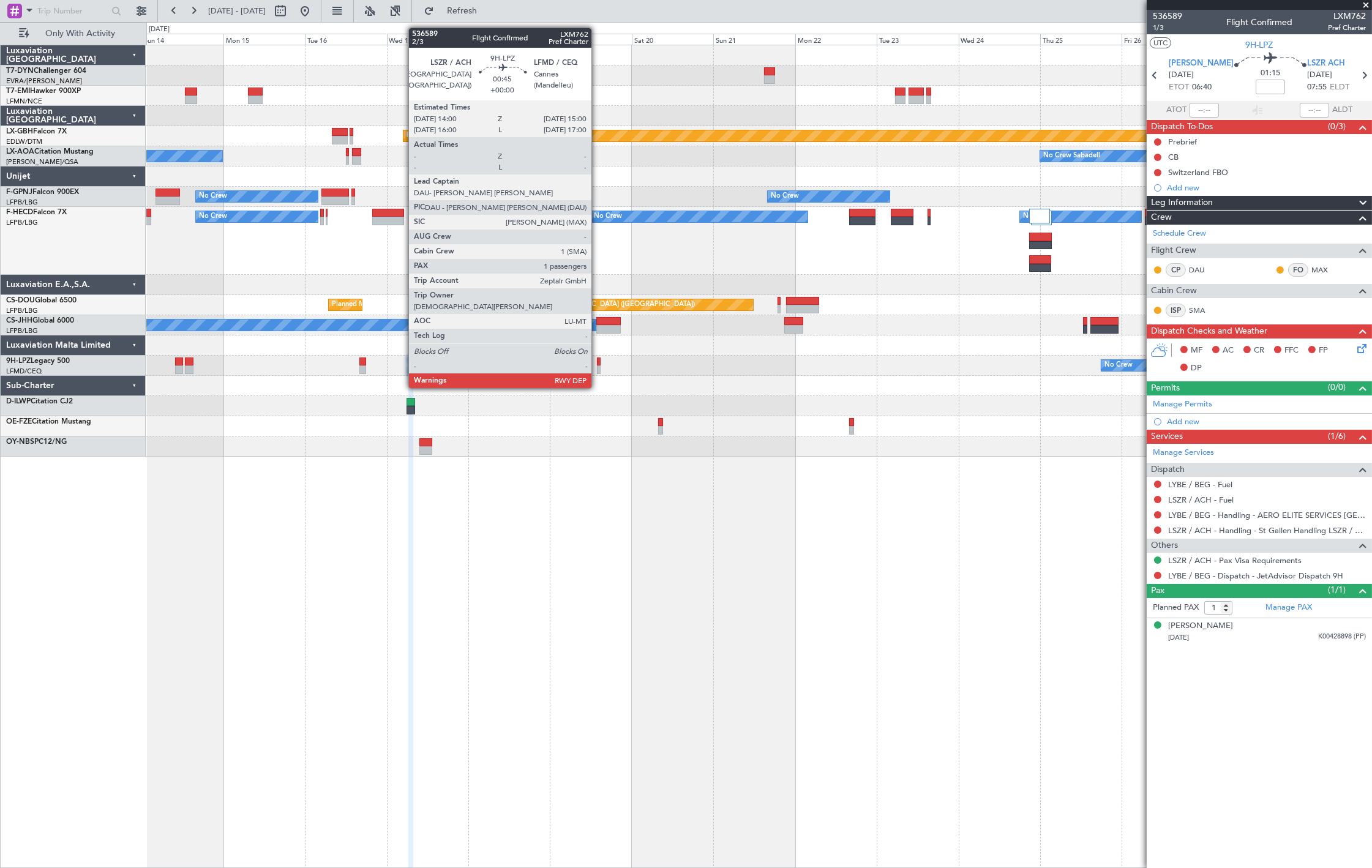
click at [598, 366] on div at bounding box center [599, 370] width 4 height 9
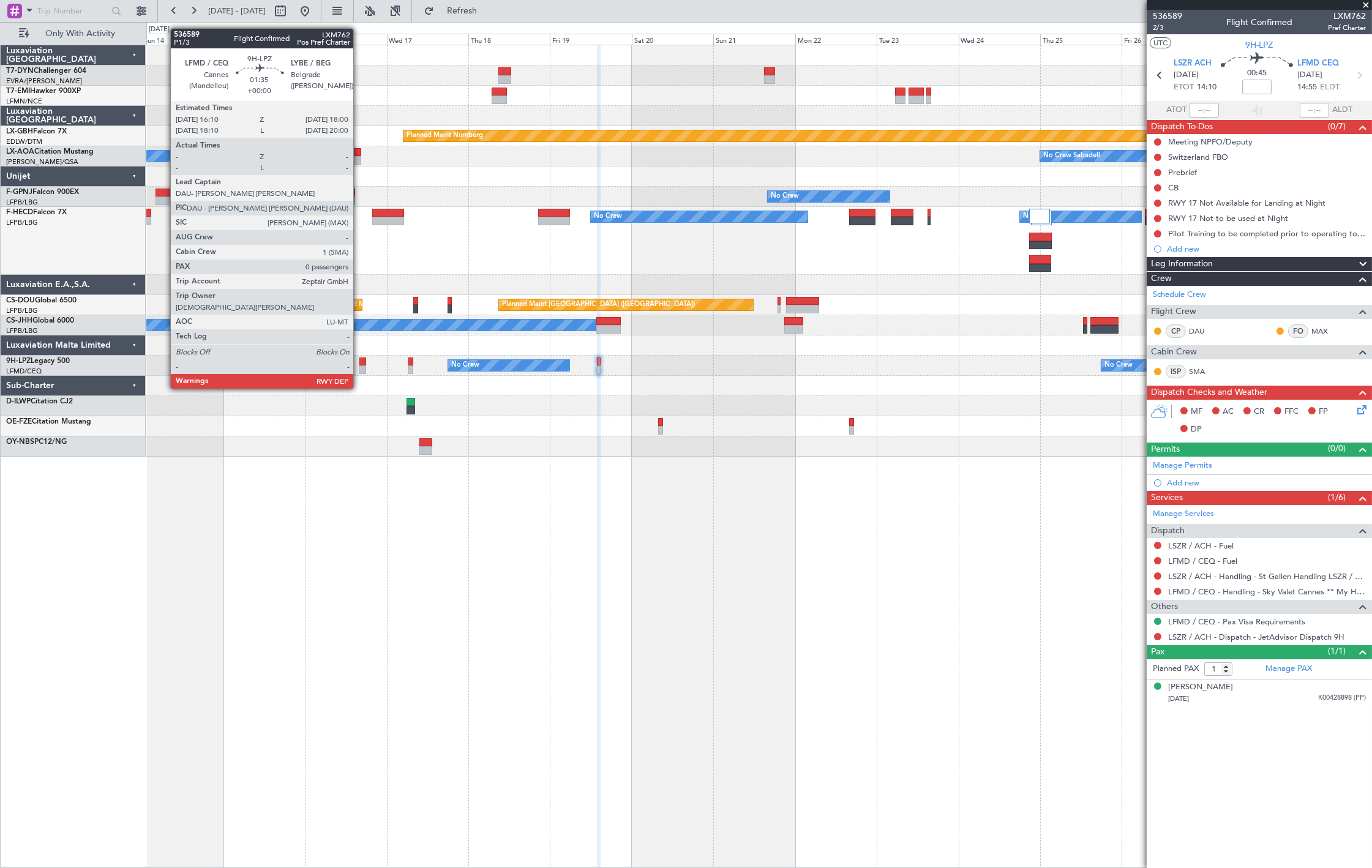
click at [359, 366] on div at bounding box center [363, 370] width 7 height 9
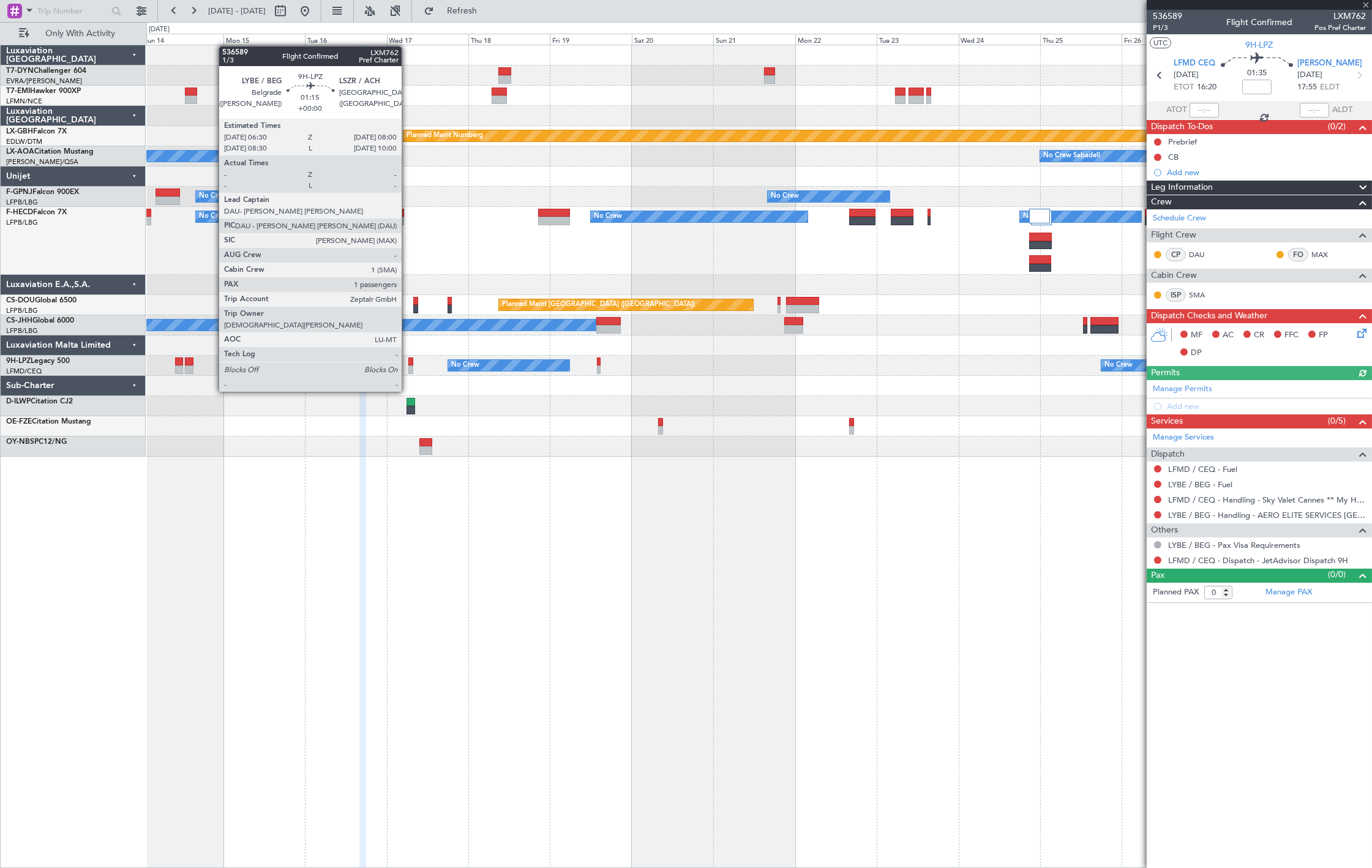
click at [408, 368] on div at bounding box center [411, 370] width 6 height 9
type input "1"
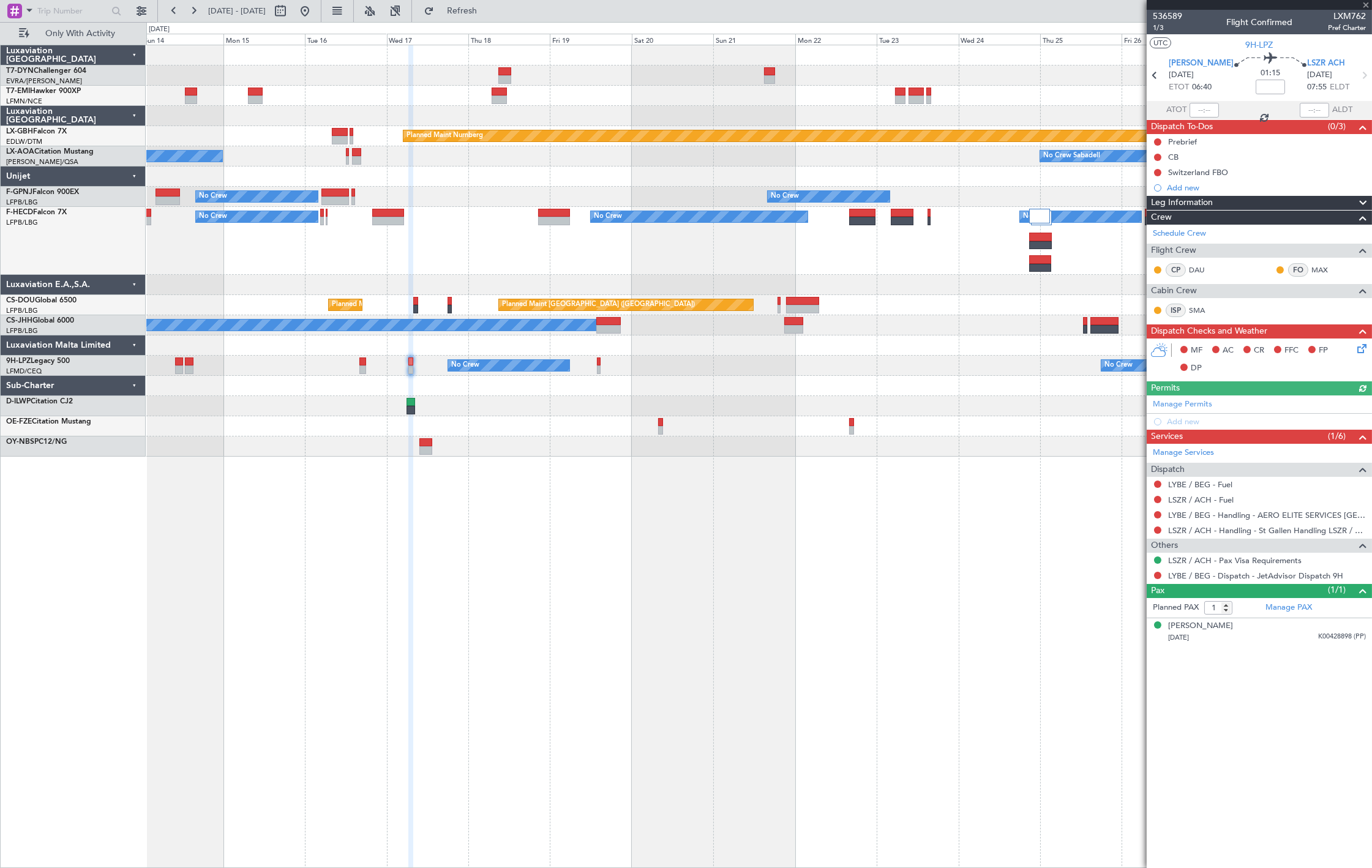
click at [1271, 646] on article "536589 1/3 Flight Confirmed LXM762 Pref Charter UTC 9H-LPZ LYBE BEG 17/09/2025 …" at bounding box center [1259, 439] width 226 height 859
click at [1272, 636] on div "23/11/1950 K00428898 (PP)" at bounding box center [1267, 637] width 198 height 12
click at [596, 363] on div "No Crew No Crew" at bounding box center [759, 366] width 1225 height 20
drag, startPoint x: 343, startPoint y: 10, endPoint x: 344, endPoint y: 30, distance: 20.0
click at [315, 10] on button at bounding box center [304, 11] width 20 height 20
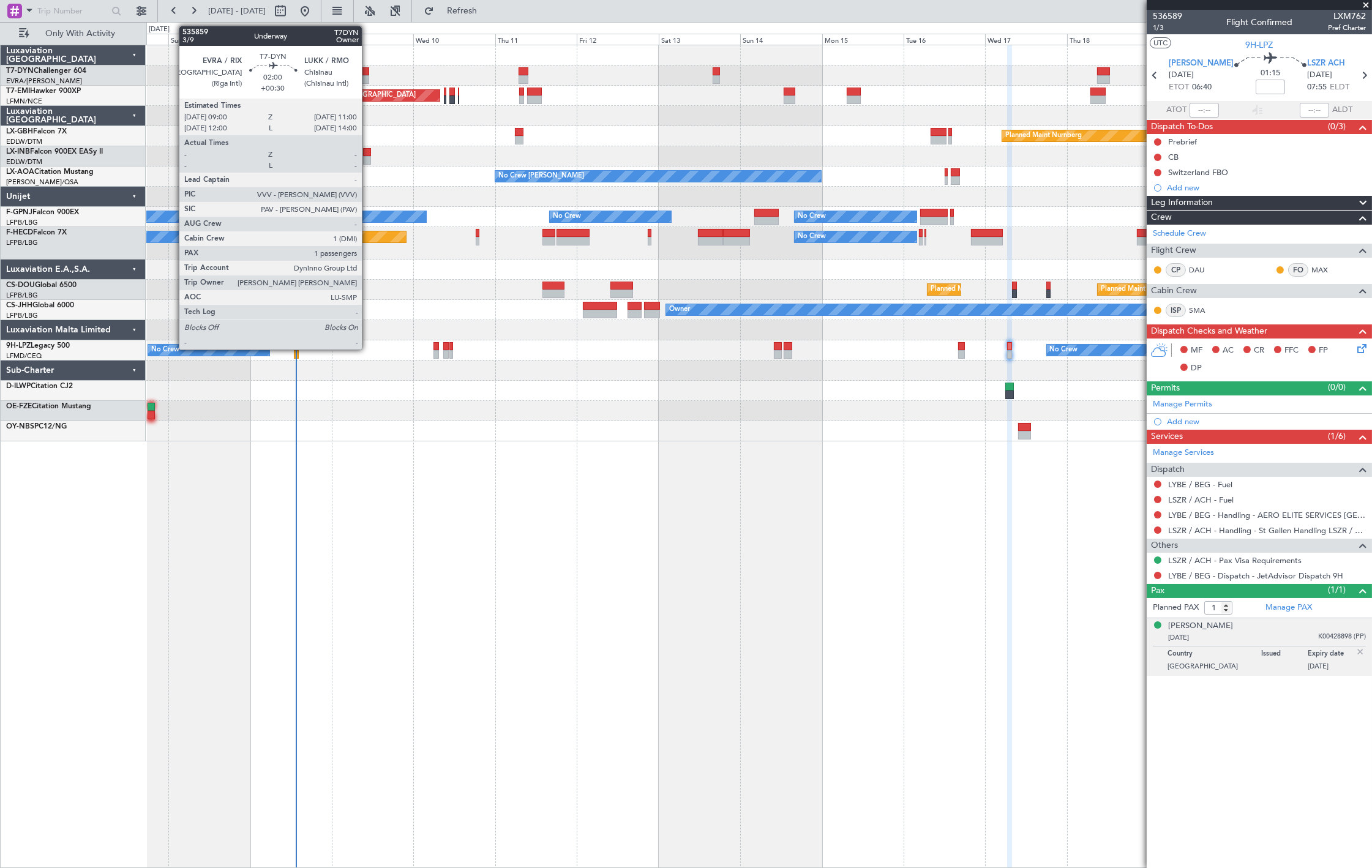
click at [366, 81] on div at bounding box center [366, 80] width 8 height 9
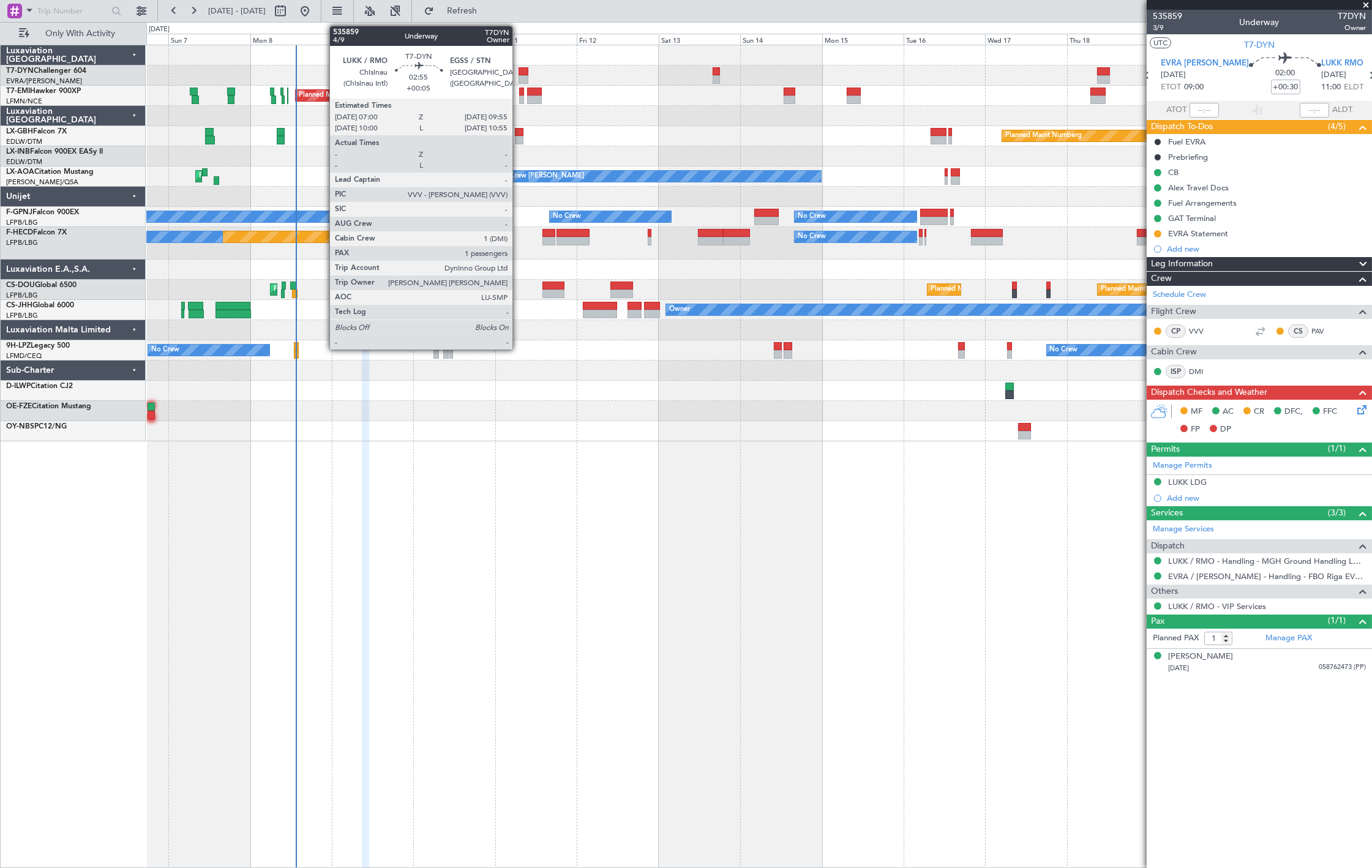
click at [519, 71] on div at bounding box center [524, 72] width 10 height 9
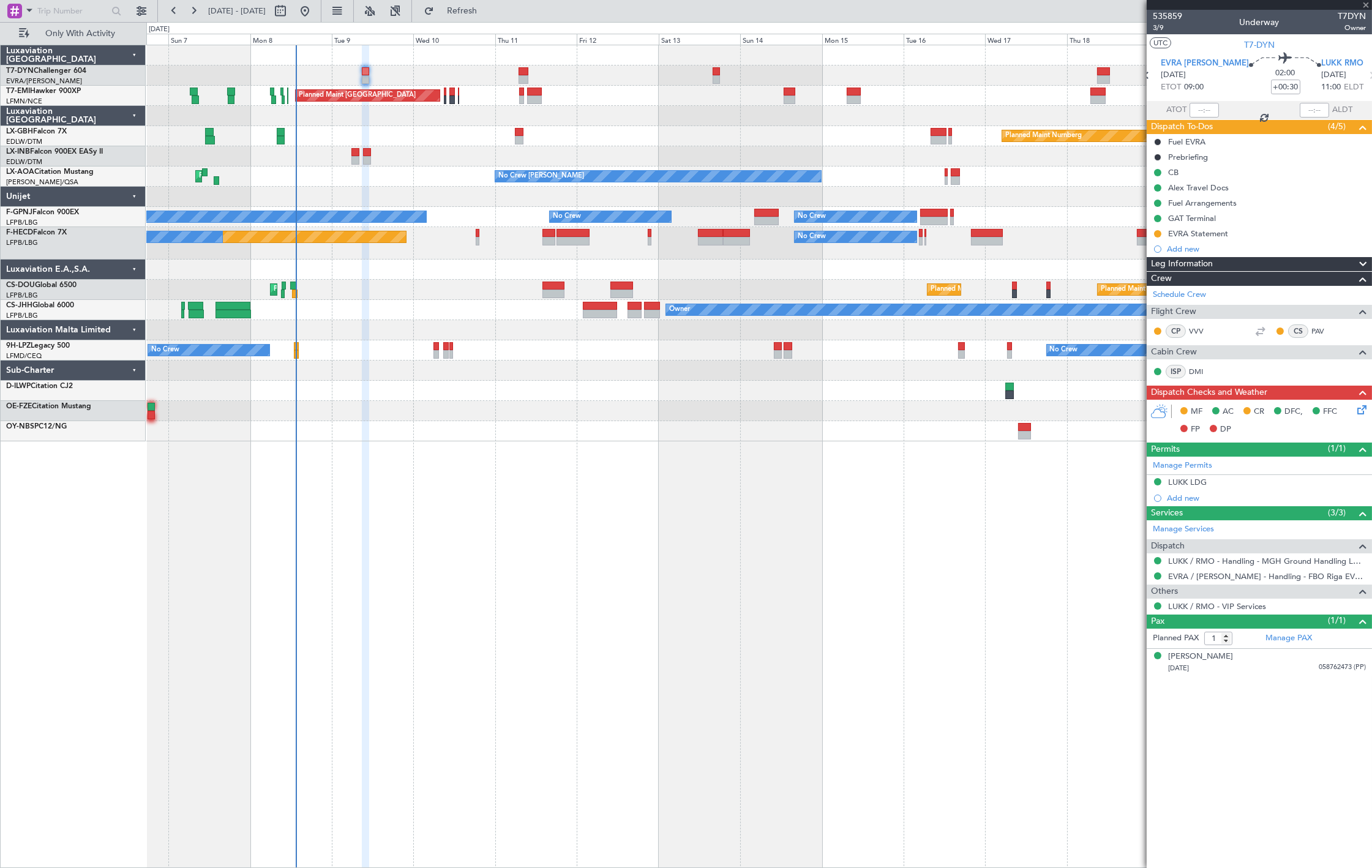
type input "+00:05"
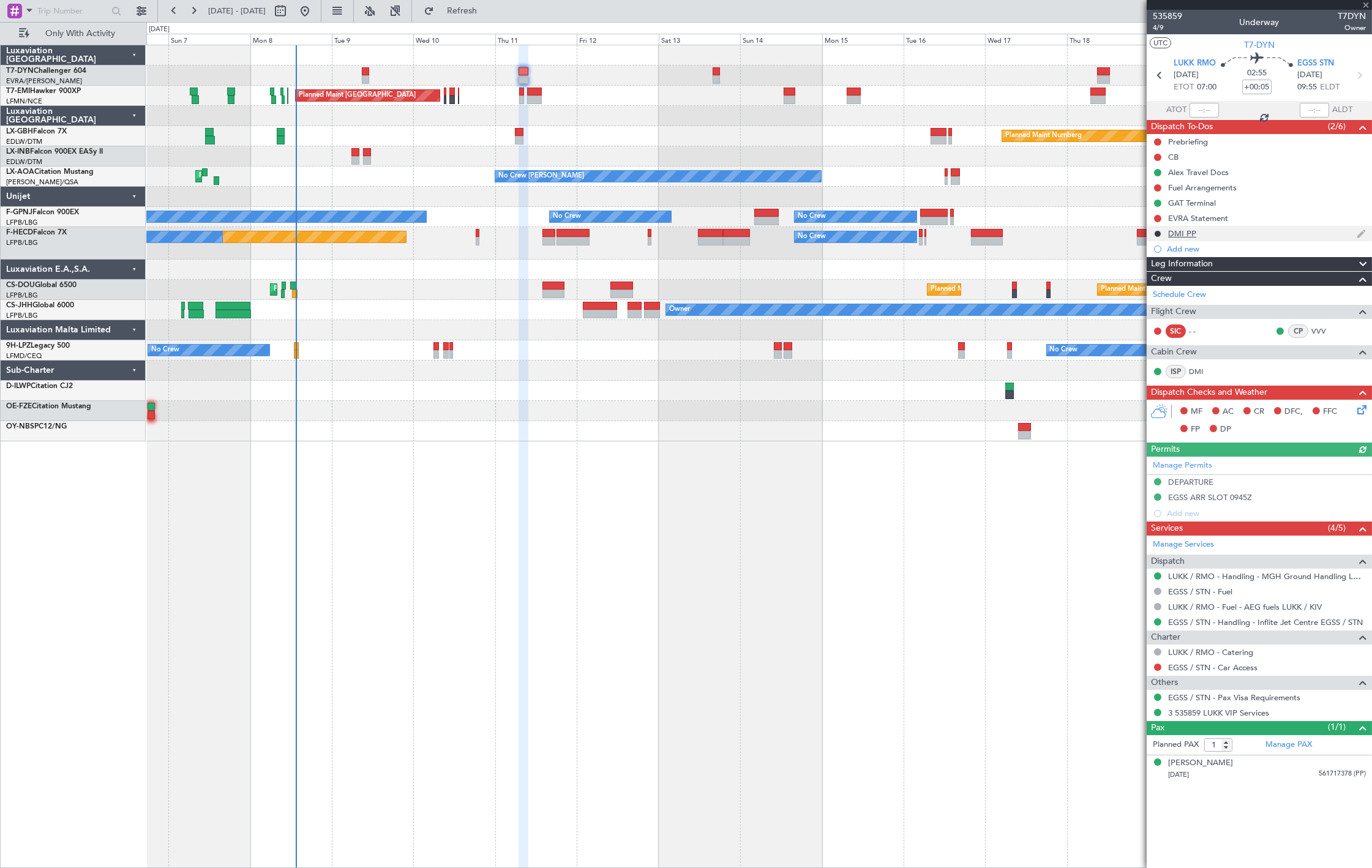
click at [1227, 231] on div "DMI PP" at bounding box center [1259, 234] width 226 height 15
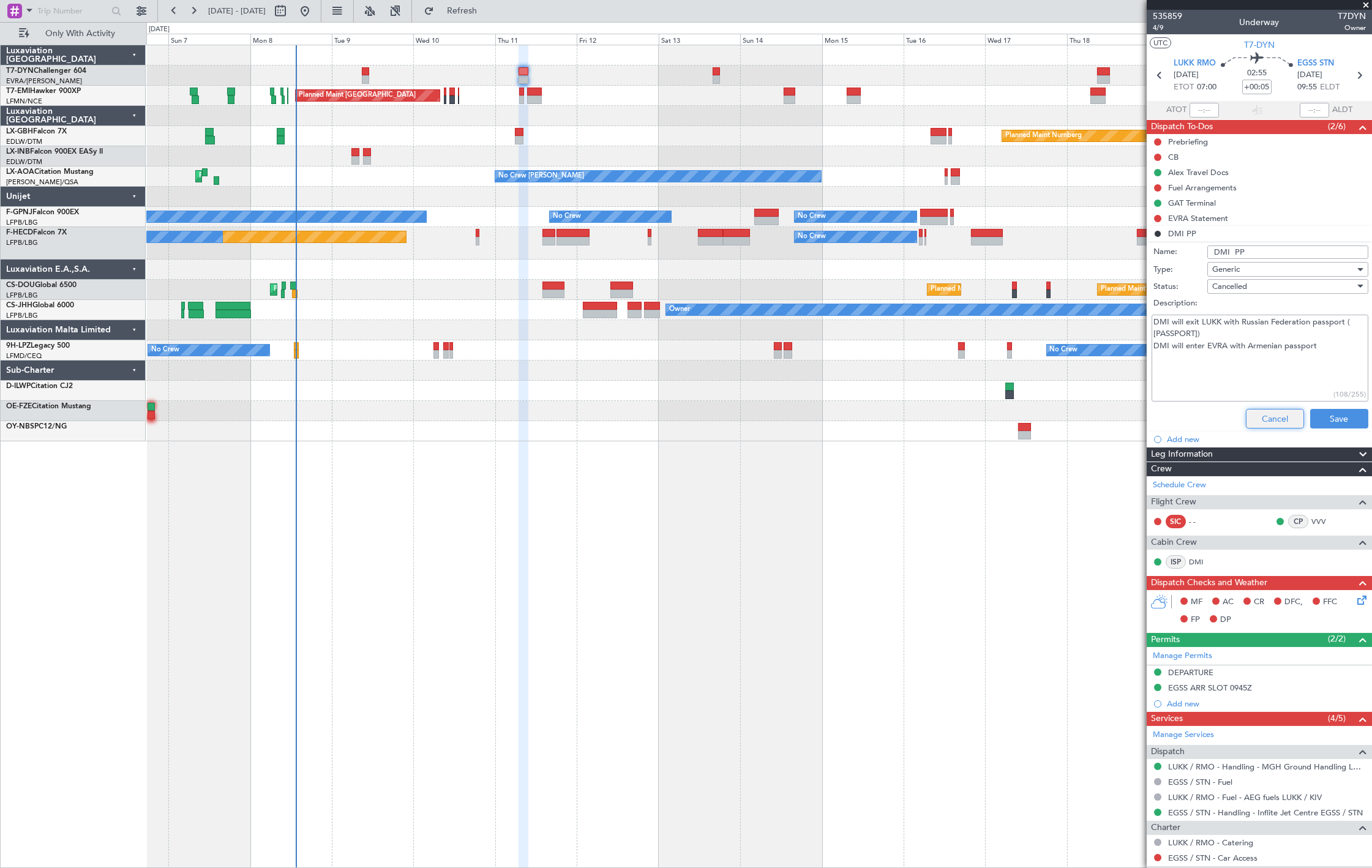
click at [1270, 414] on button "Cancel" at bounding box center [1275, 418] width 58 height 20
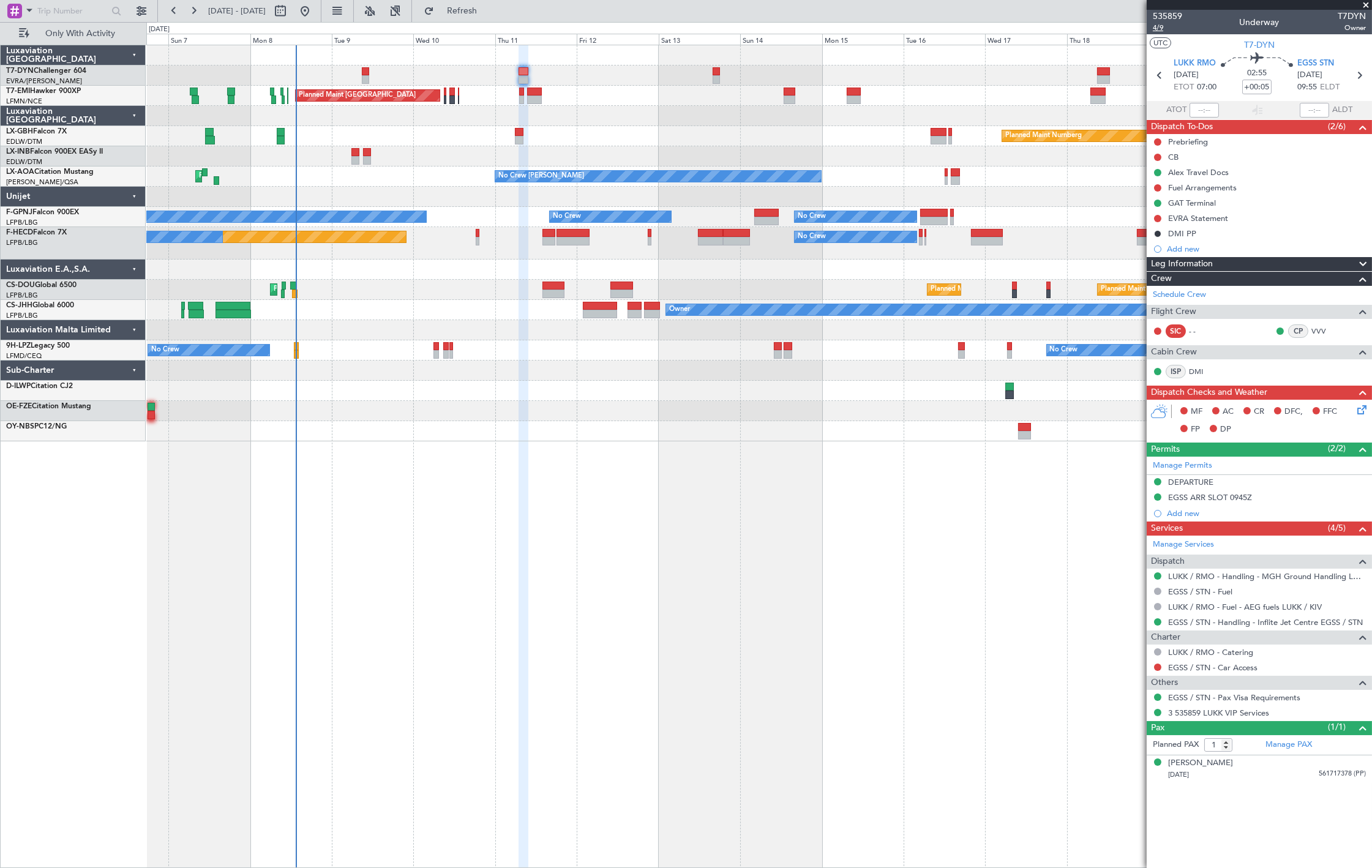
click at [1176, 28] on span "4/9" at bounding box center [1167, 28] width 30 height 10
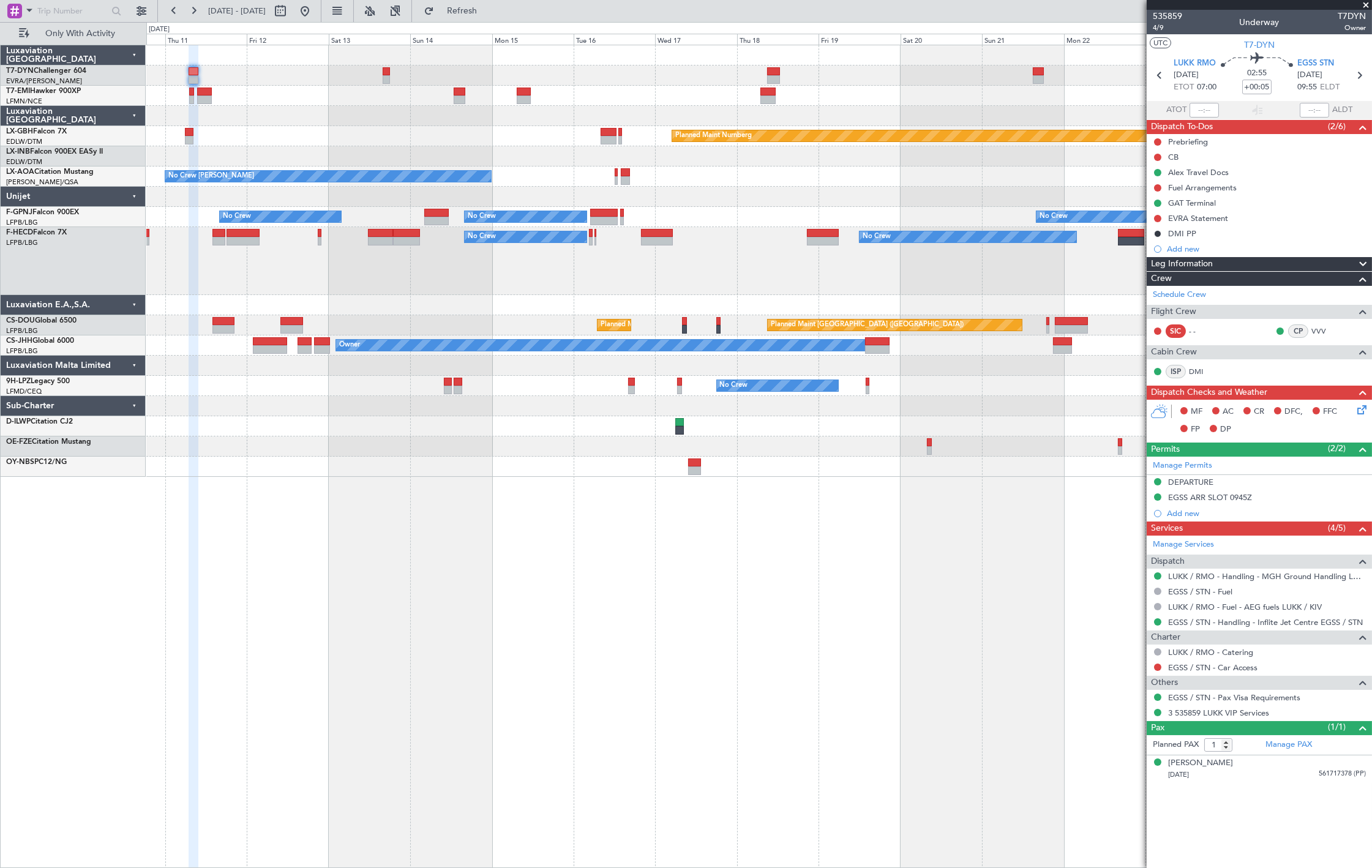
click at [445, 239] on div "Planned Maint Zurich Planned Maint Nurnberg No Crew Chester No Crew Sabadell Pl…" at bounding box center [759, 261] width 1225 height 431
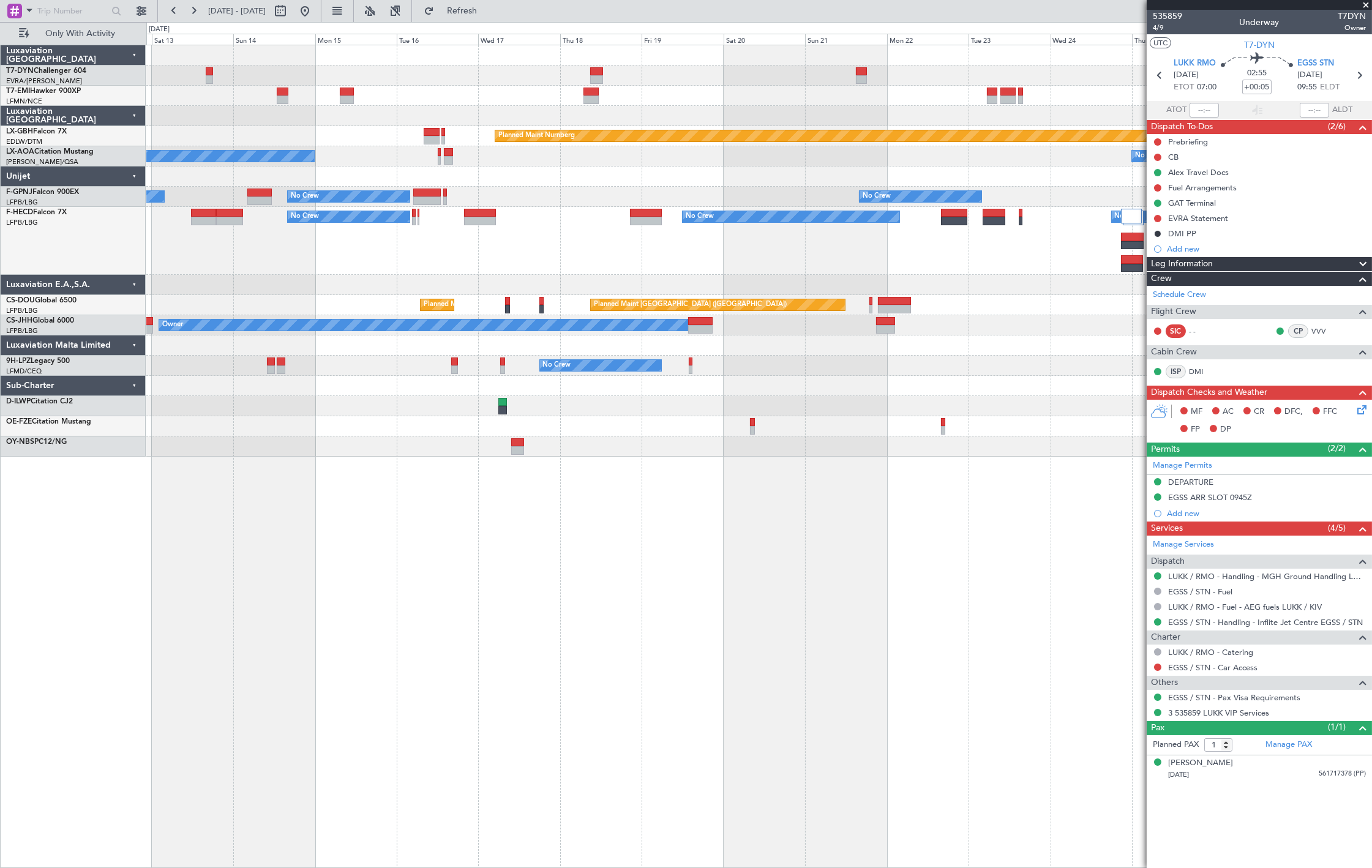
click at [458, 368] on div "No Crew No Crew" at bounding box center [759, 366] width 1225 height 20
click at [449, 368] on div "No Crew No Crew" at bounding box center [759, 366] width 1225 height 20
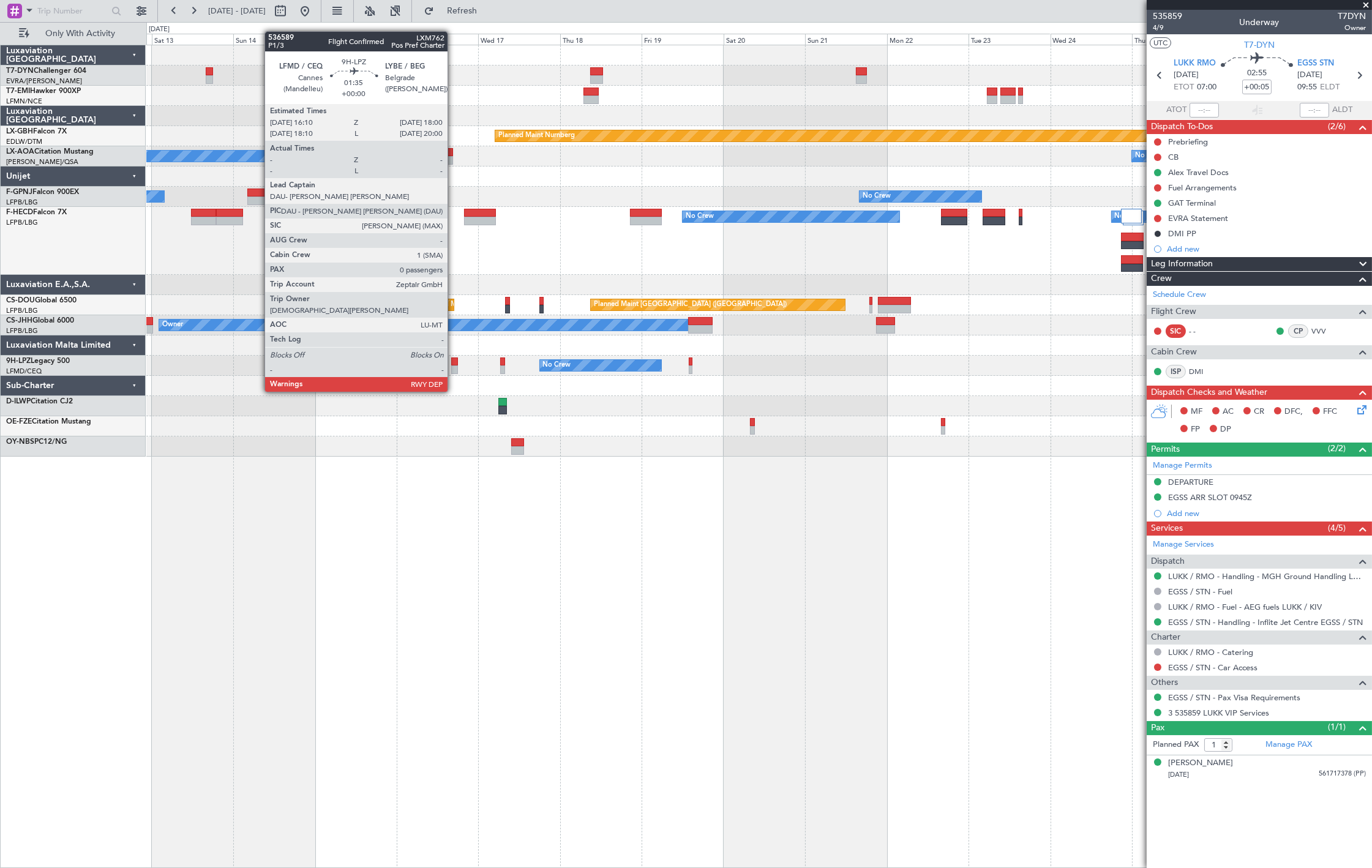
click at [454, 368] on div at bounding box center [454, 370] width 7 height 9
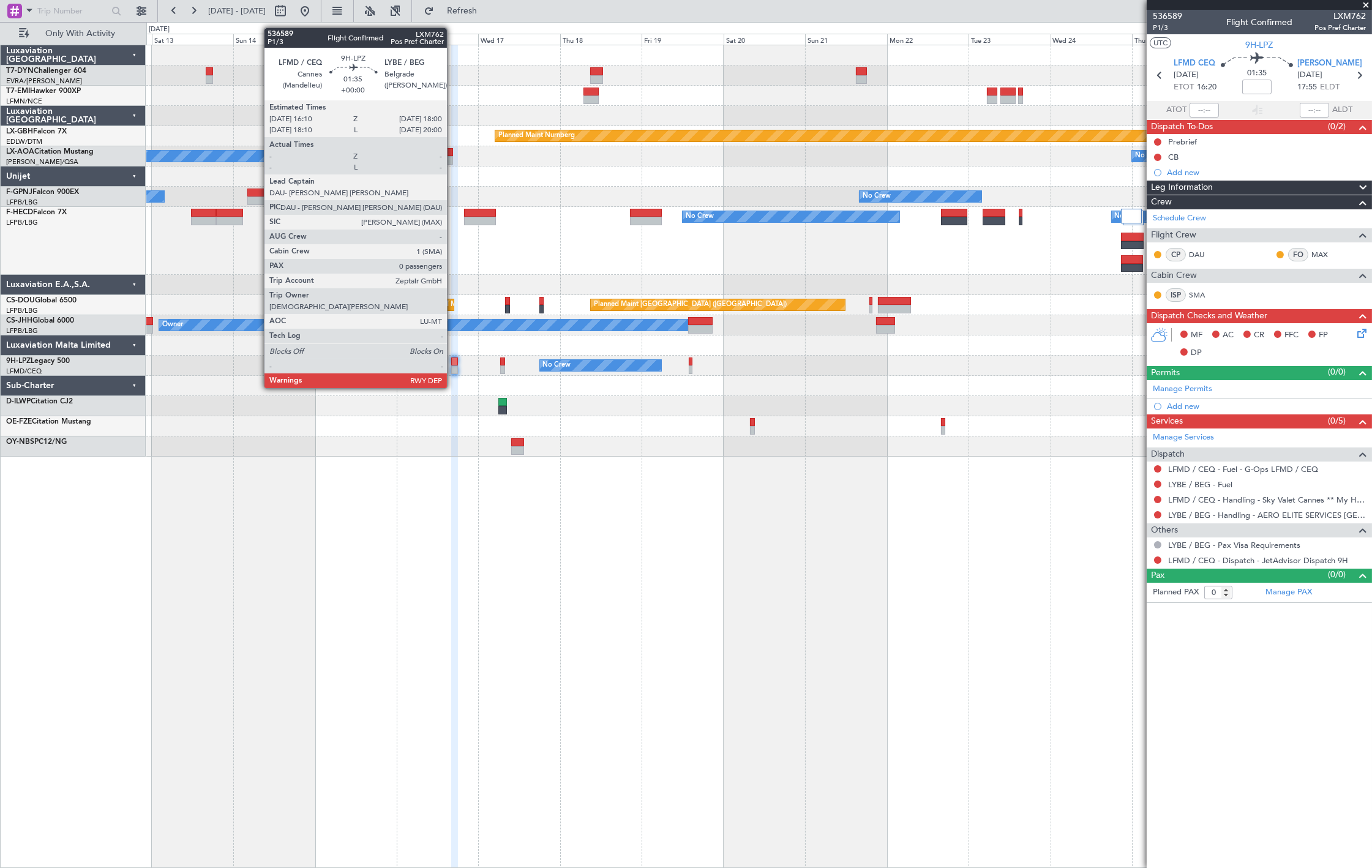
click at [452, 366] on div "No Crew No Crew" at bounding box center [759, 366] width 1225 height 20
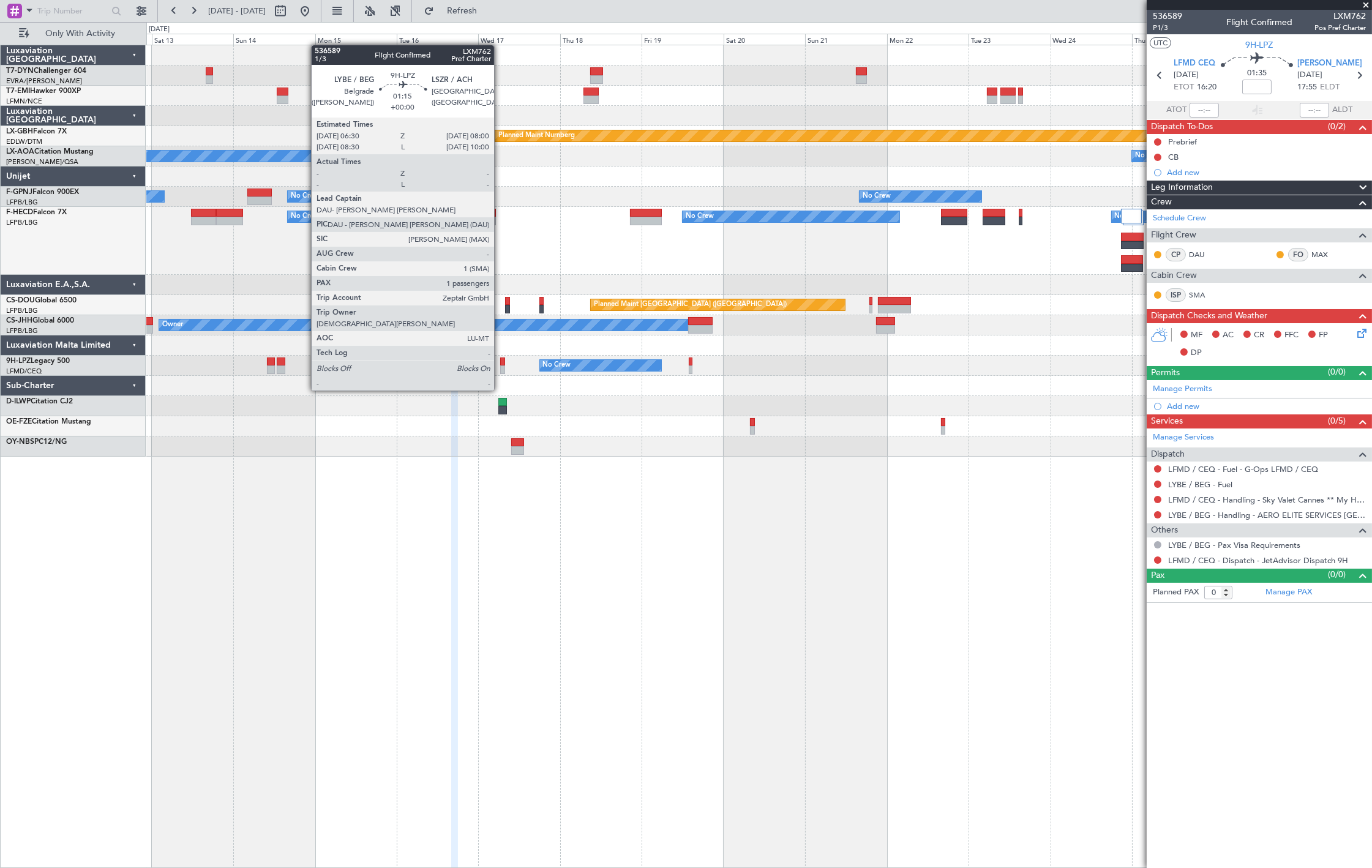
click at [500, 367] on div at bounding box center [503, 370] width 6 height 9
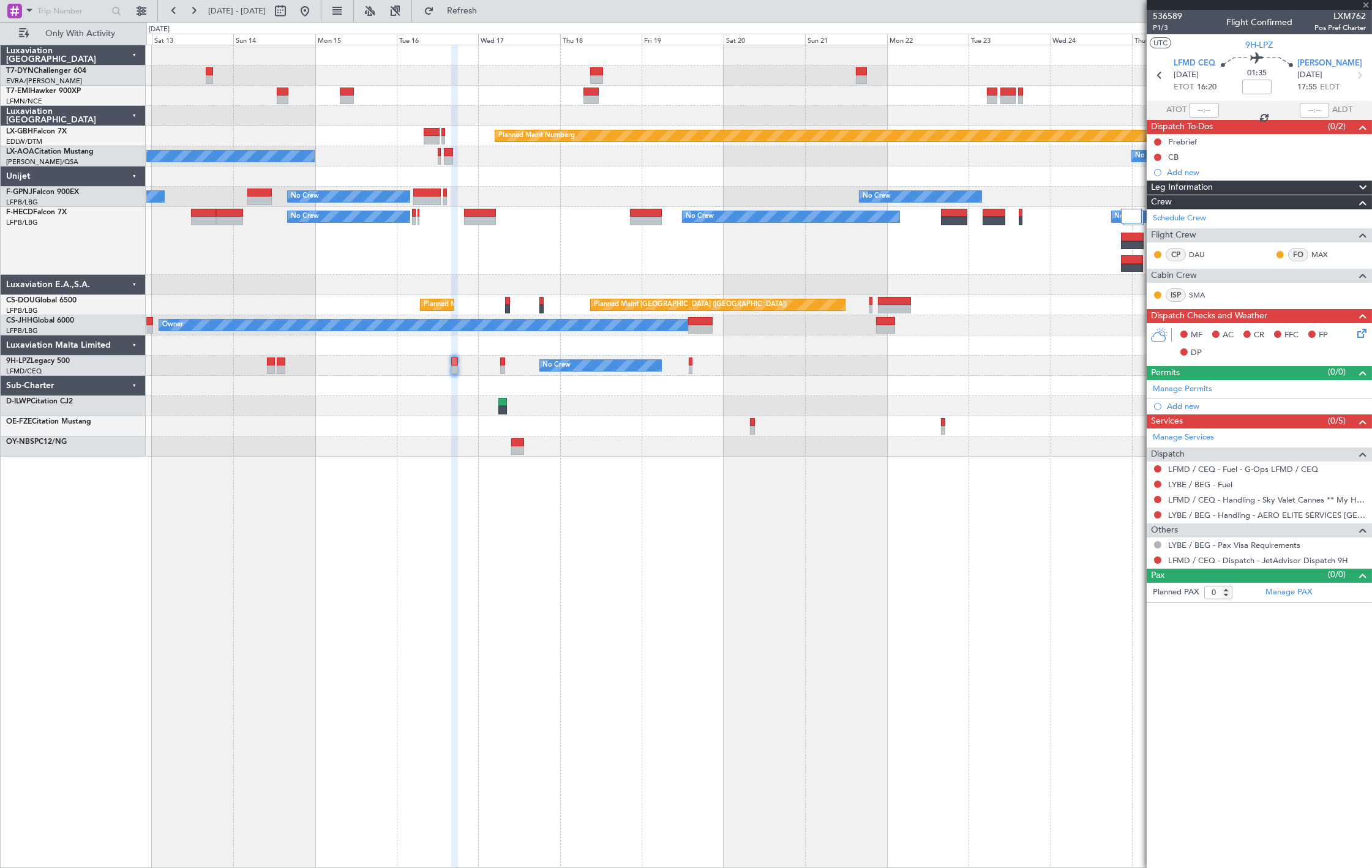
type input "1"
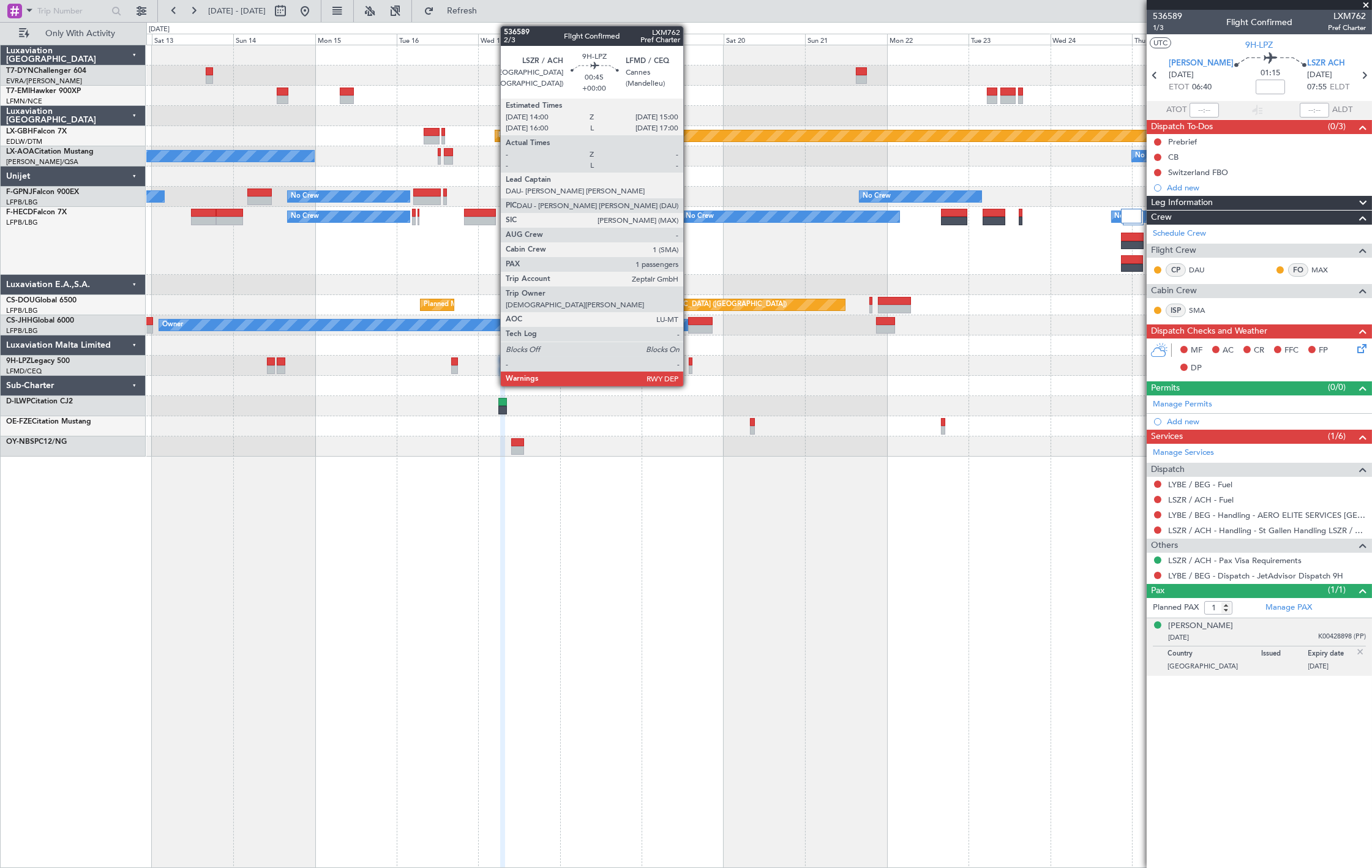
click at [689, 363] on div at bounding box center [690, 362] width 4 height 9
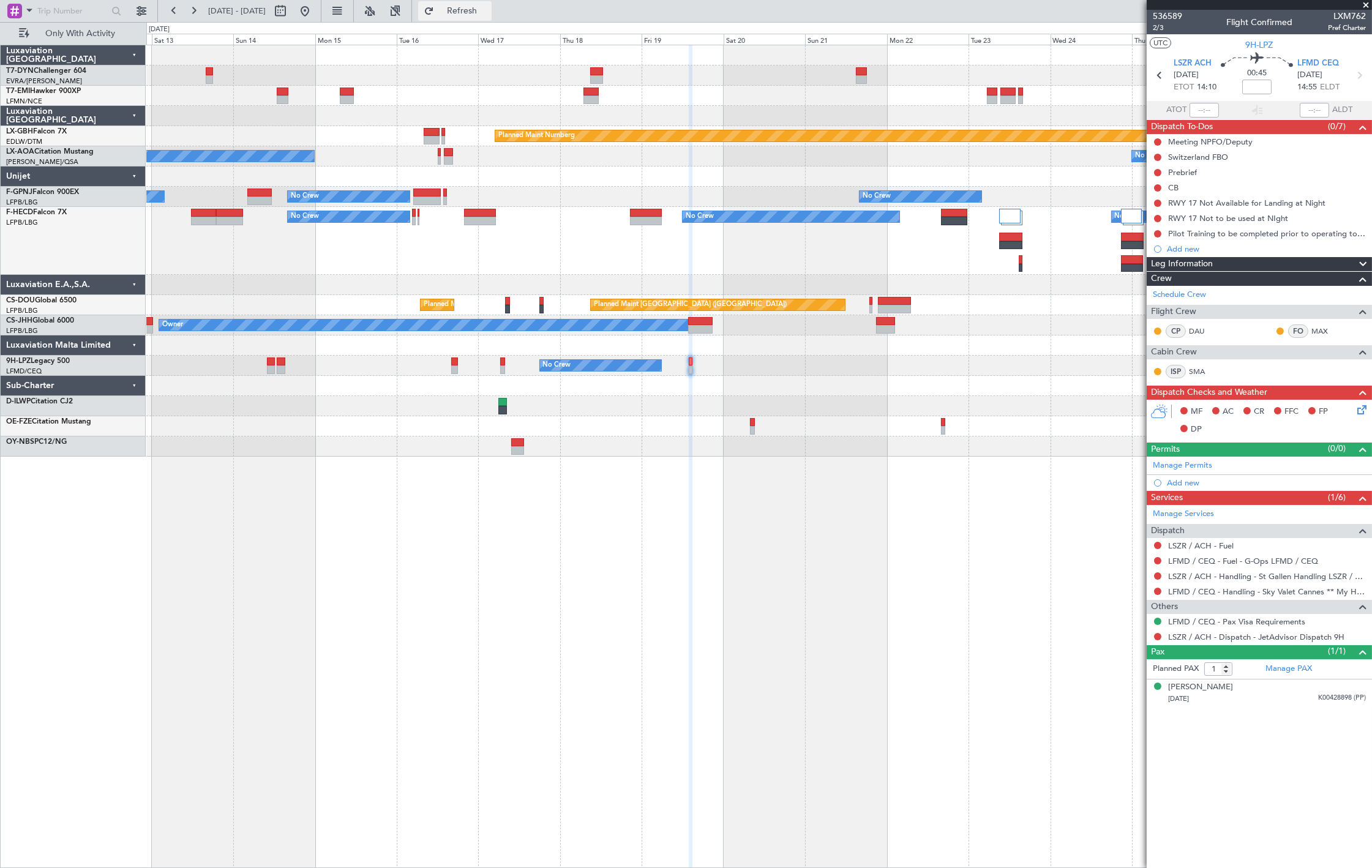
click at [488, 11] on span "Refresh" at bounding box center [462, 11] width 51 height 9
click at [1209, 143] on div "Meeting NPFO/Deputy" at bounding box center [1210, 142] width 85 height 10
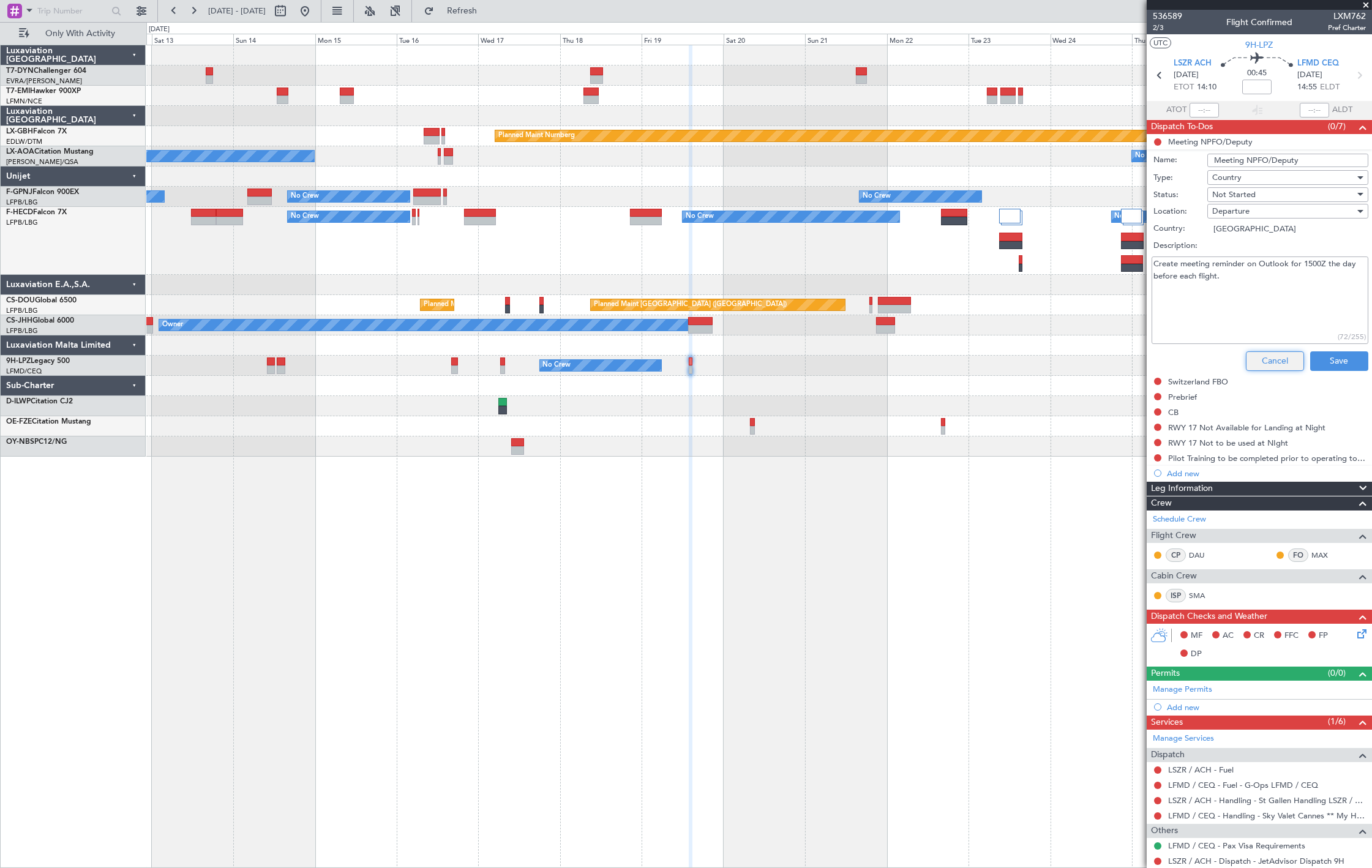
click at [1282, 356] on button "Cancel" at bounding box center [1275, 361] width 58 height 20
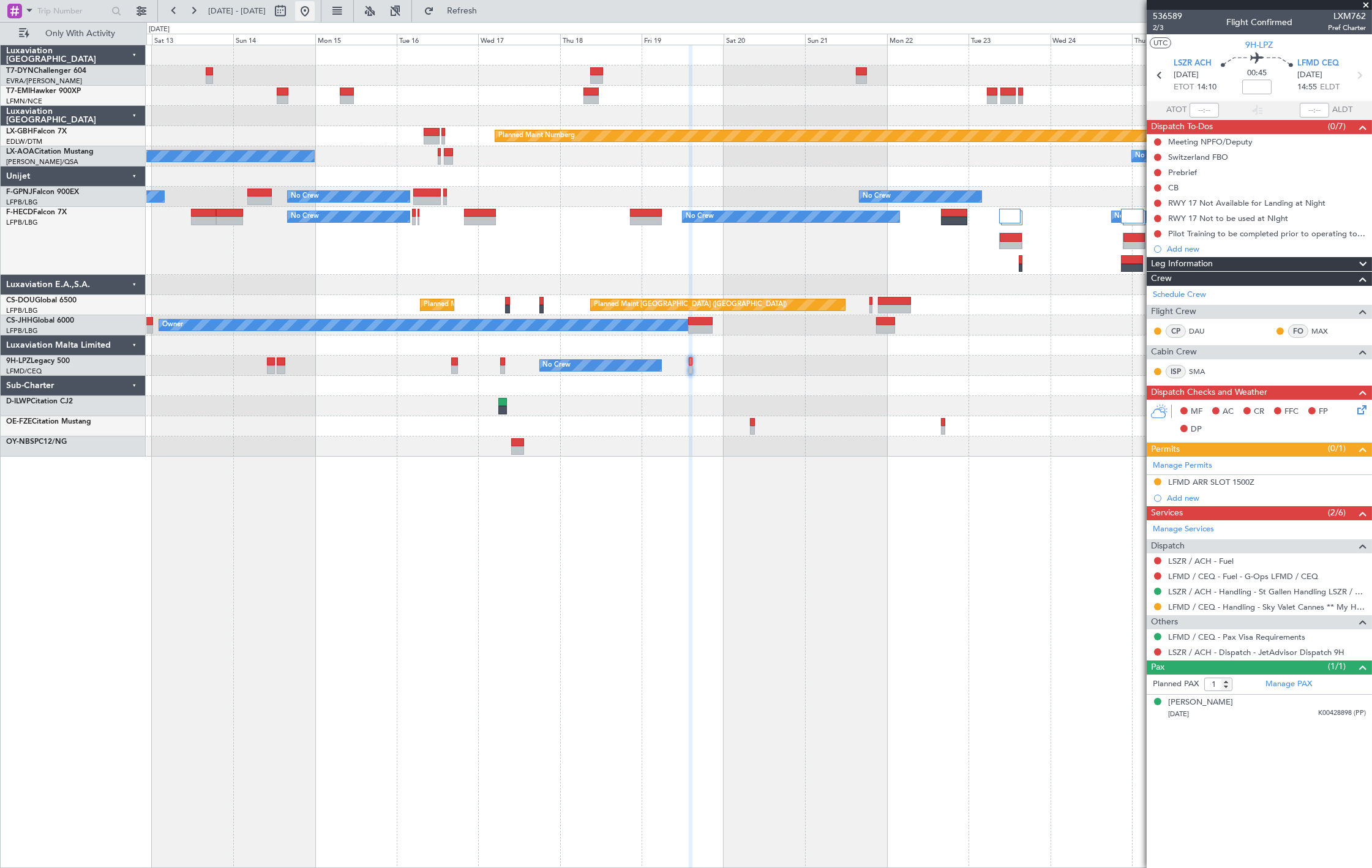
click at [315, 14] on button at bounding box center [304, 11] width 20 height 20
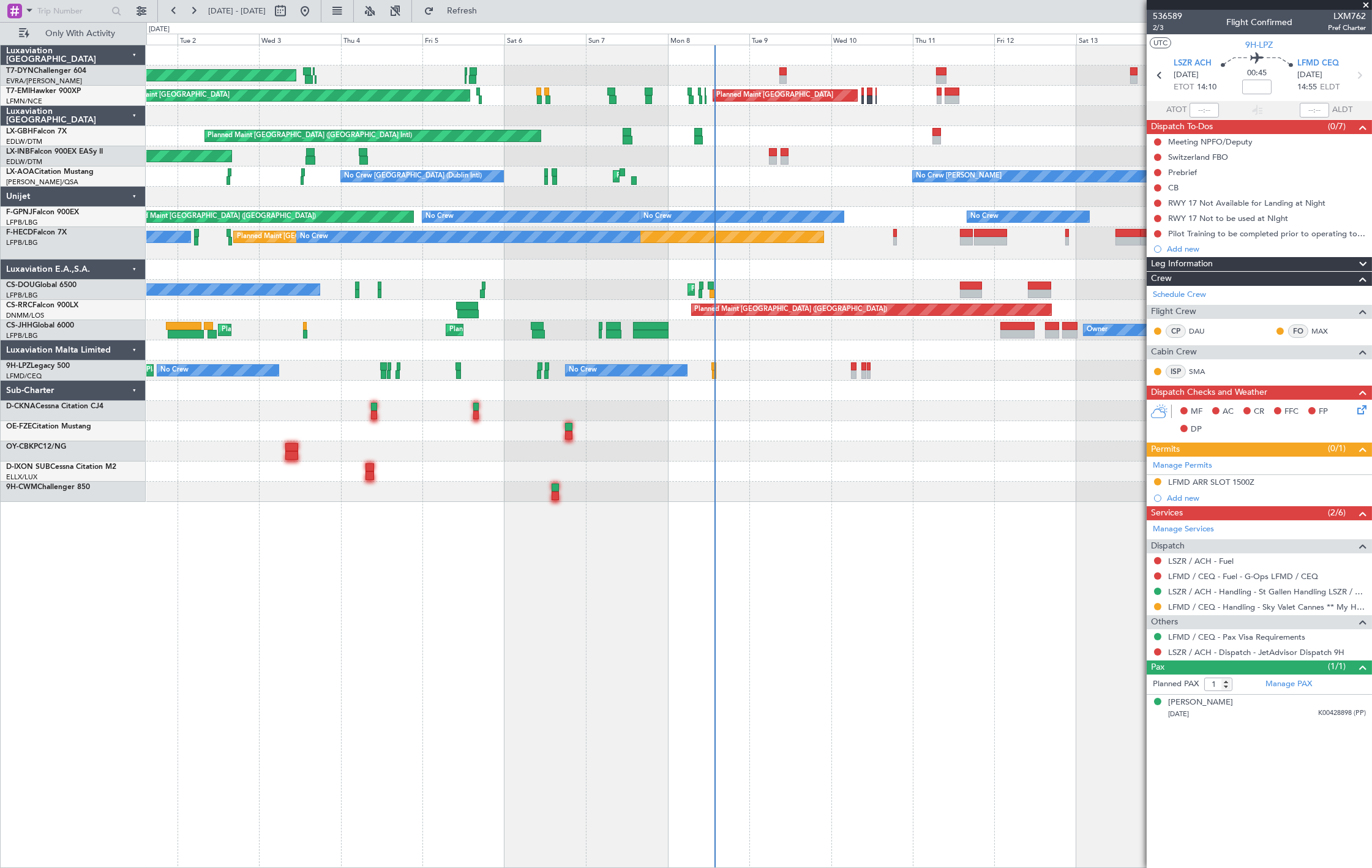
click at [860, 213] on div "AOG Maint Riga (Riga Intl) Planned Maint Zurich Planned Maint Zurich Planned Ma…" at bounding box center [759, 274] width 1225 height 457
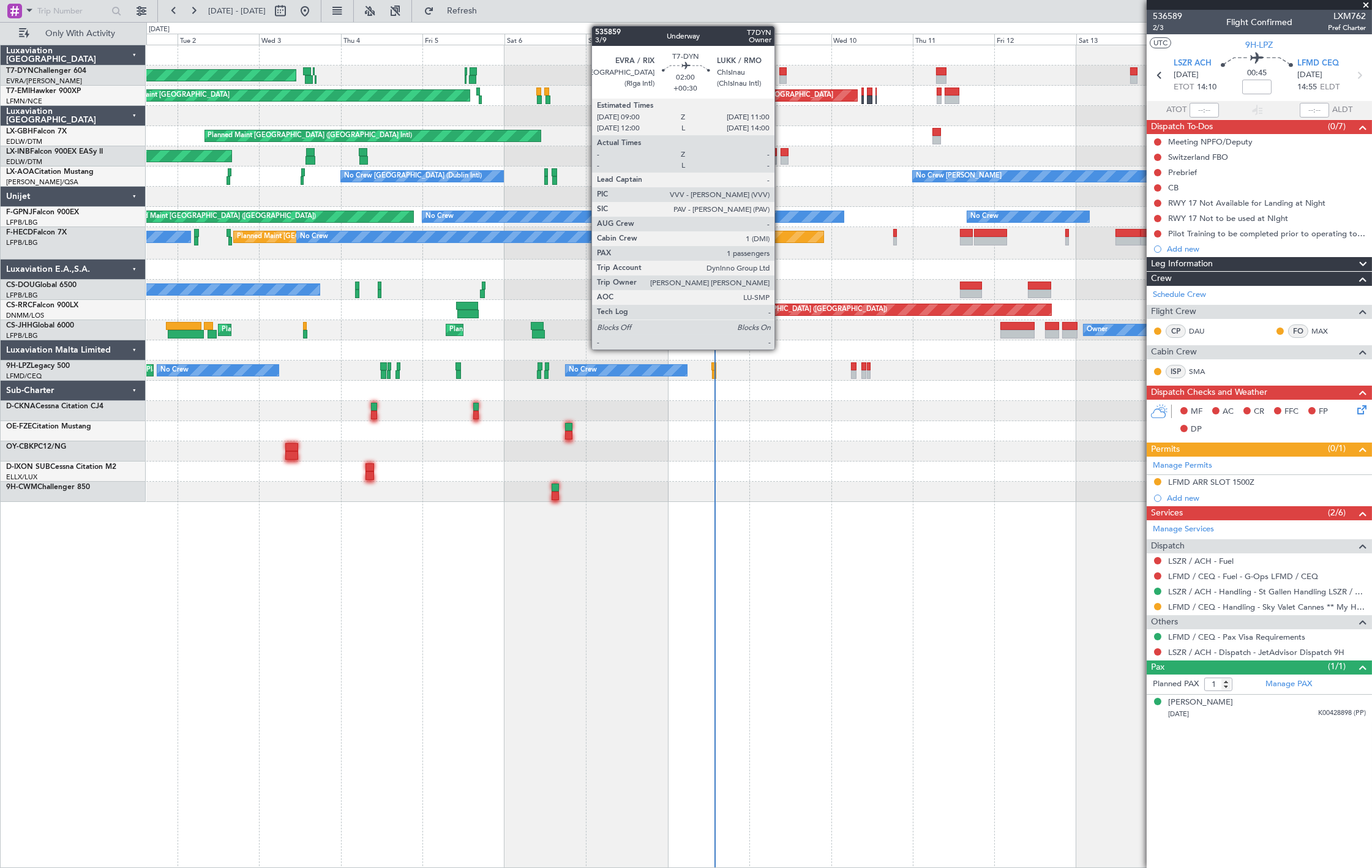
click at [781, 77] on div at bounding box center [783, 80] width 8 height 9
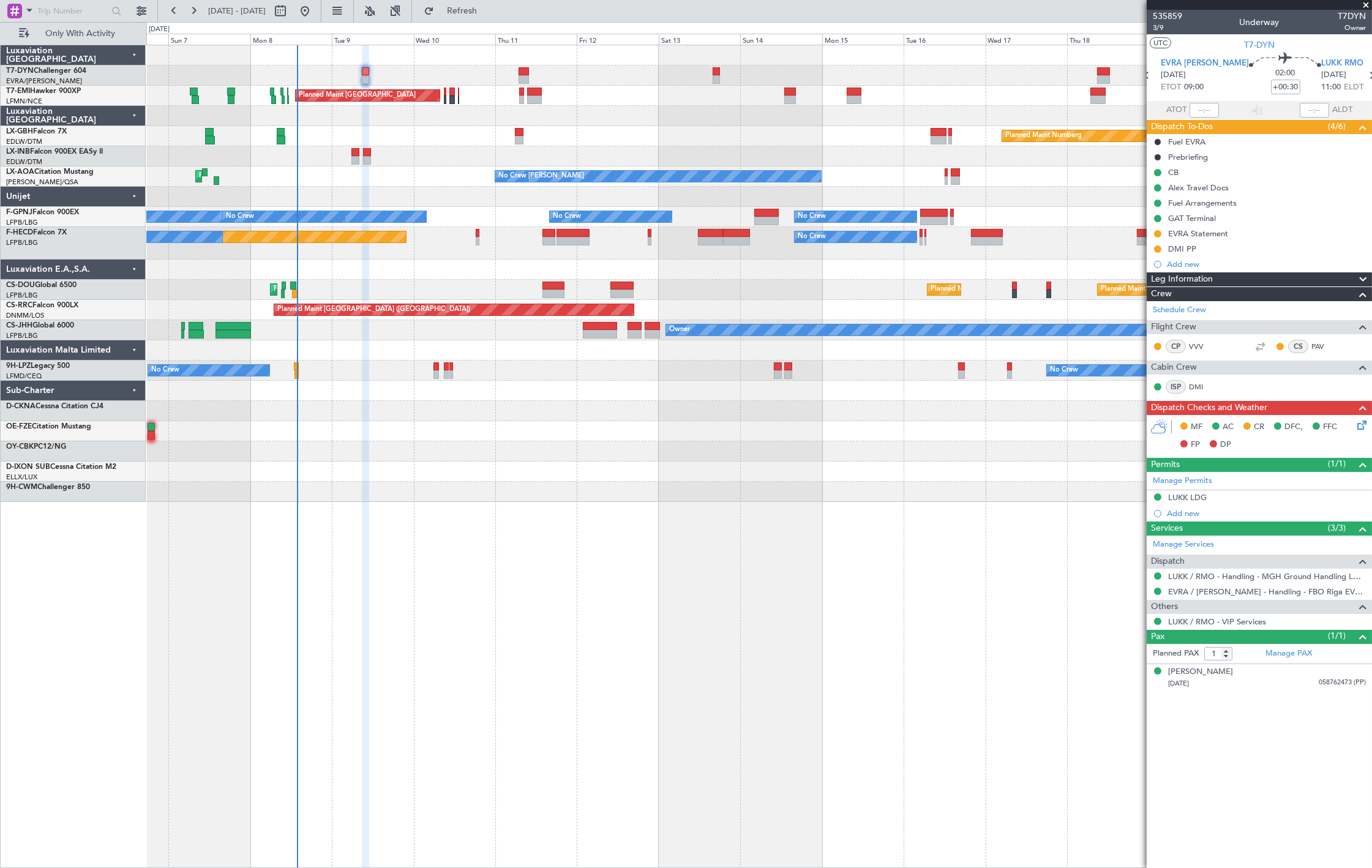
click at [380, 316] on div "AOG Maint Riga (Riga Intl) Planned Maint Zurich Planned Maint Zurich Planned Ma…" at bounding box center [759, 274] width 1225 height 457
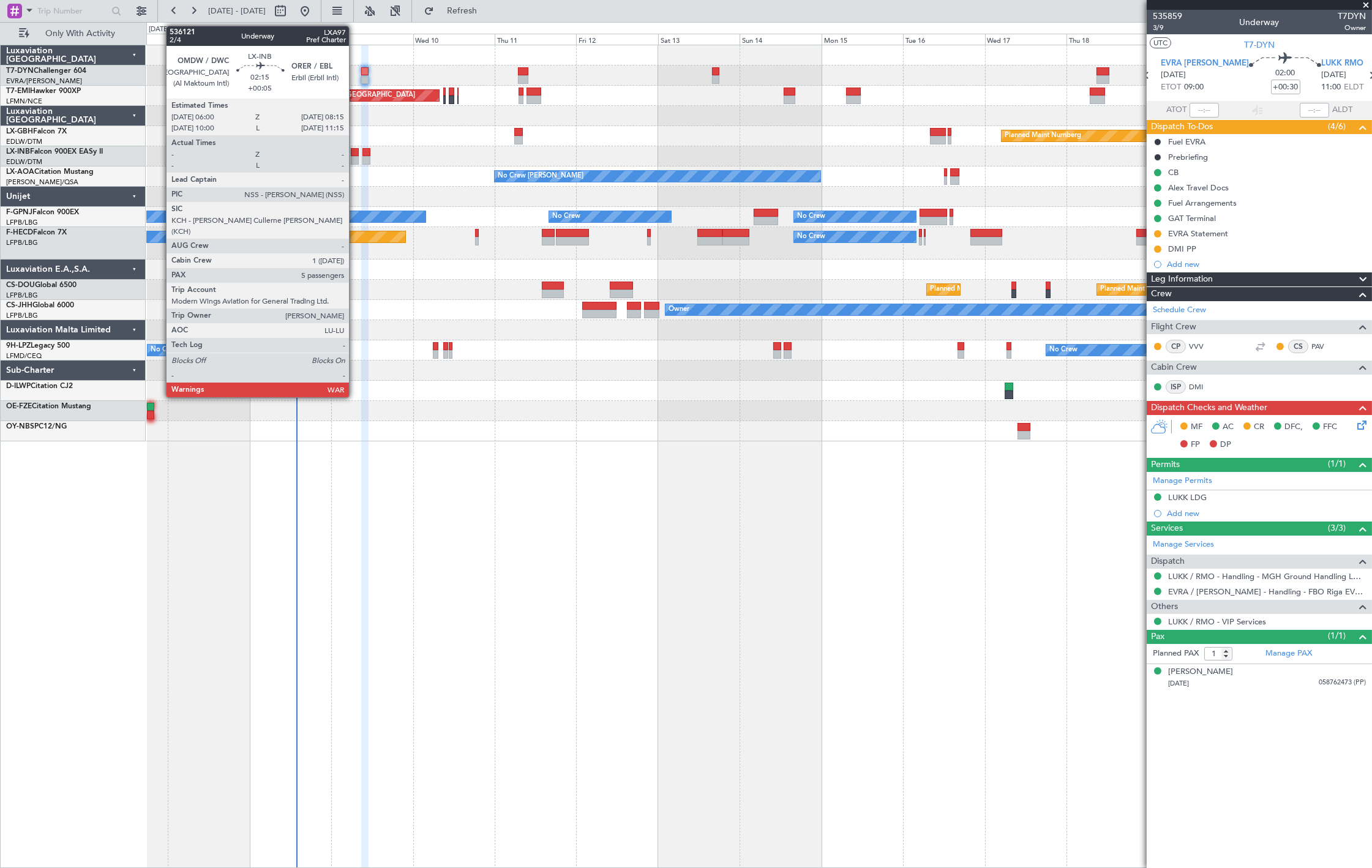
click at [351, 159] on div at bounding box center [354, 160] width 8 height 9
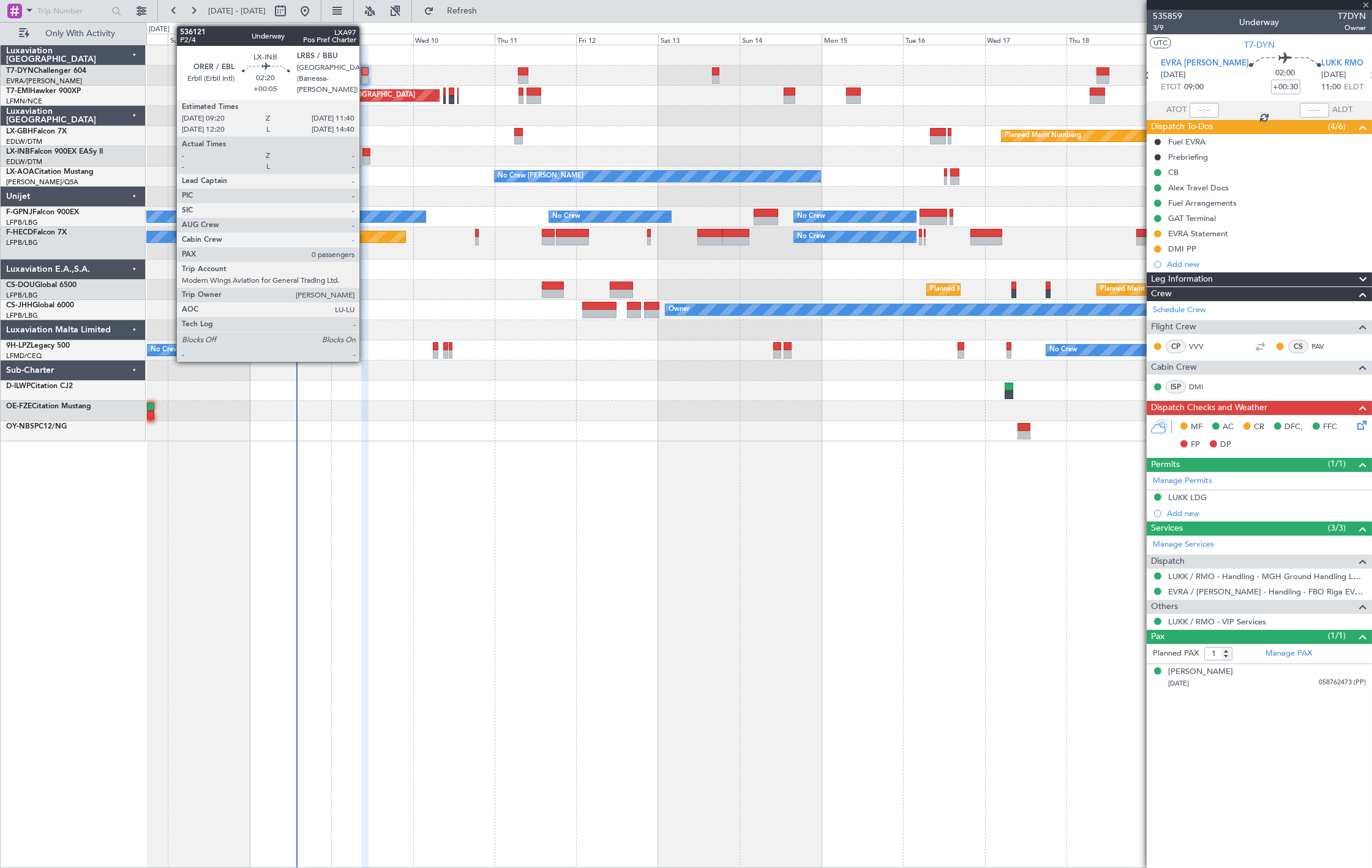
type input "+00:05"
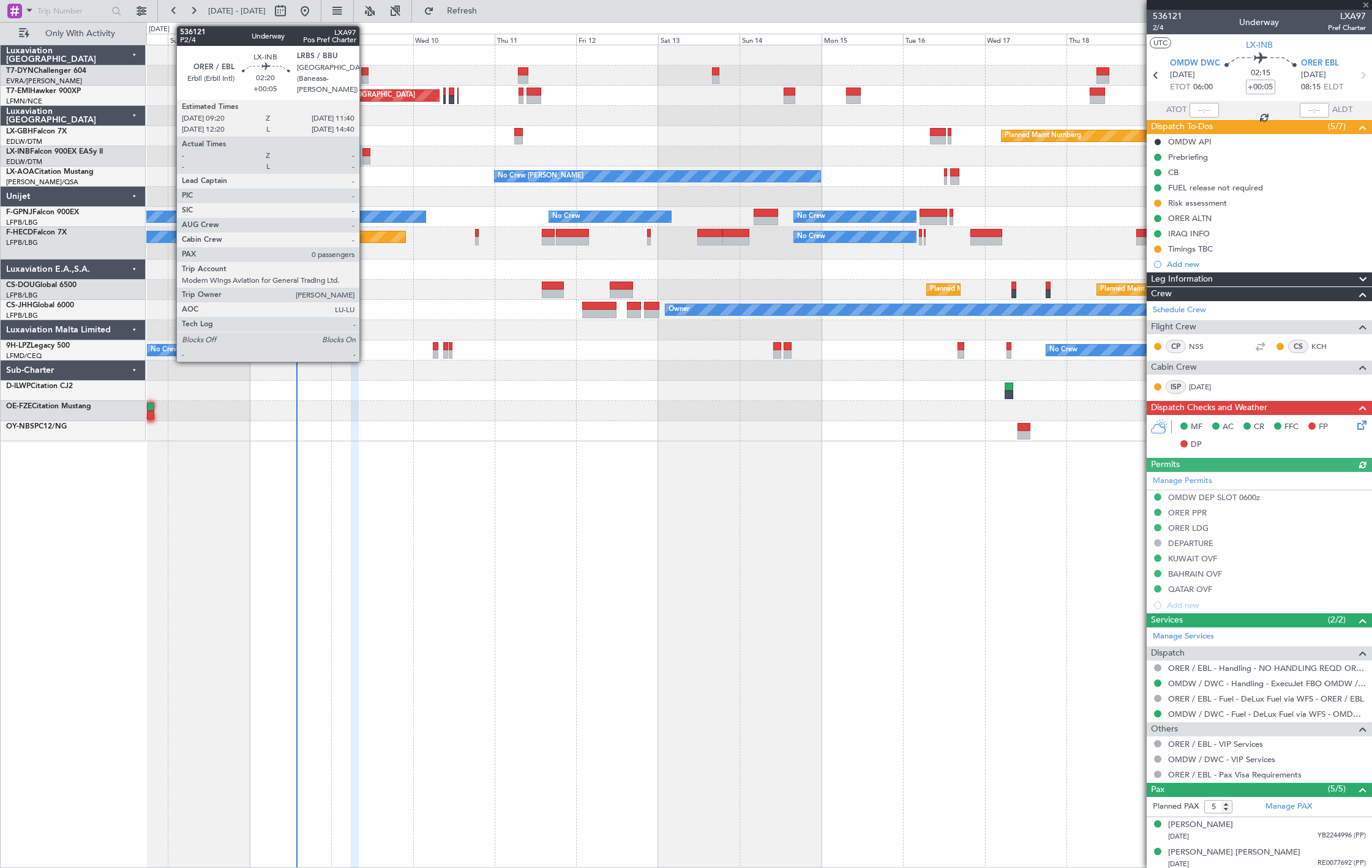
click at [366, 162] on div at bounding box center [366, 160] width 8 height 9
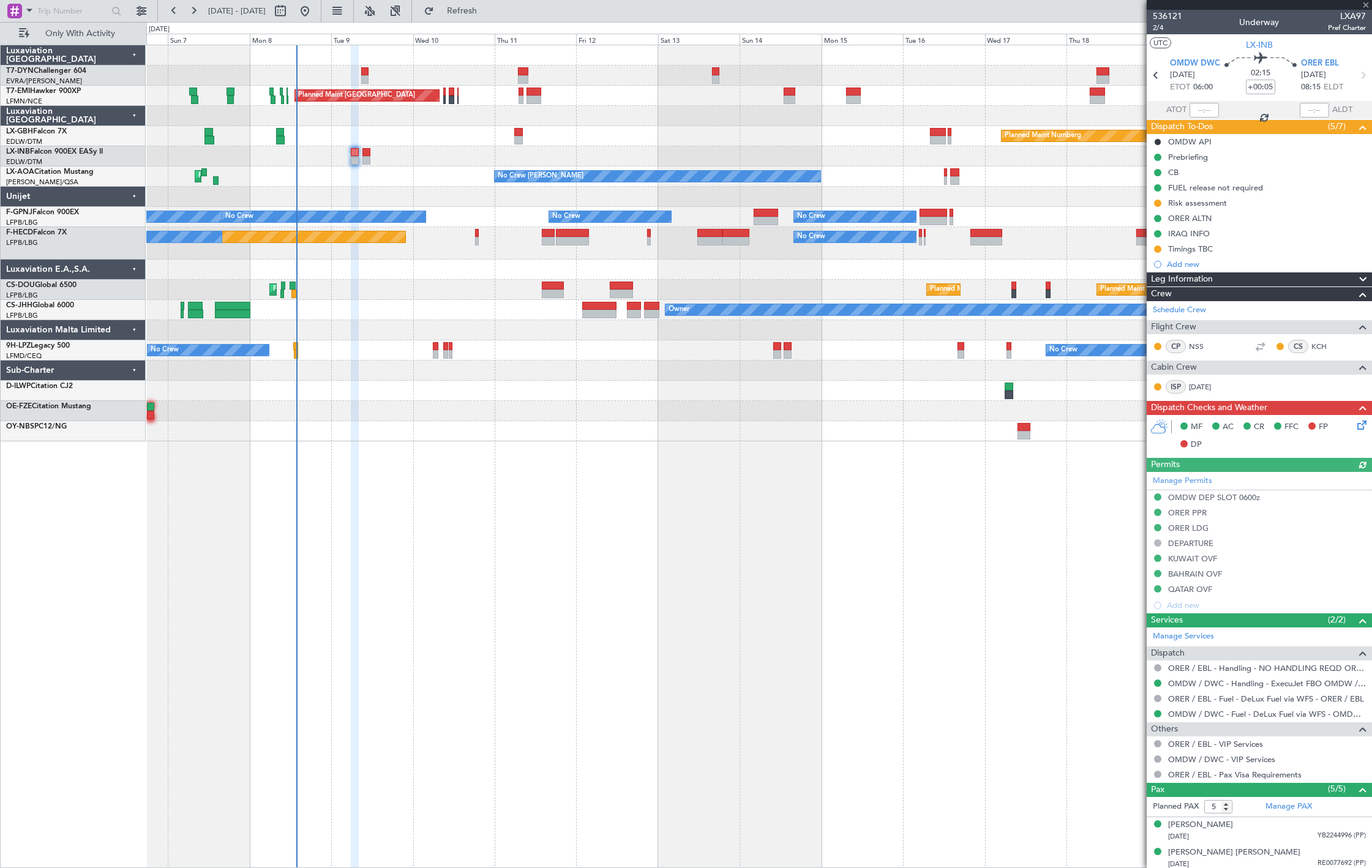
type input "0"
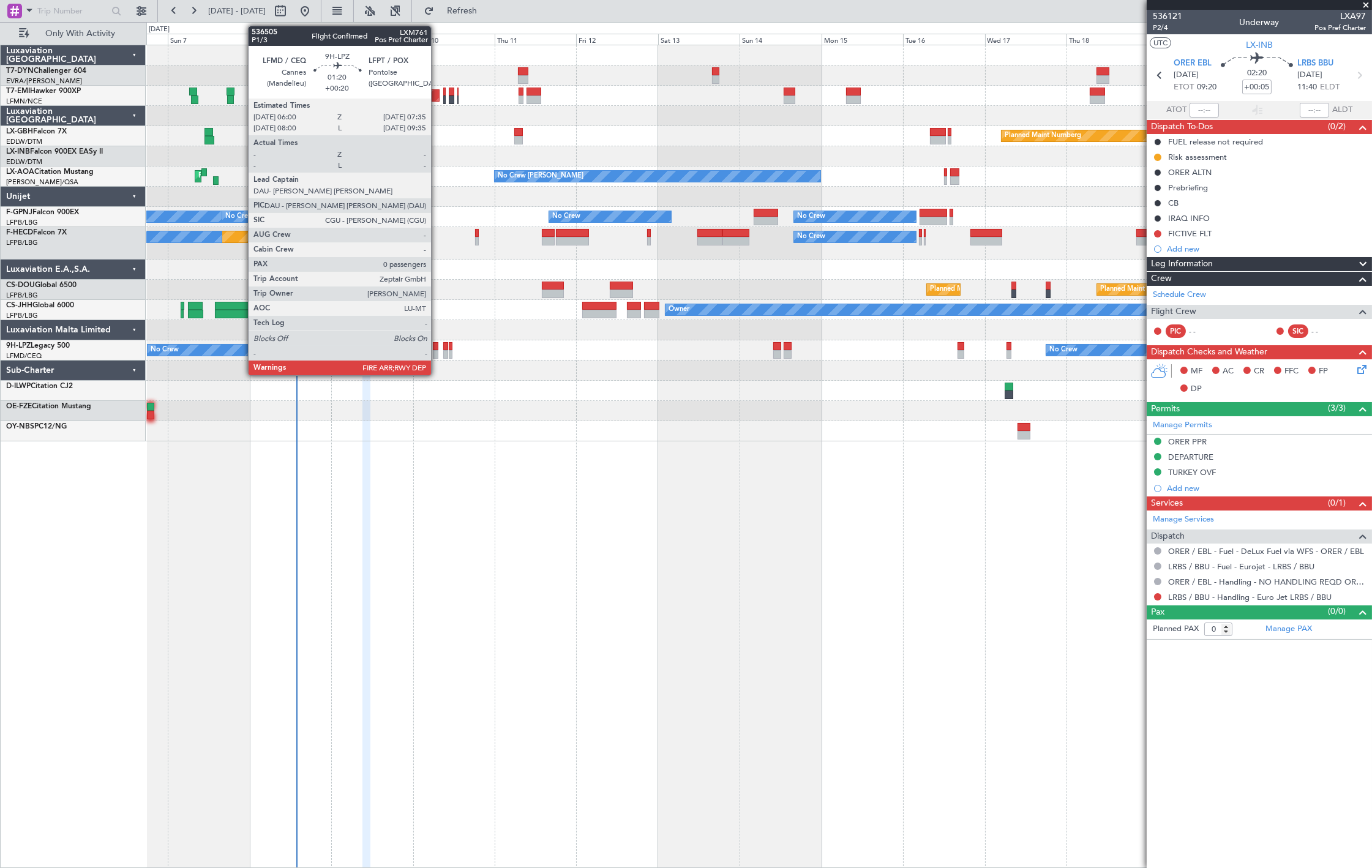
click at [437, 352] on div at bounding box center [435, 354] width 6 height 9
type input "+00:20"
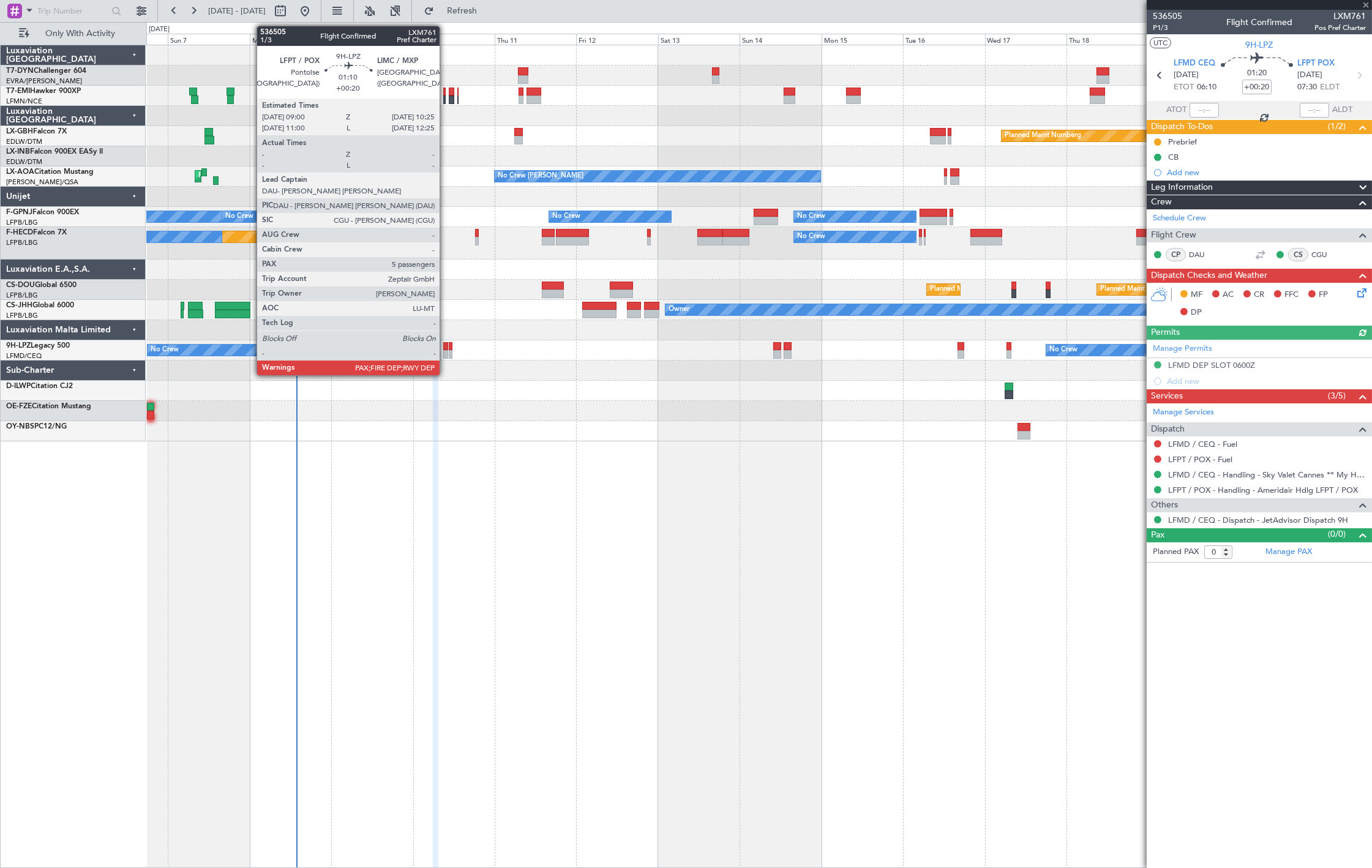
click at [446, 356] on div at bounding box center [446, 354] width 5 height 9
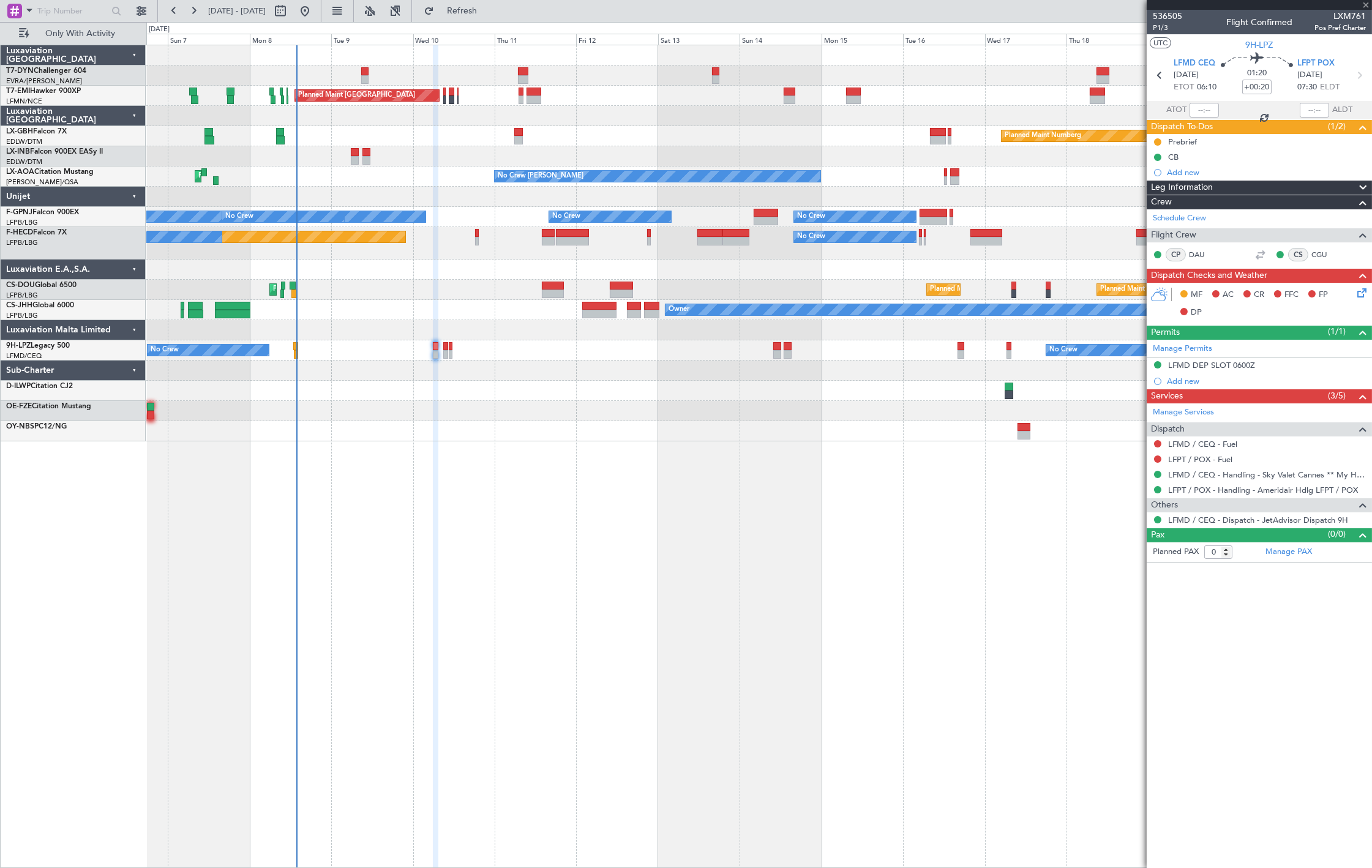
type input "5"
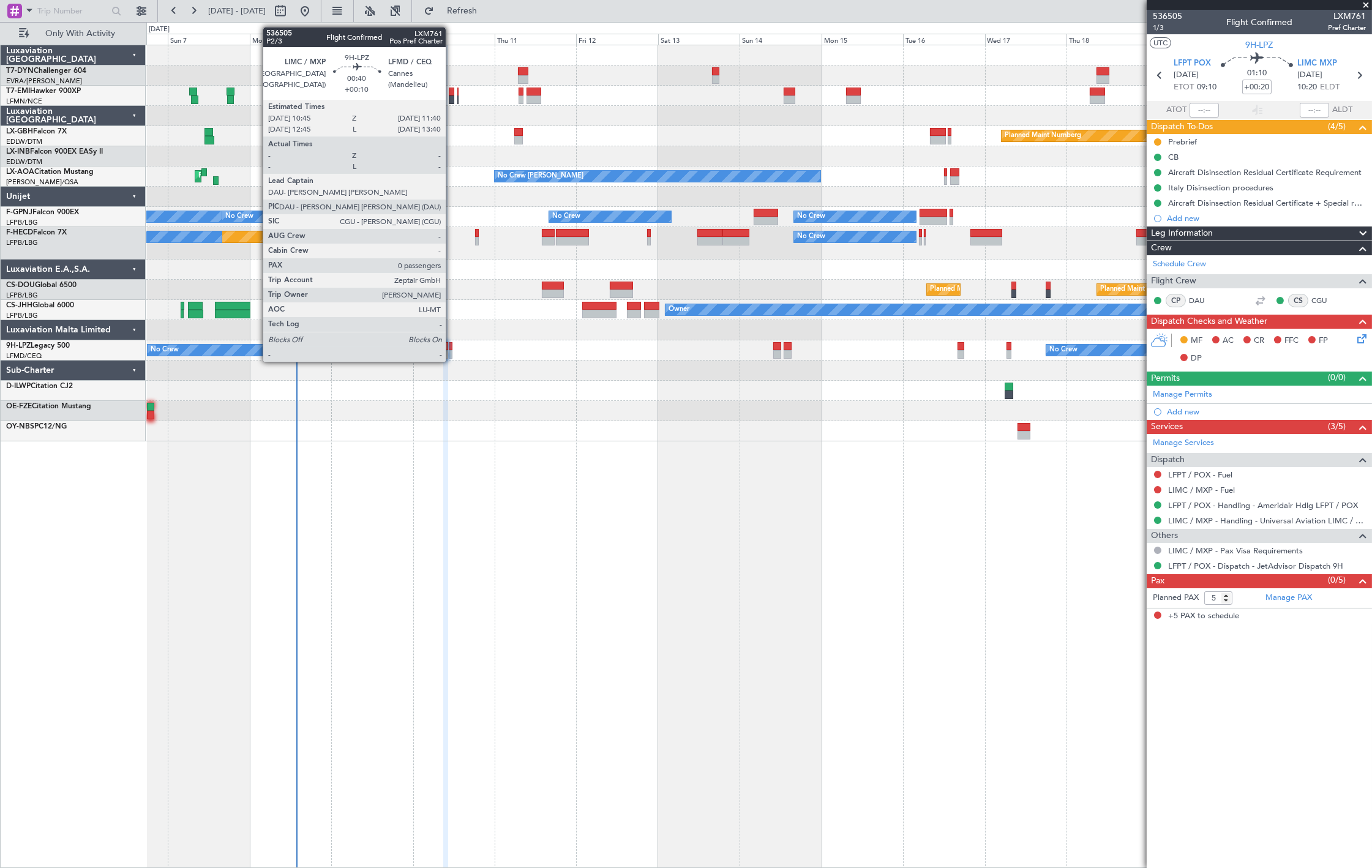
click at [452, 350] on div at bounding box center [450, 354] width 4 height 9
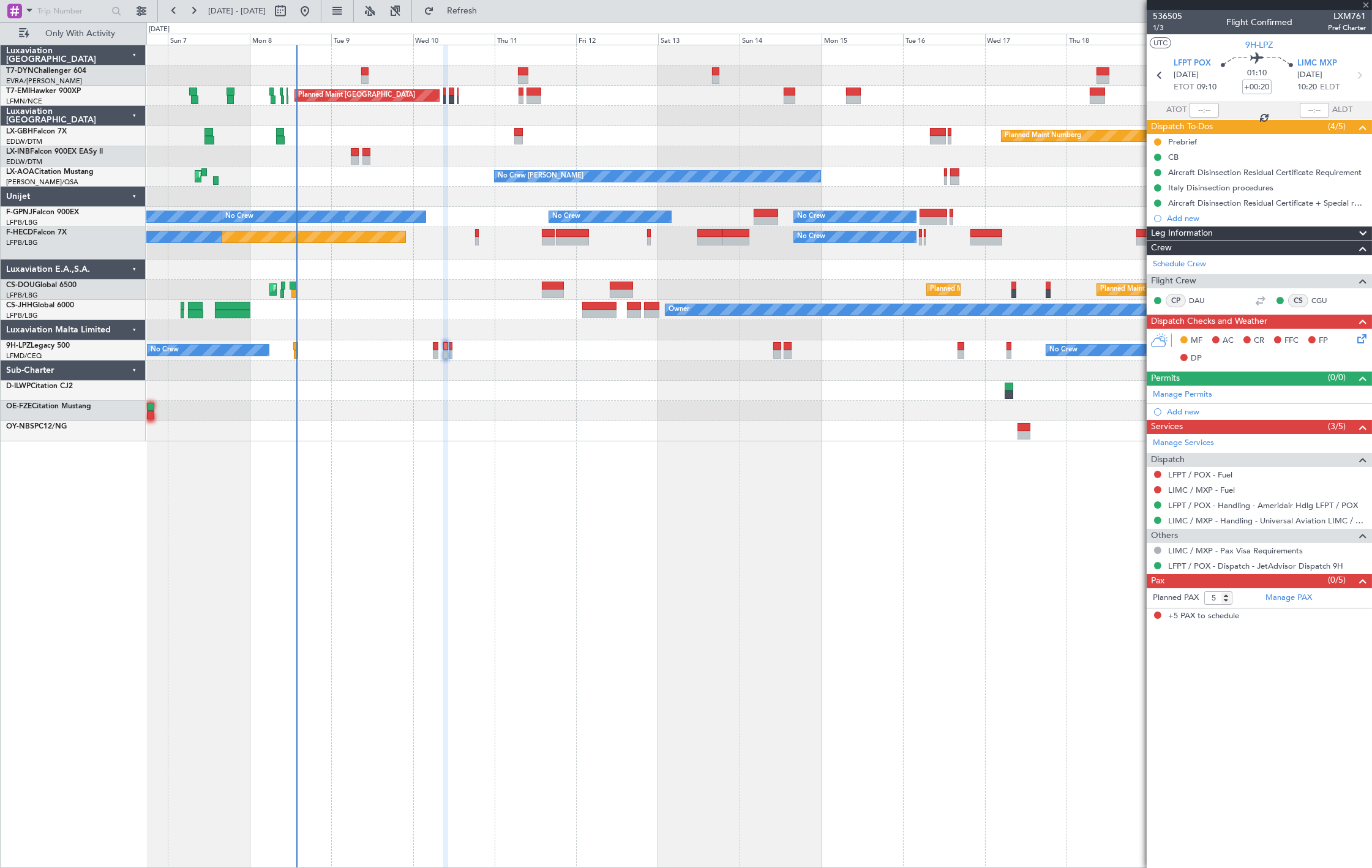
type input "+00:10"
type input "0"
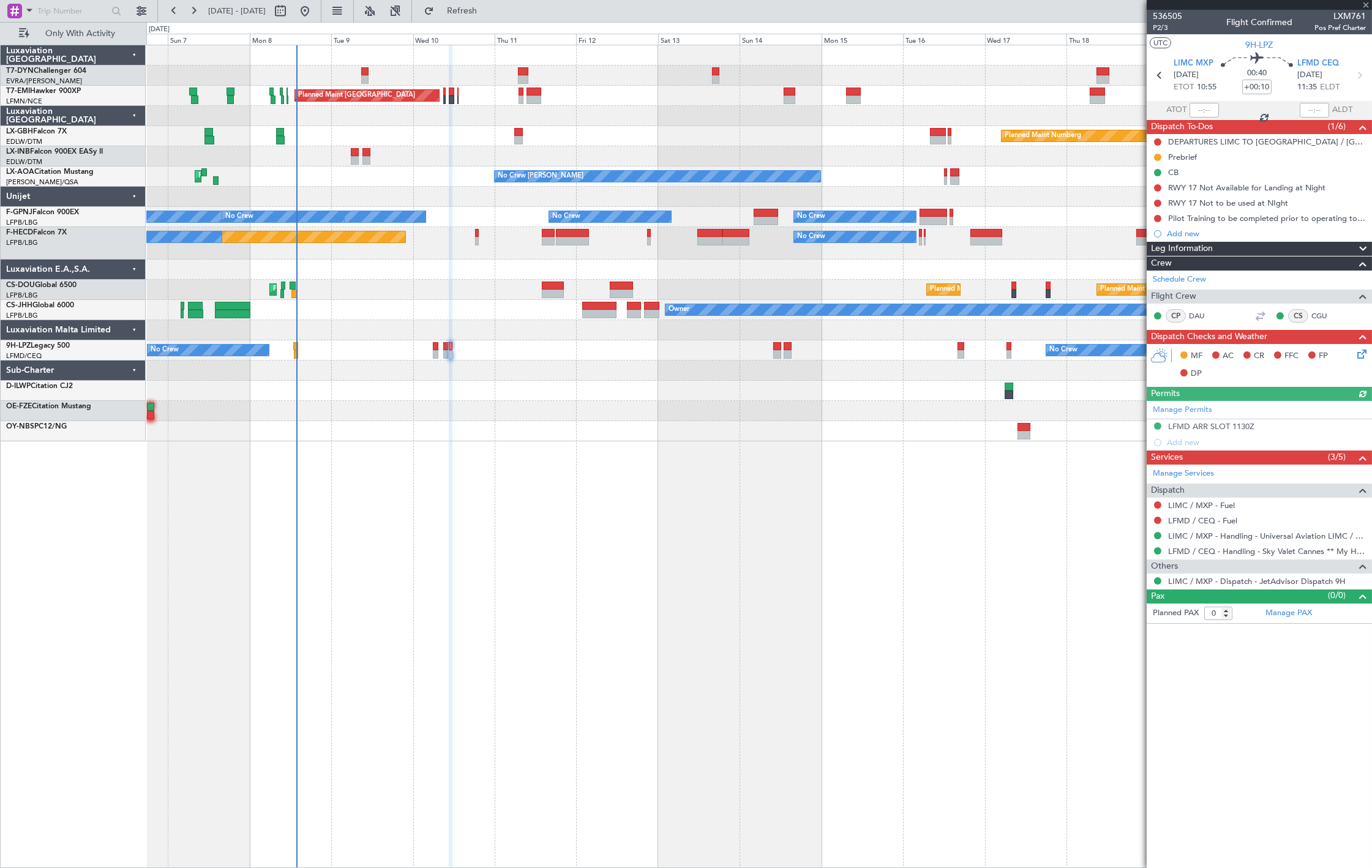
click at [438, 352] on div "No Crew No Crew No Crew" at bounding box center [759, 351] width 1225 height 20
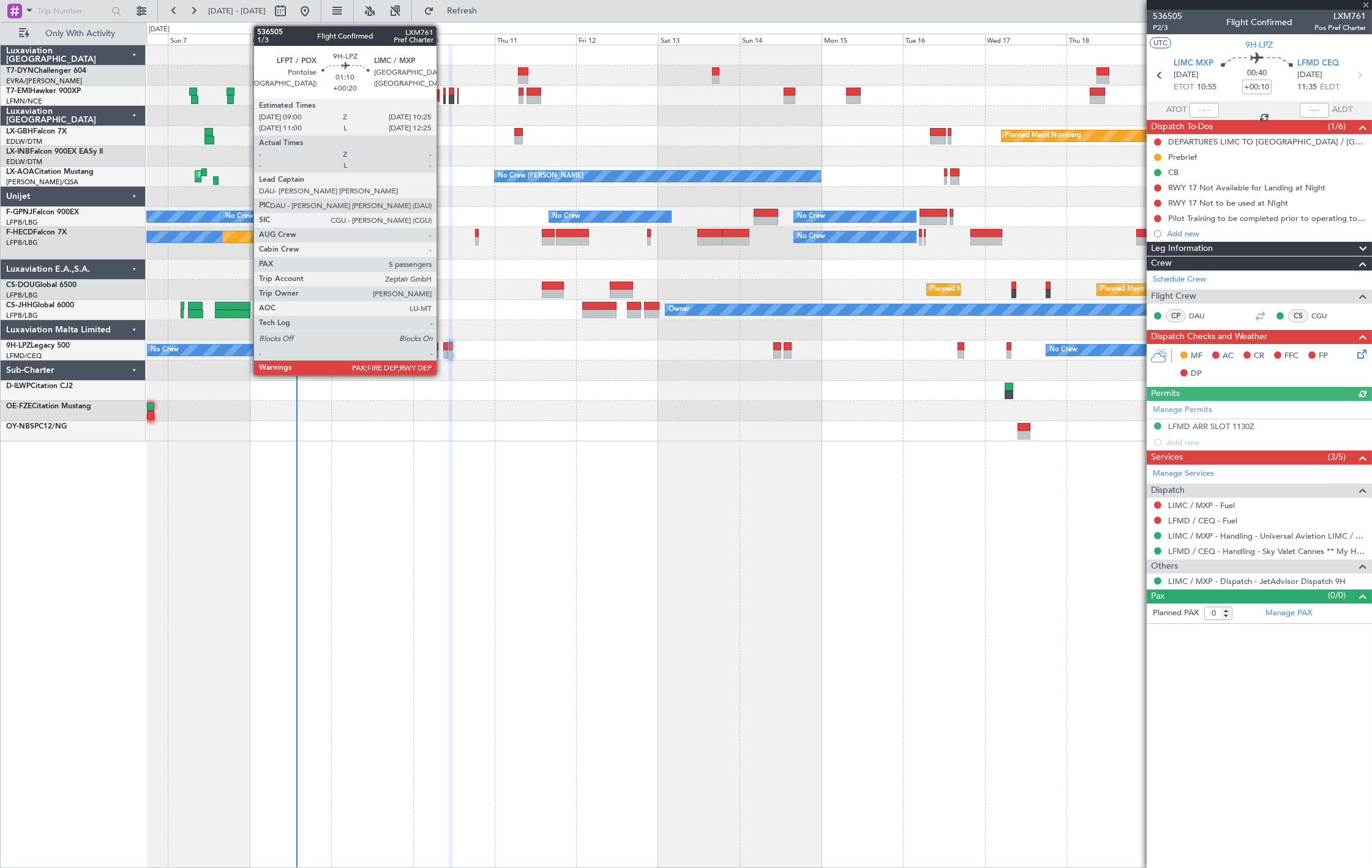
click at [443, 355] on div at bounding box center [446, 354] width 5 height 9
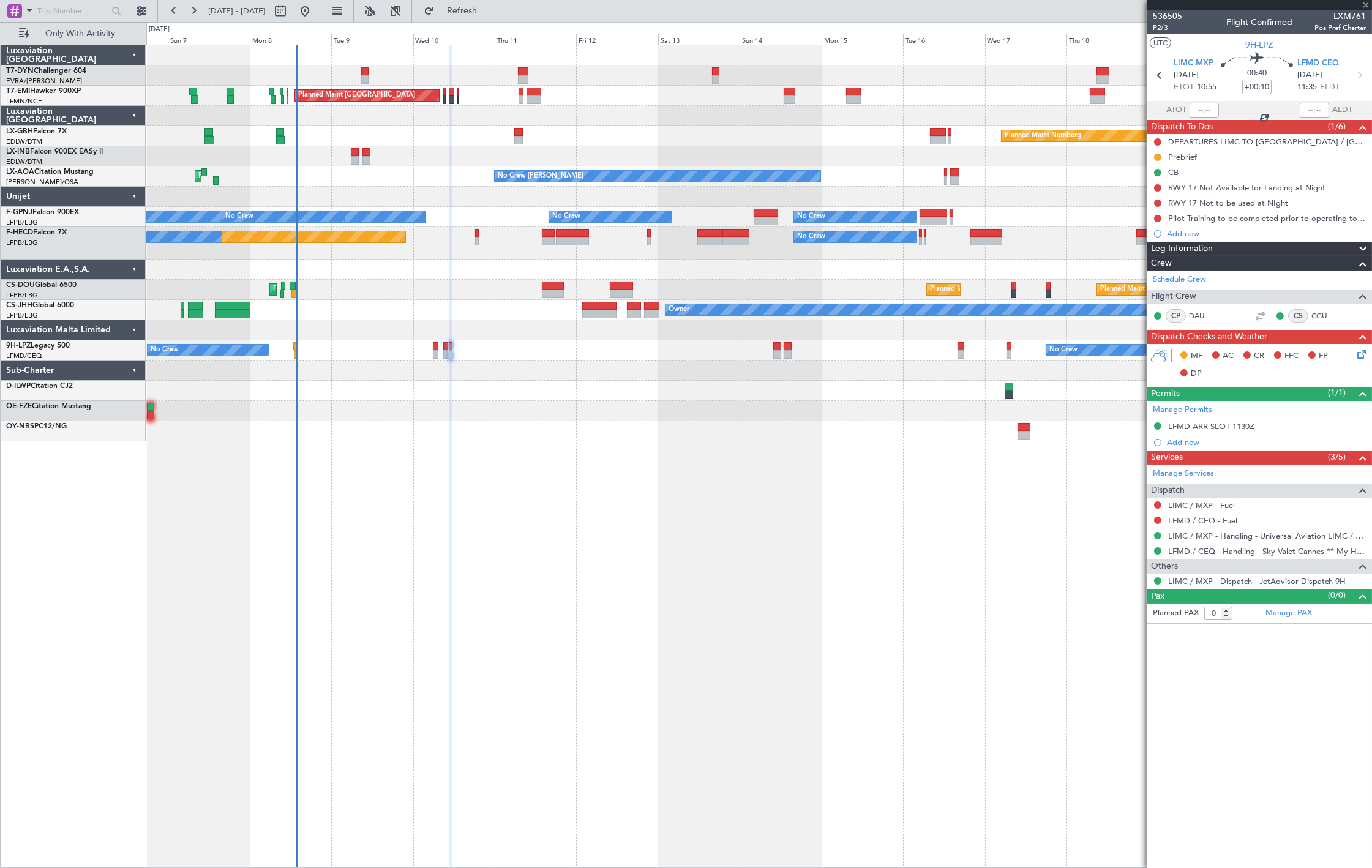
type input "+00:20"
type input "5"
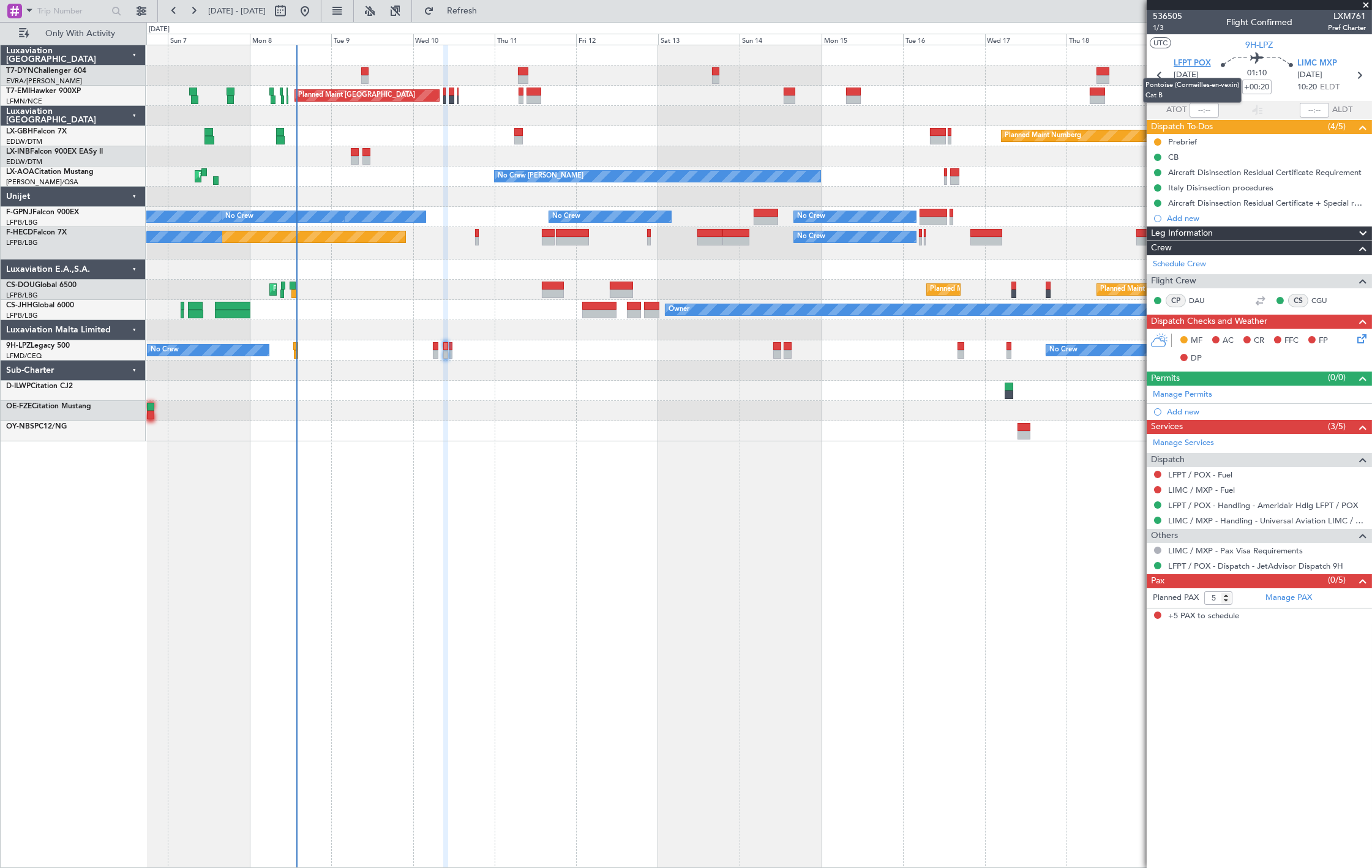
click at [1185, 64] on span "LFPT POX" at bounding box center [1192, 63] width 37 height 12
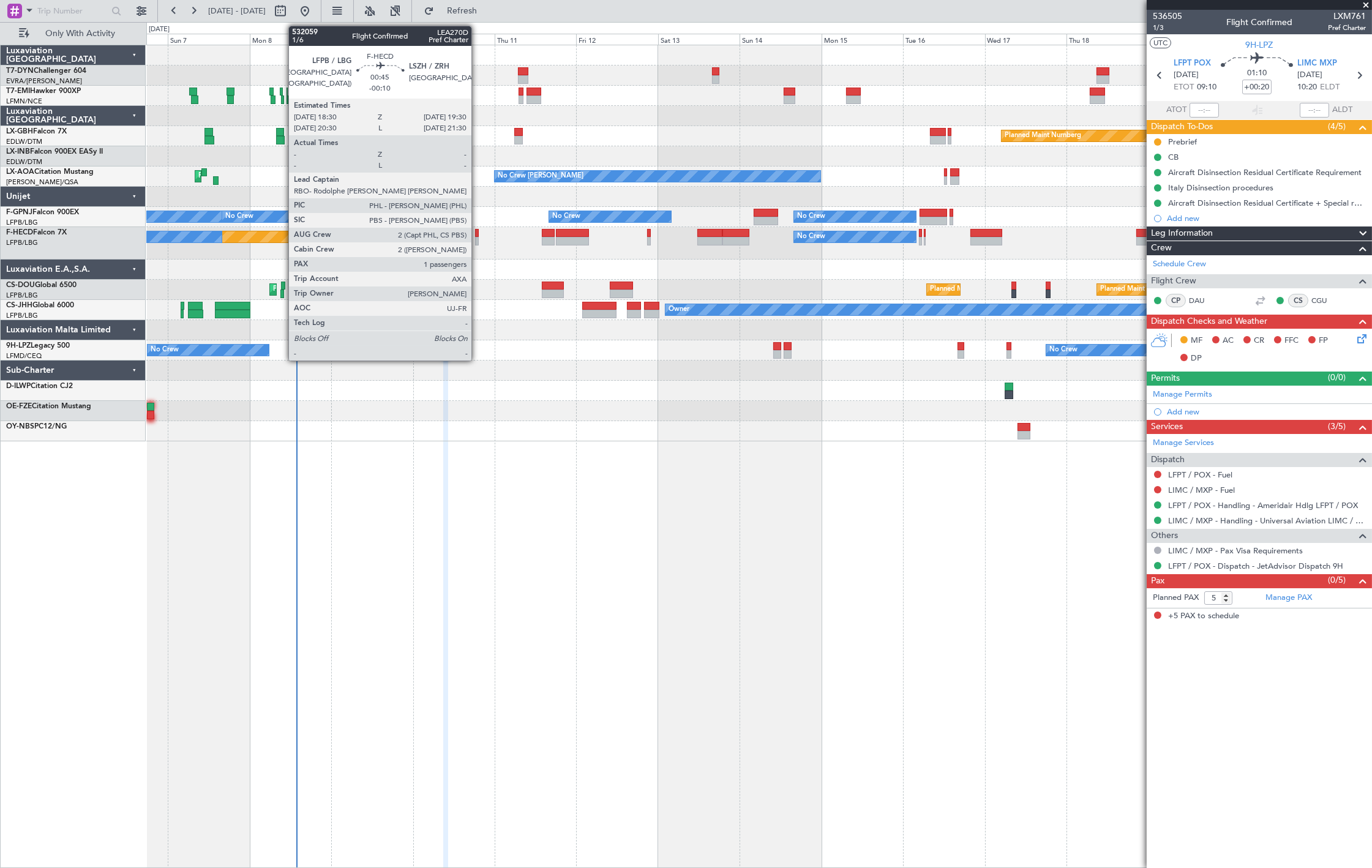
click at [478, 240] on div at bounding box center [477, 241] width 4 height 9
type input "-00:10"
type input "1"
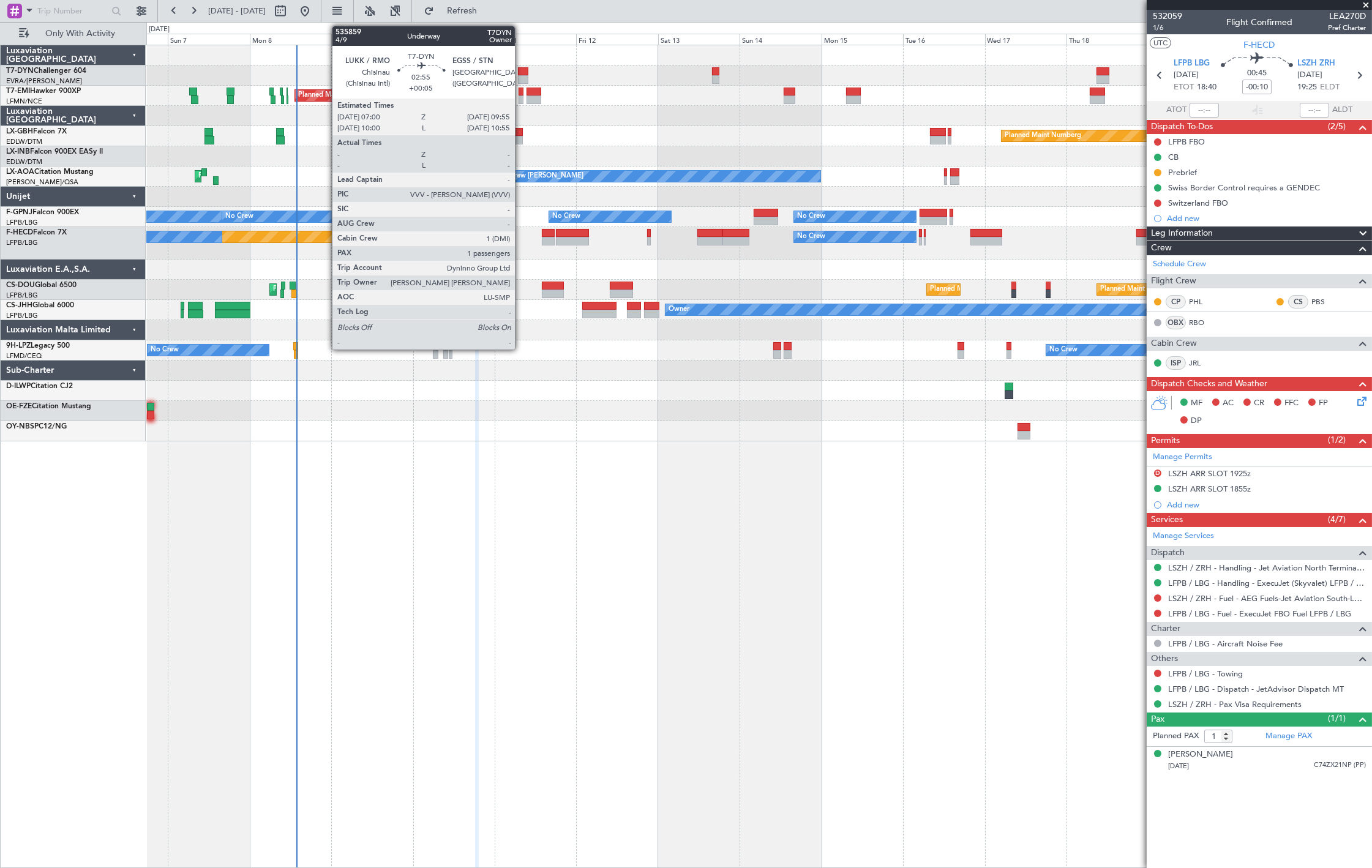
click at [521, 75] on div at bounding box center [523, 80] width 10 height 9
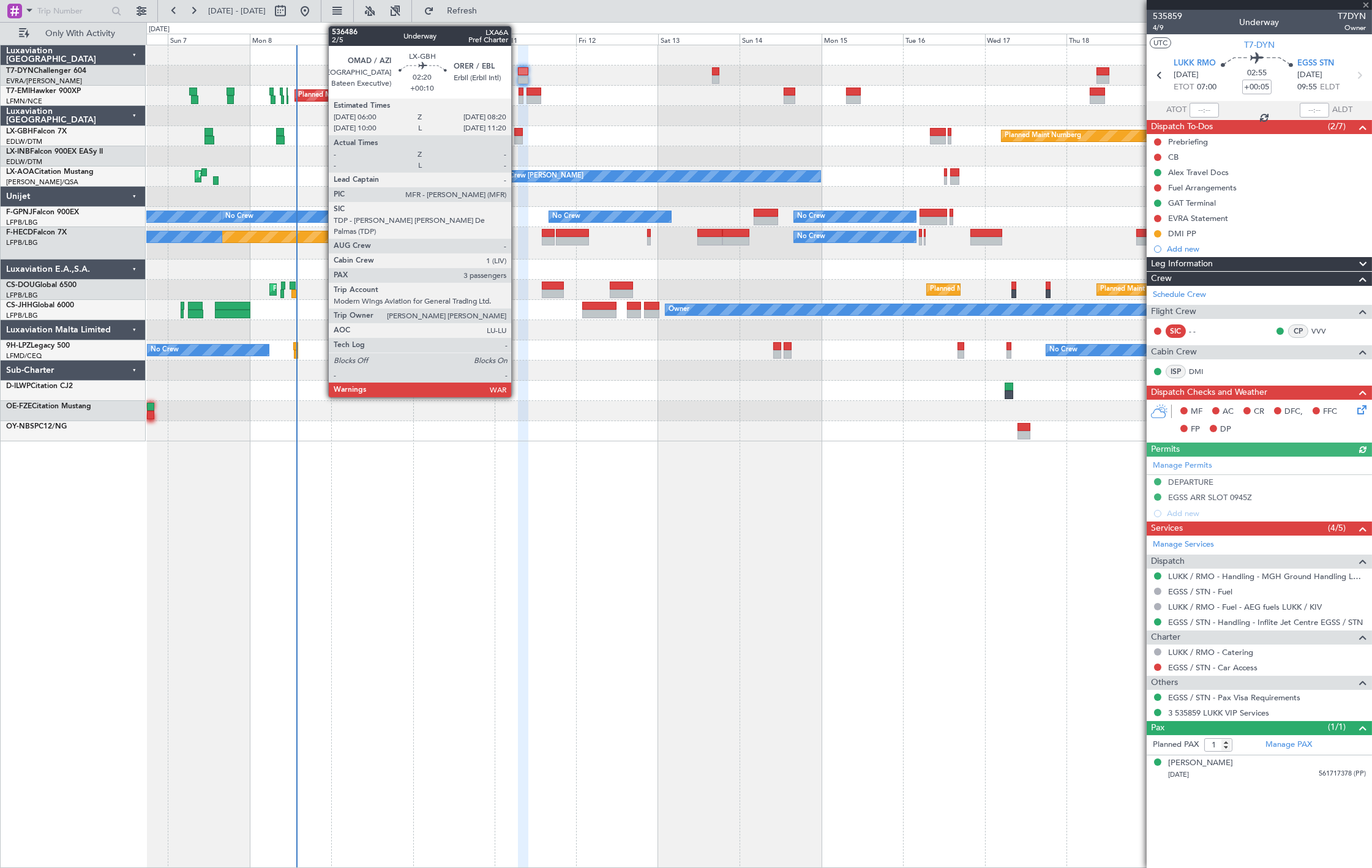
click at [517, 143] on div at bounding box center [518, 140] width 8 height 9
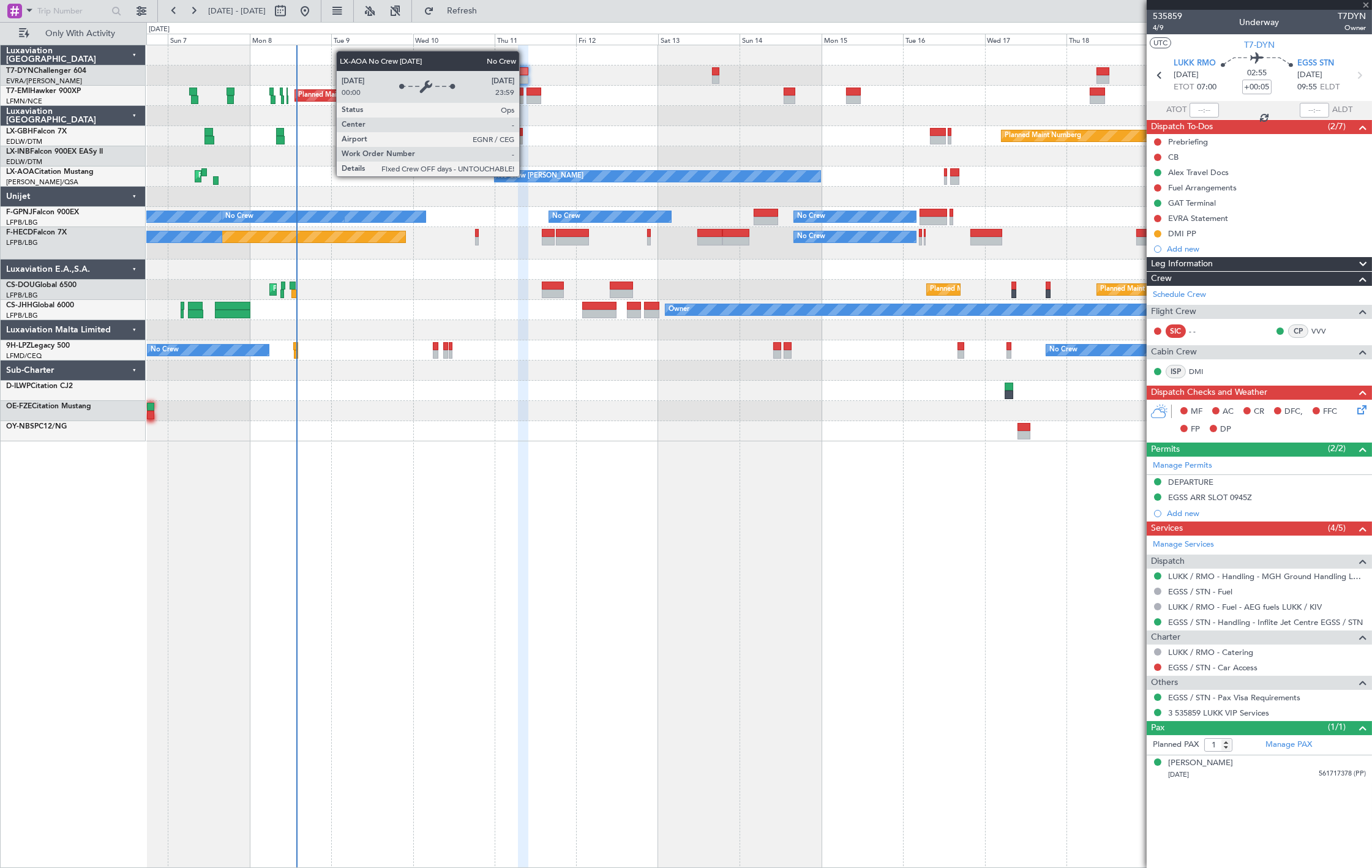
type input "+00:10"
type input "3"
